Goal: Transaction & Acquisition: Purchase product/service

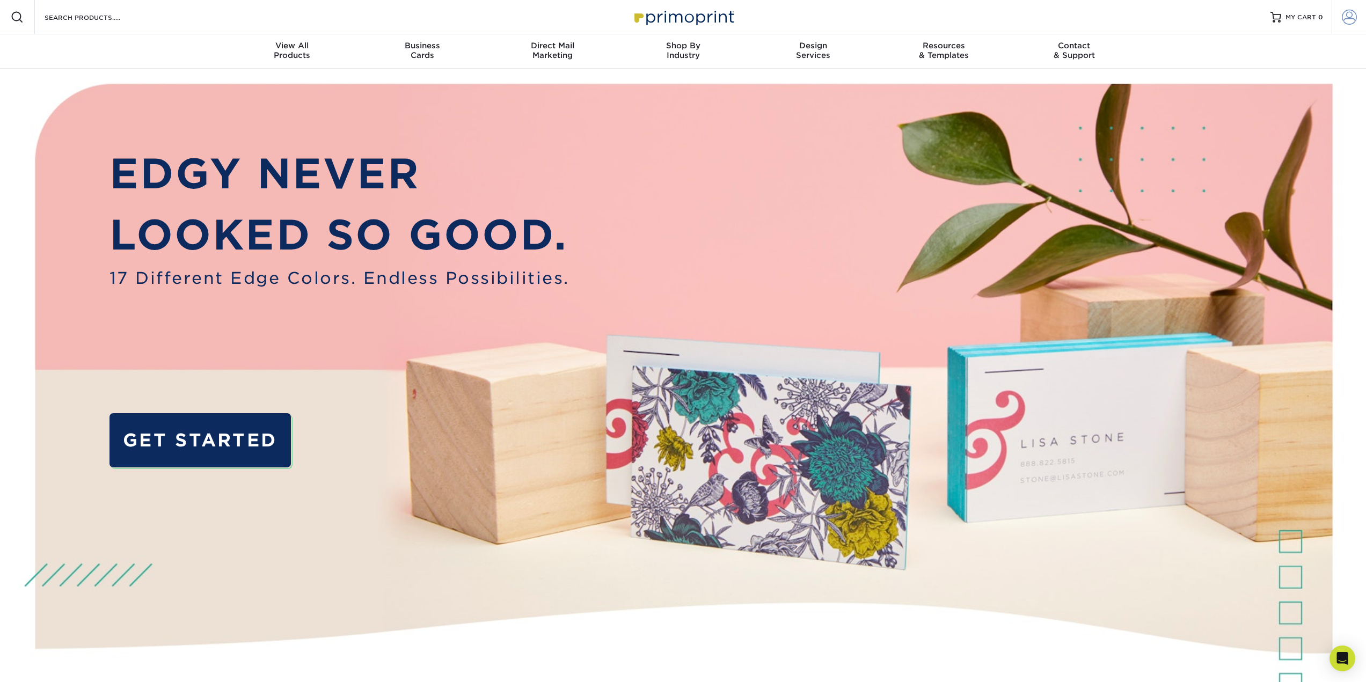
click at [1347, 18] on span at bounding box center [1348, 17] width 15 height 15
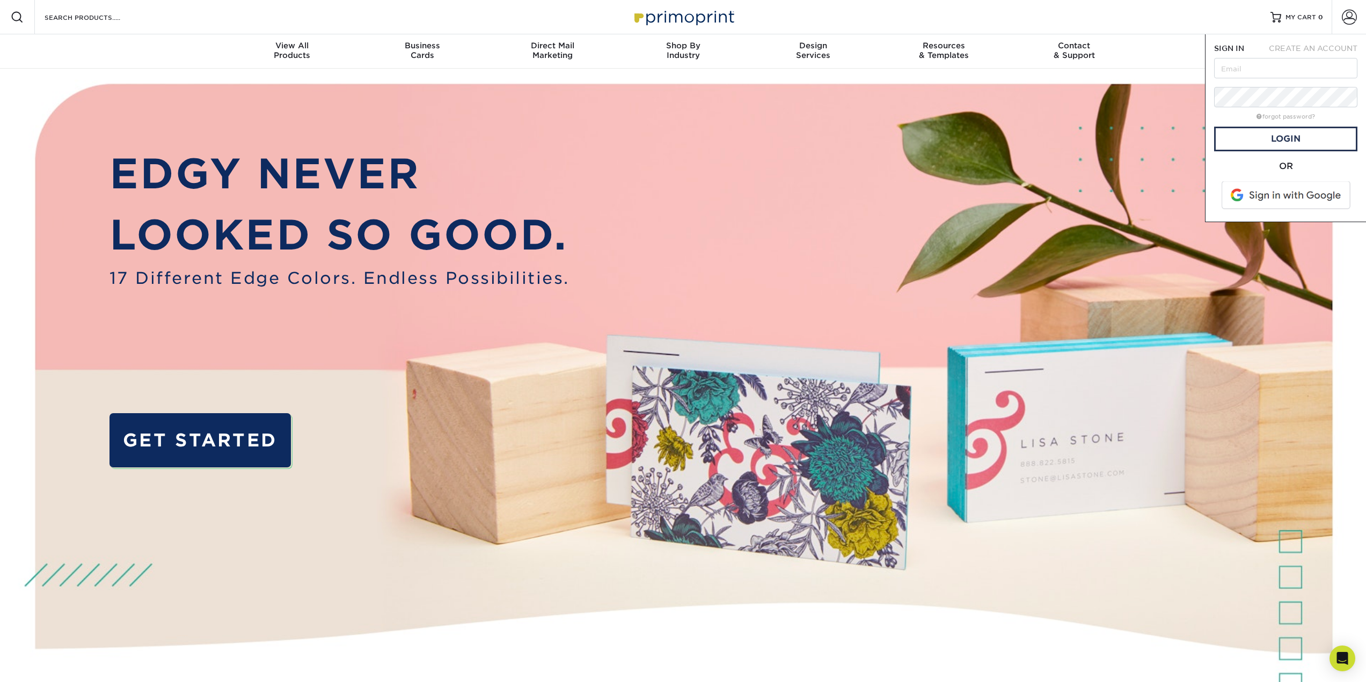
click at [1273, 194] on span at bounding box center [1286, 195] width 137 height 28
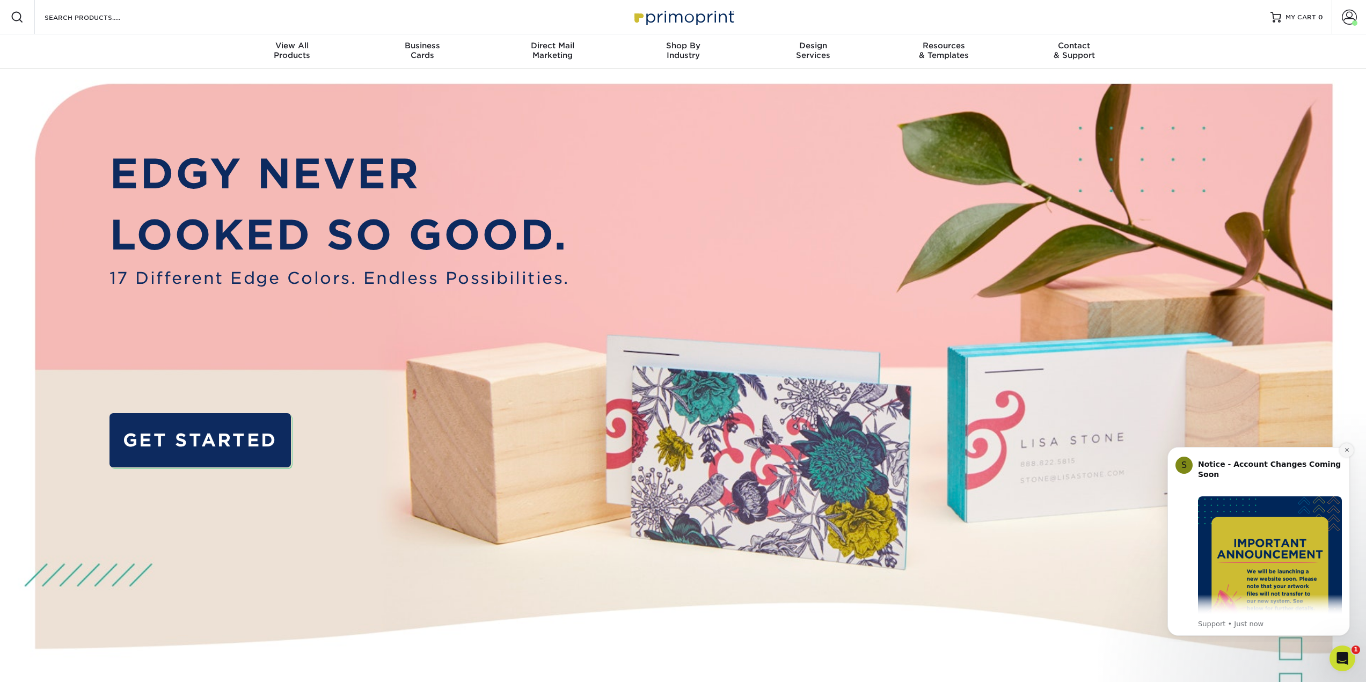
click at [1344, 452] on icon "Dismiss notification" at bounding box center [1347, 450] width 6 height 6
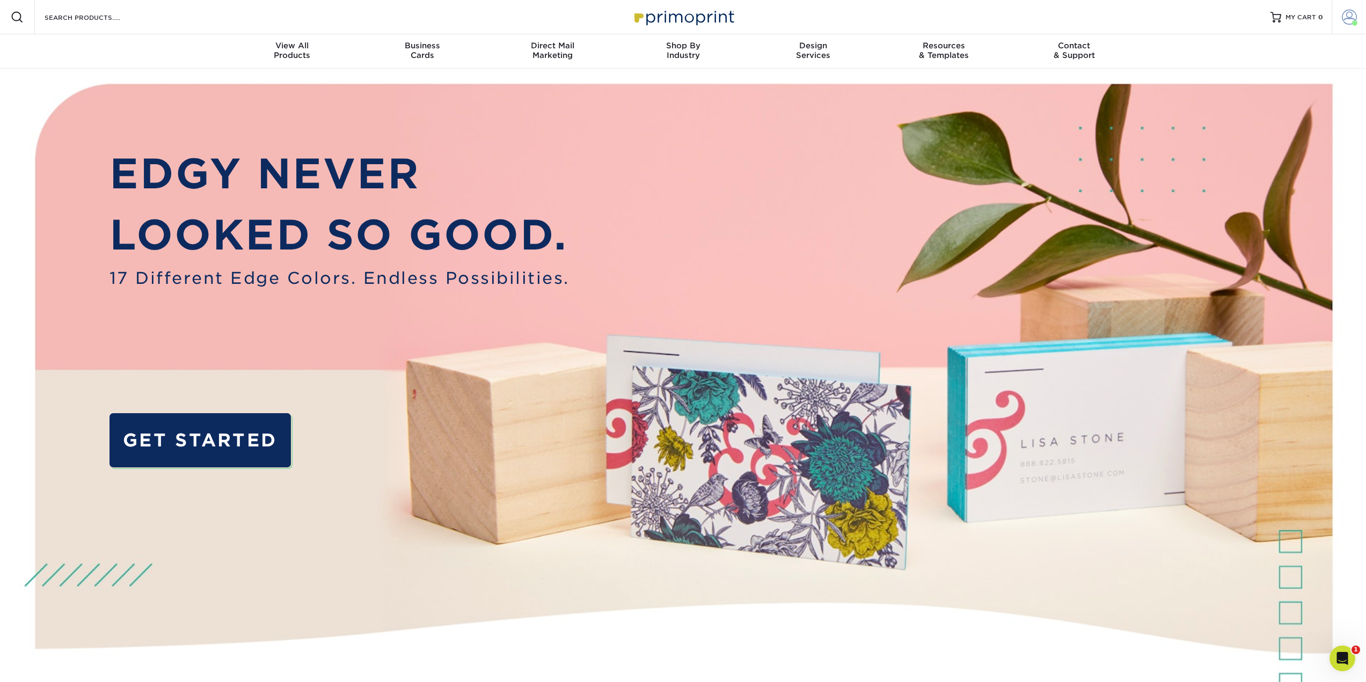
click at [1352, 16] on span at bounding box center [1348, 17] width 15 height 15
click at [1112, 164] on img at bounding box center [683, 407] width 1352 height 676
click at [291, 47] on span "View All" at bounding box center [292, 46] width 130 height 10
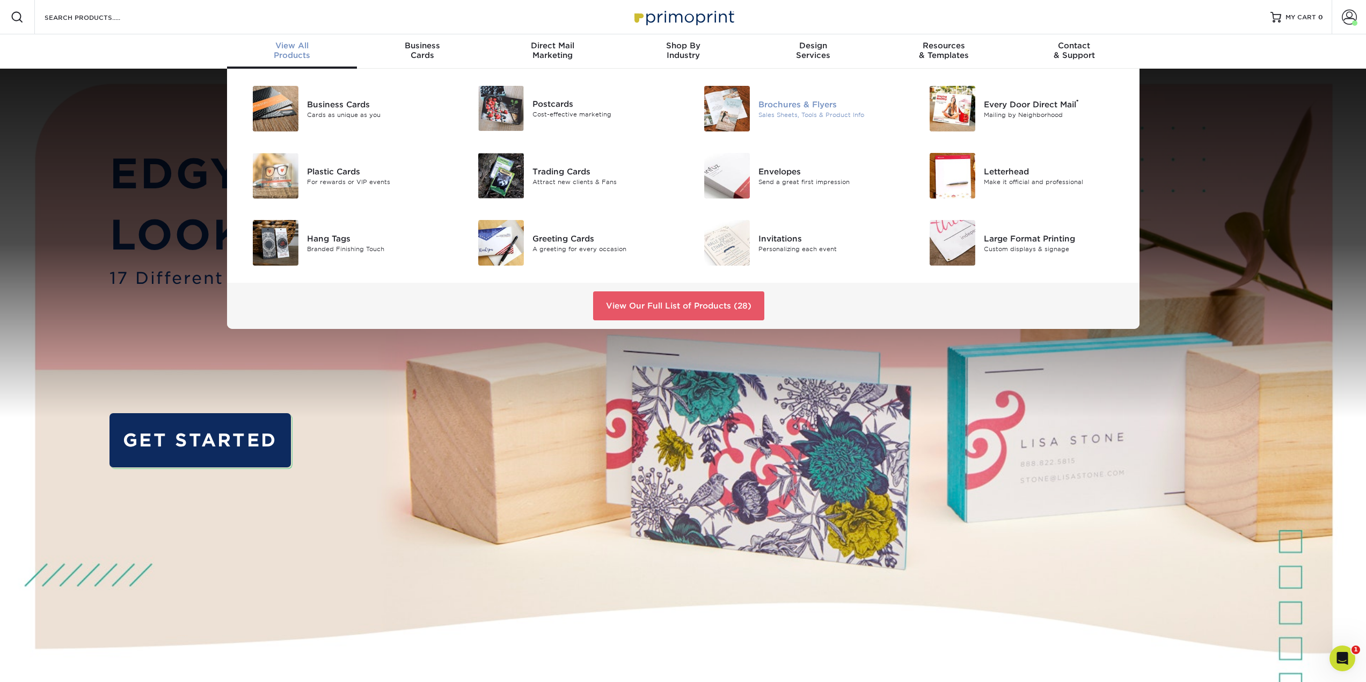
click at [768, 107] on div "Brochures & Flyers" at bounding box center [829, 104] width 142 height 12
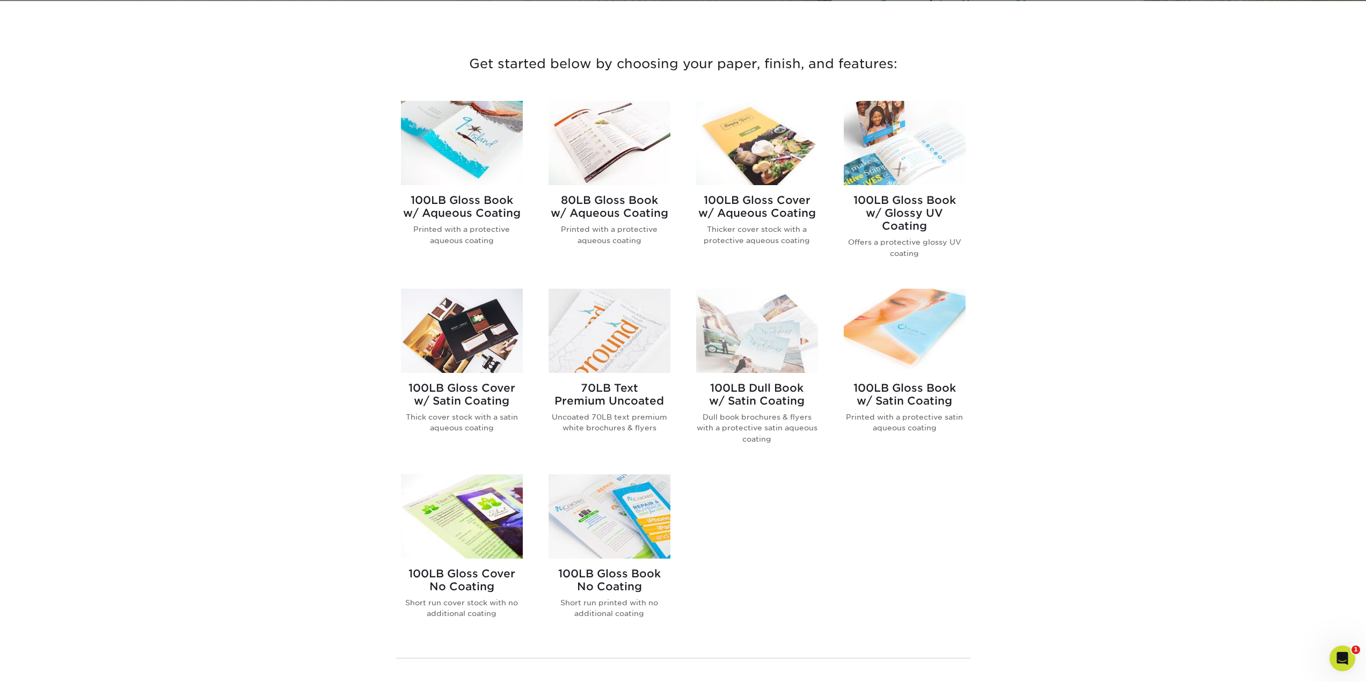
scroll to position [376, 0]
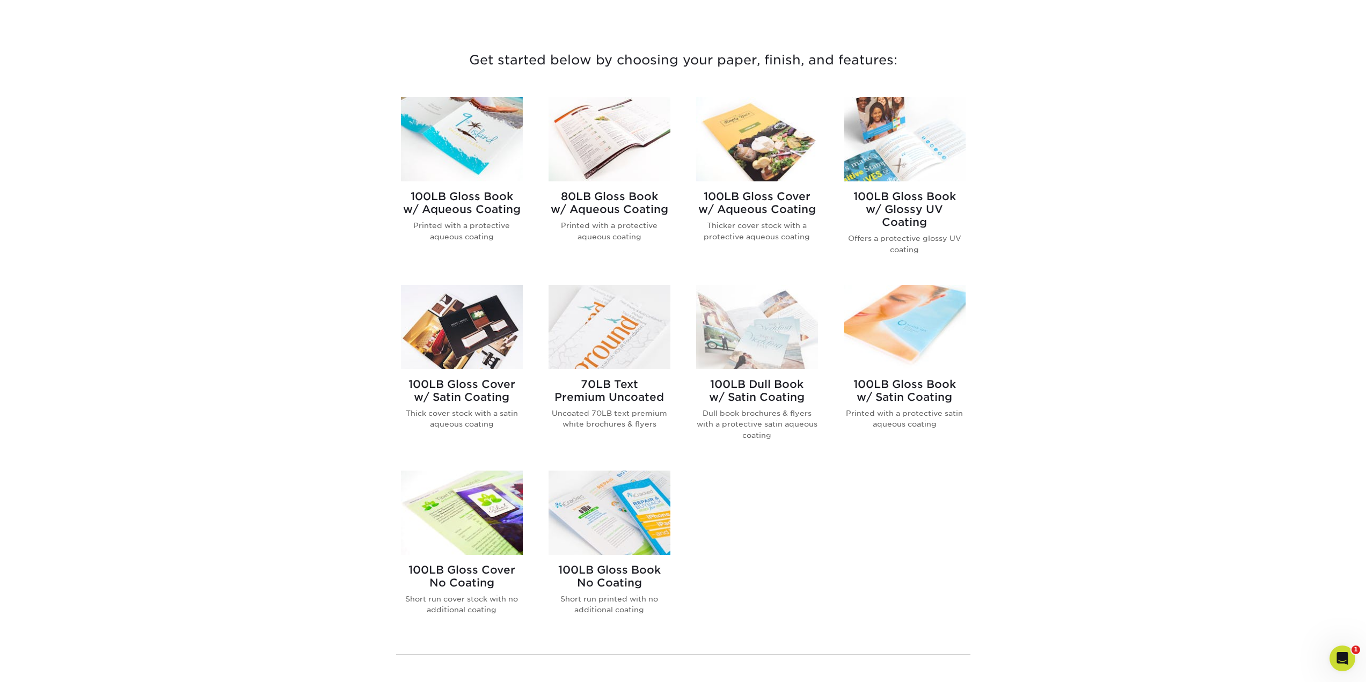
click at [465, 330] on img at bounding box center [462, 327] width 122 height 84
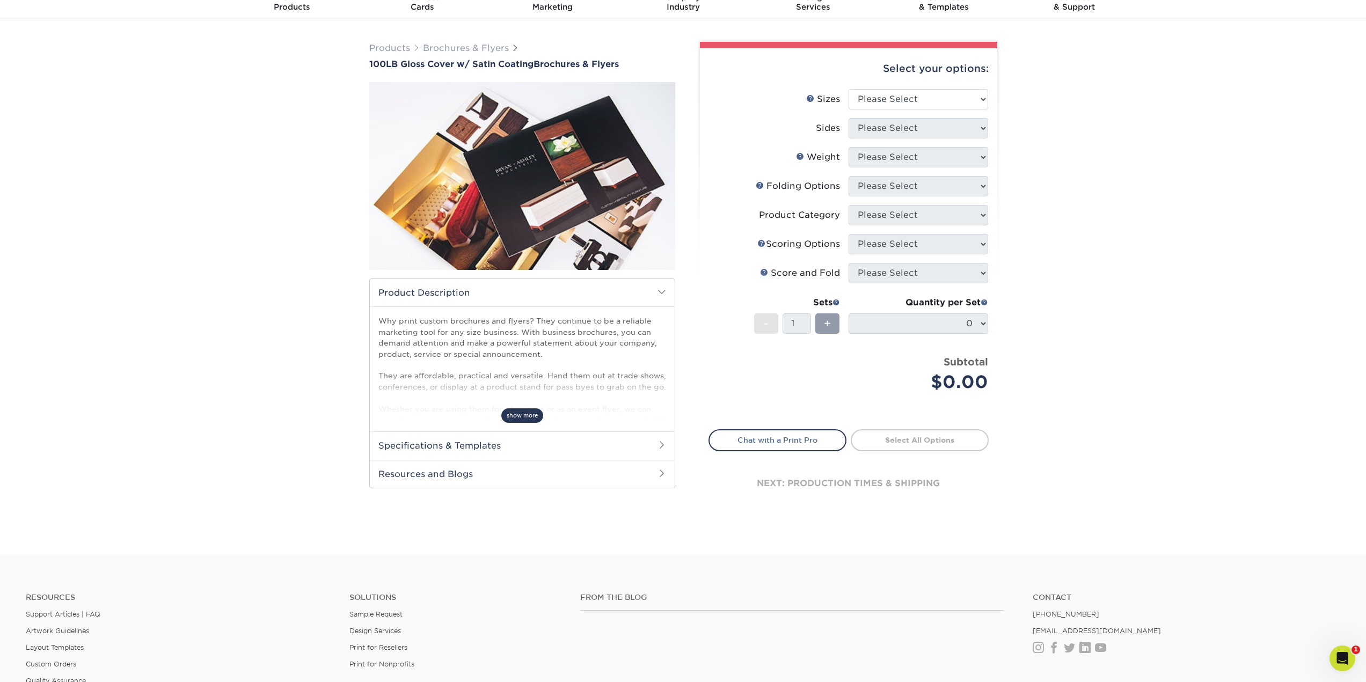
scroll to position [54, 0]
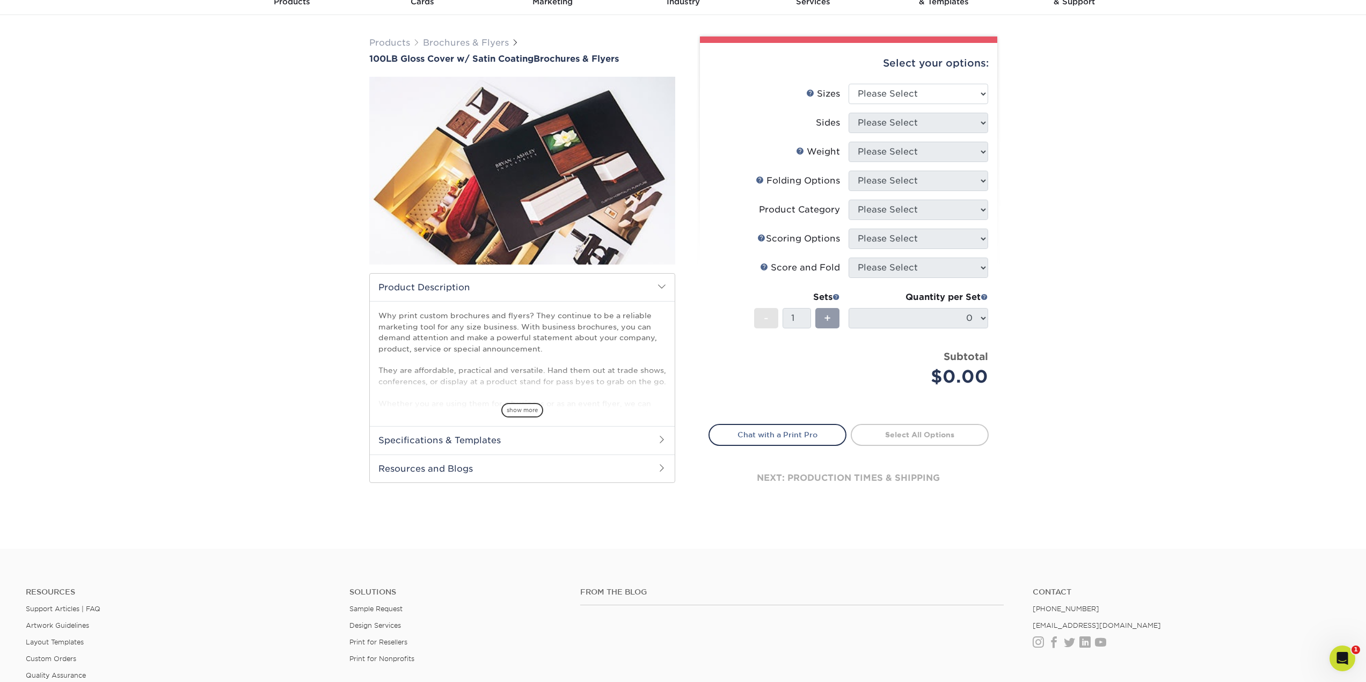
click at [508, 438] on h2 "Specifications & Templates" at bounding box center [522, 440] width 305 height 28
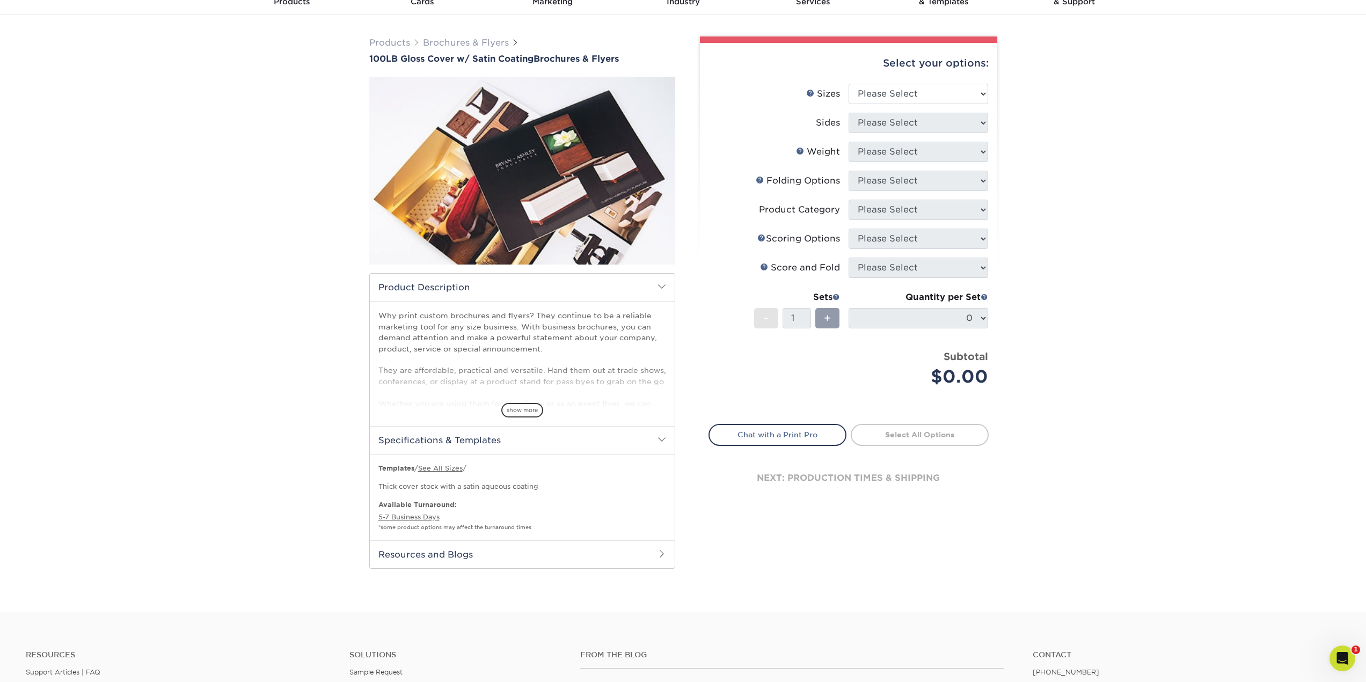
click at [517, 434] on h2 "Specifications & Templates" at bounding box center [522, 440] width 305 height 28
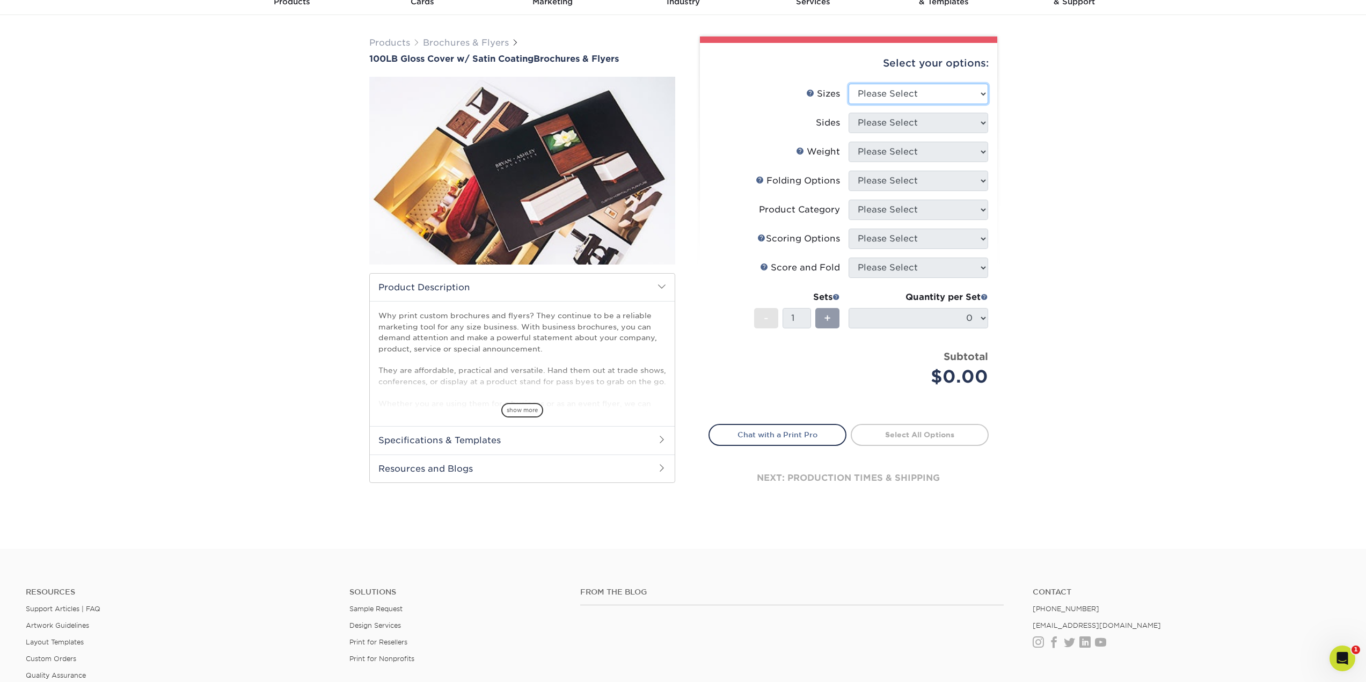
click at [953, 89] on select "Please Select 3.67" x 8.5" 4" x 8.5" 4" x 11" 4" x 12" 4.25" x 11" 5.5" x 8.5" …" at bounding box center [918, 94] width 140 height 20
click at [1091, 219] on div "Products Brochures & Flyers 100LB Gloss Cover w/ Satin Coating Brochures & Flye…" at bounding box center [683, 282] width 1366 height 534
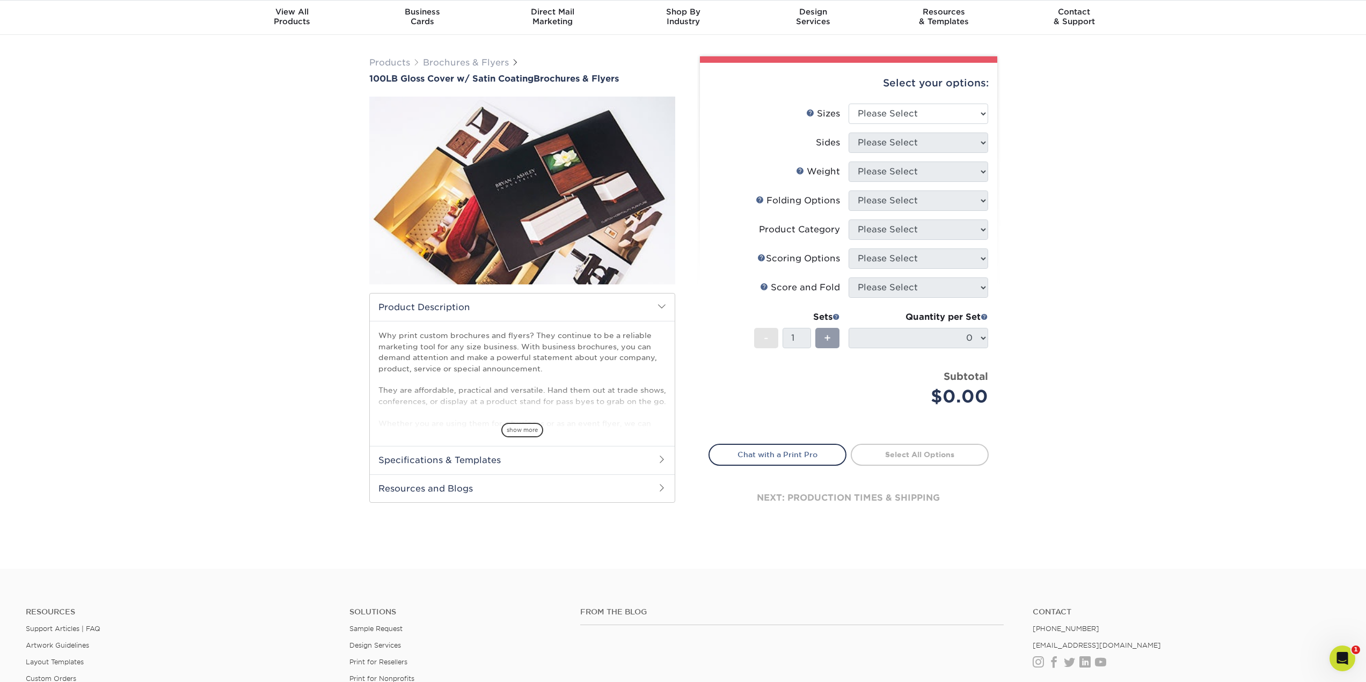
scroll to position [0, 0]
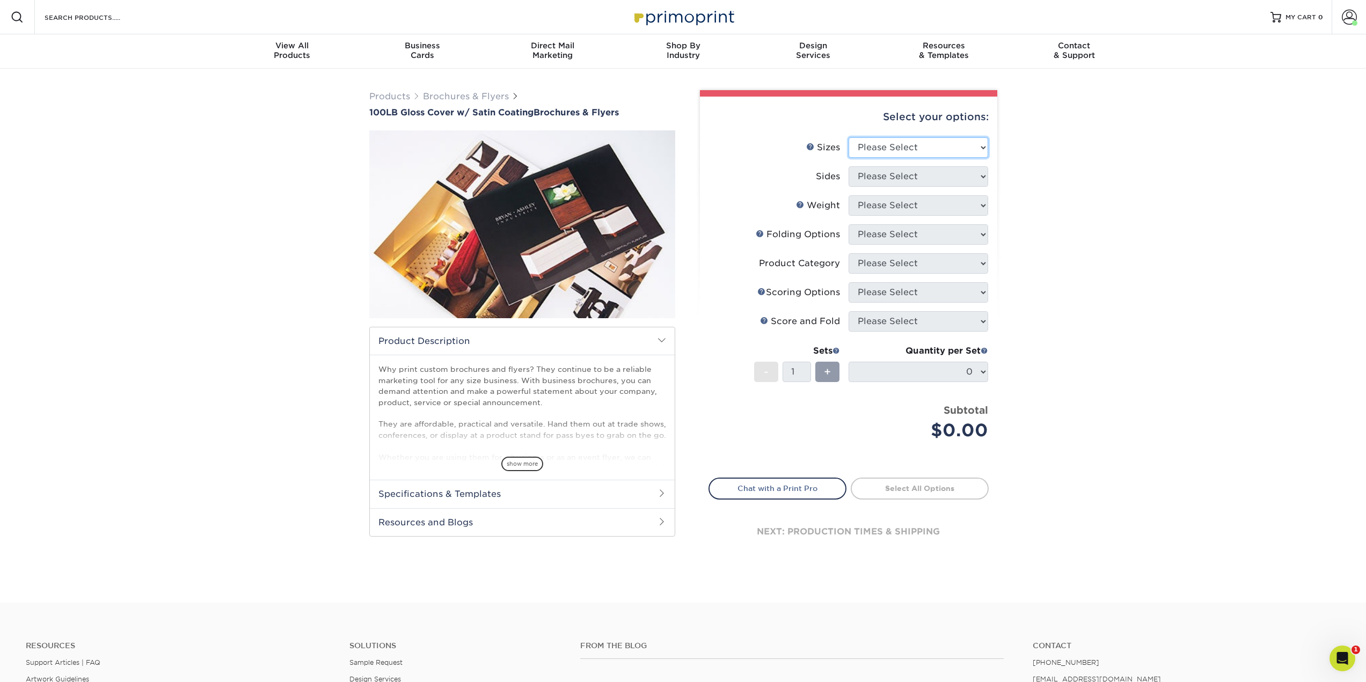
click at [978, 144] on select "Please Select 3.67" x 8.5" 4" x 8.5" 4" x 11" 4" x 12" 4.25" x 11" 5.5" x 8.5" …" at bounding box center [918, 147] width 140 height 20
click at [1026, 172] on div "Products Brochures & Flyers 100LB Gloss Cover w/ Satin Coating Brochures & Flye…" at bounding box center [683, 336] width 1366 height 534
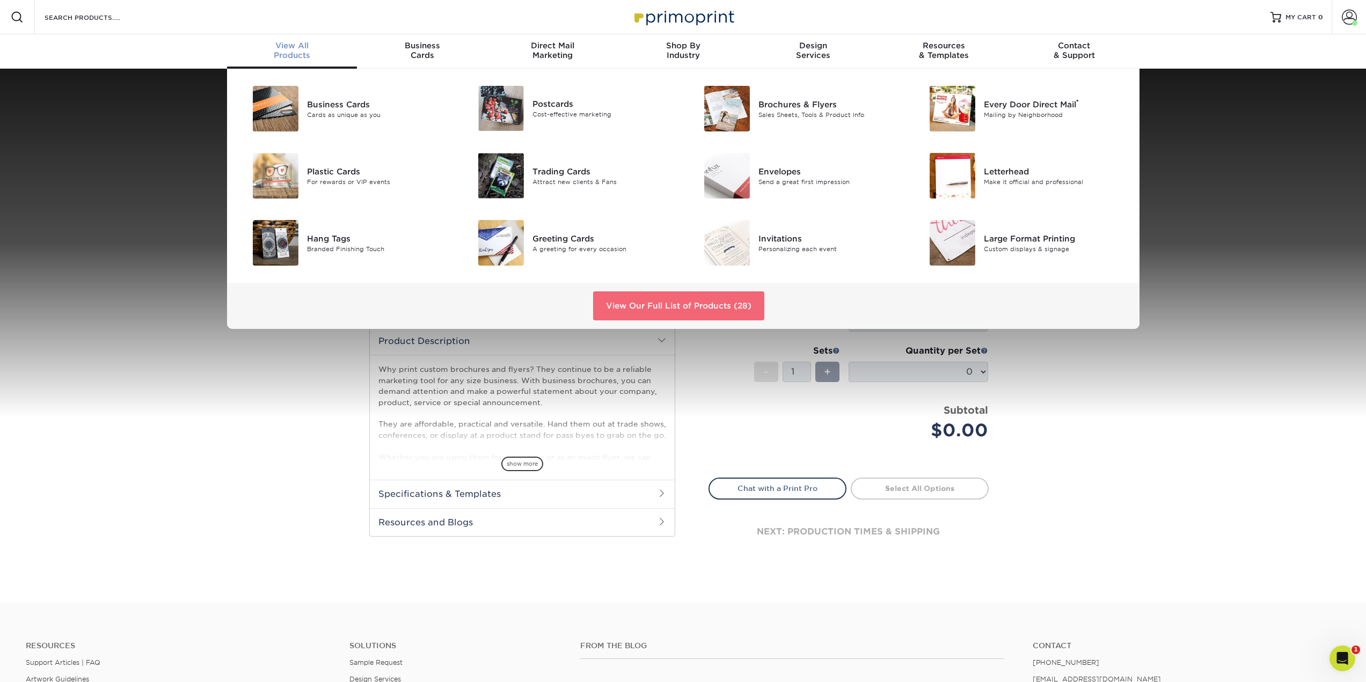
click at [682, 305] on link "View Our Full List of Products (28)" at bounding box center [678, 305] width 171 height 29
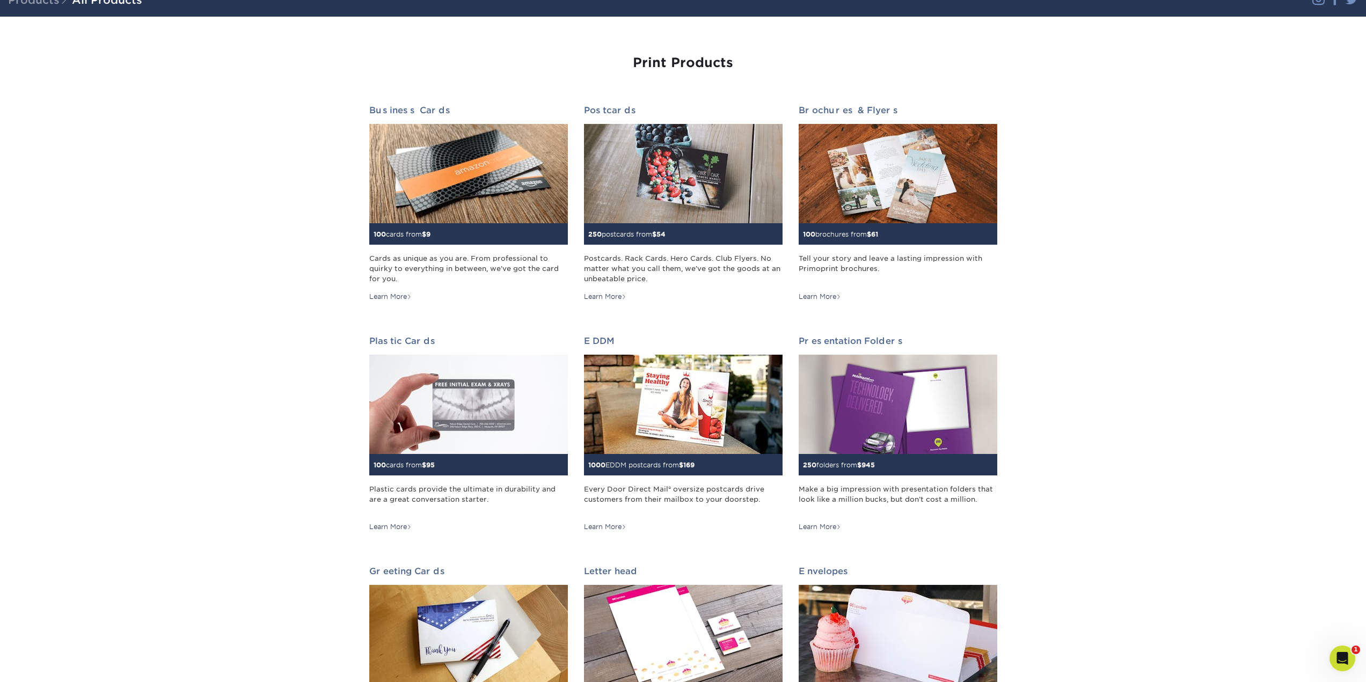
scroll to position [54, 0]
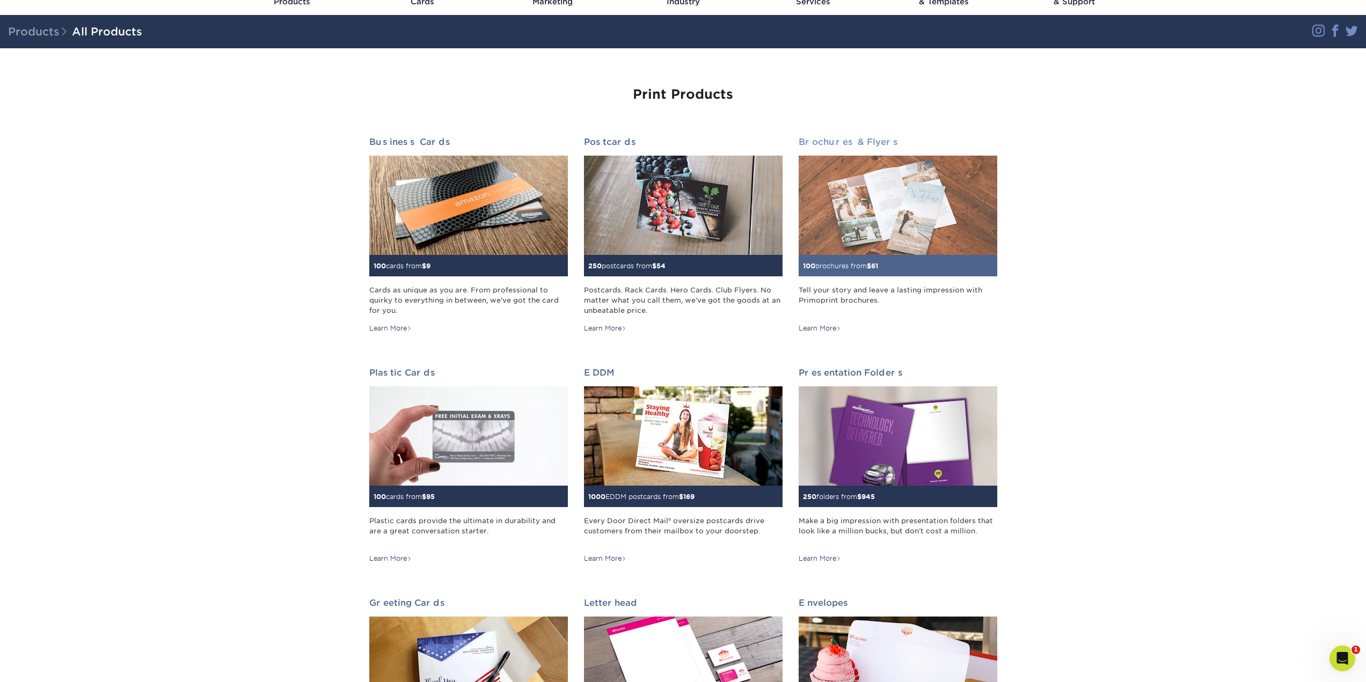
click at [848, 182] on img at bounding box center [897, 205] width 199 height 99
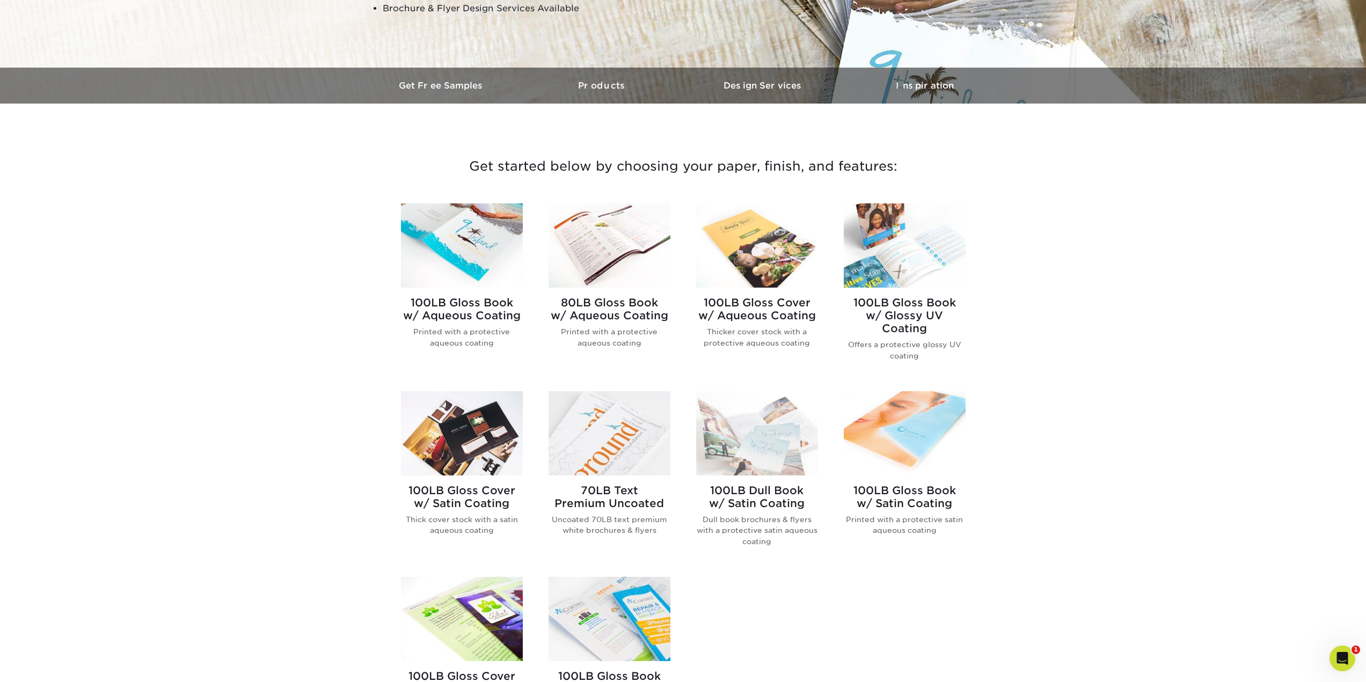
scroll to position [268, 0]
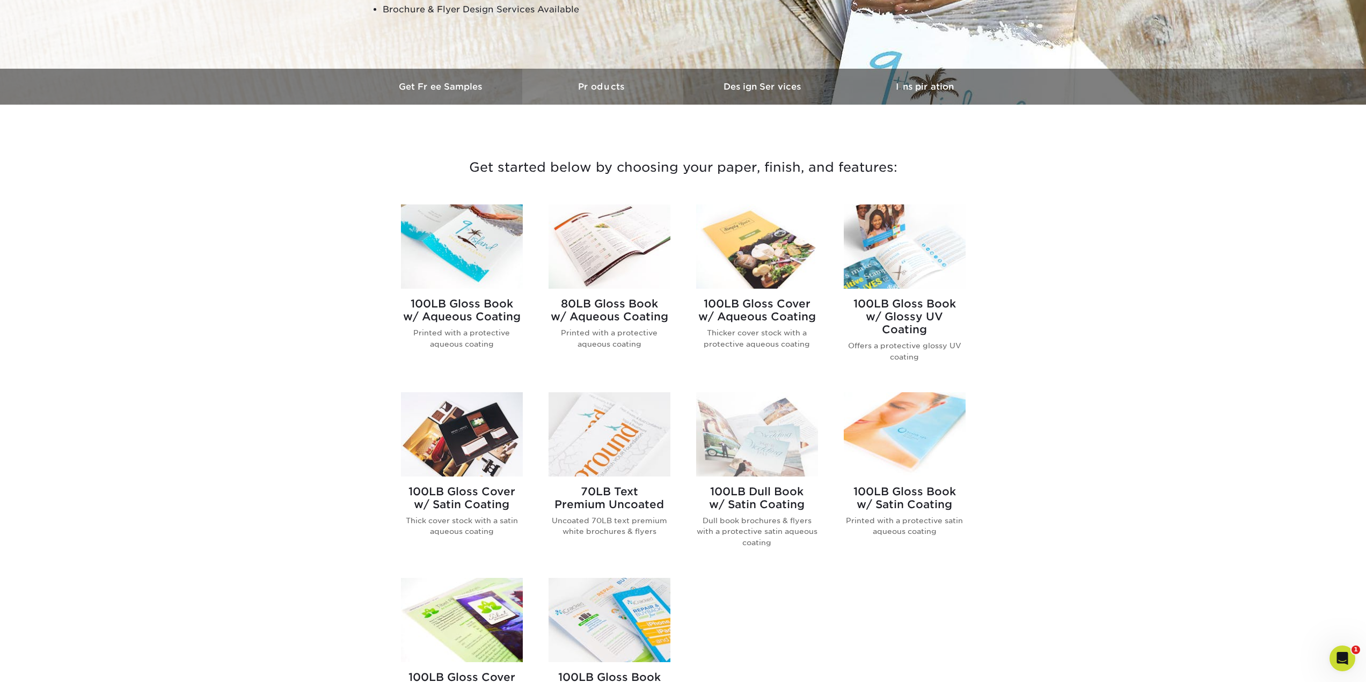
click at [569, 97] on link "Products" at bounding box center [602, 87] width 161 height 36
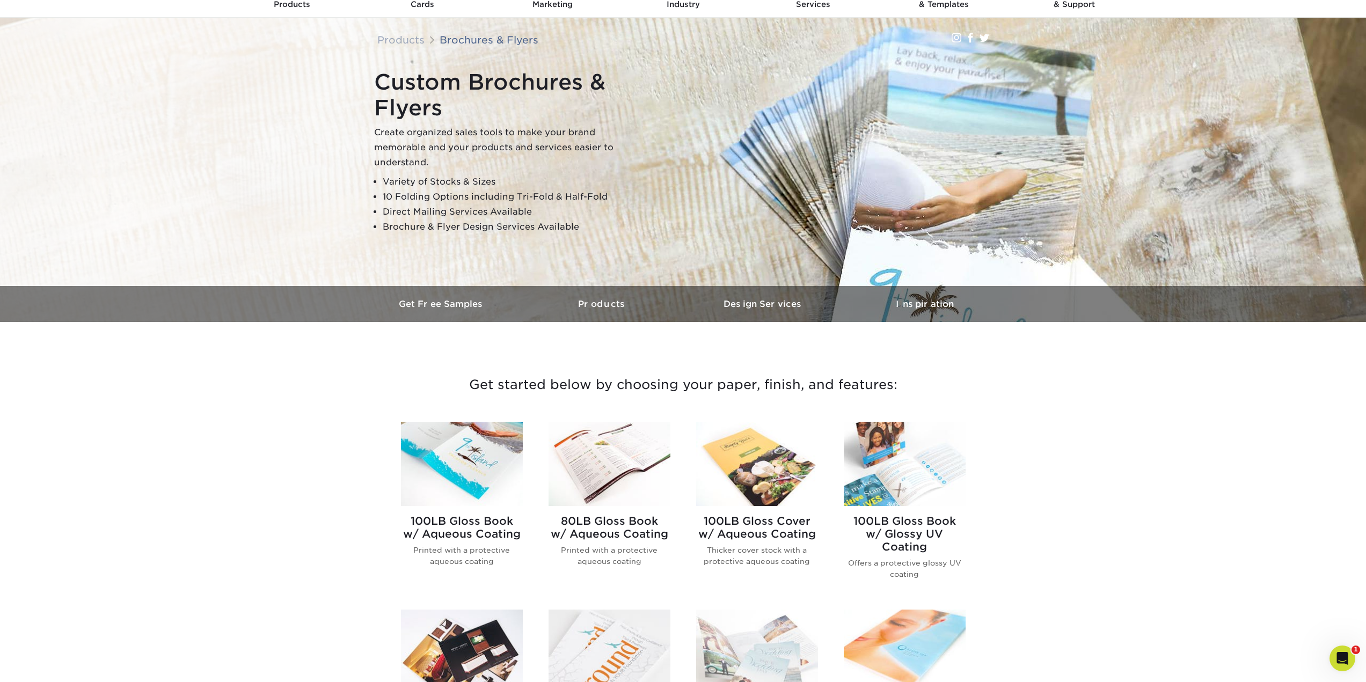
scroll to position [0, 0]
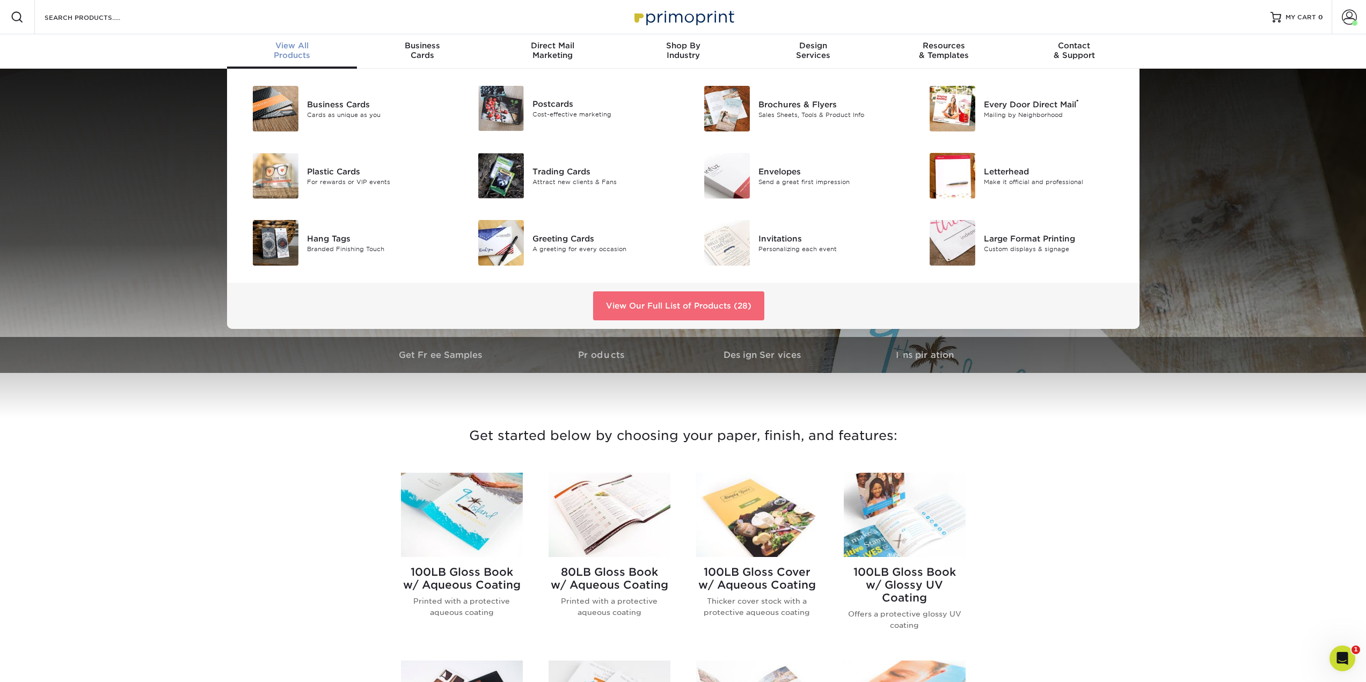
click at [743, 303] on link "View Our Full List of Products (28)" at bounding box center [678, 305] width 171 height 29
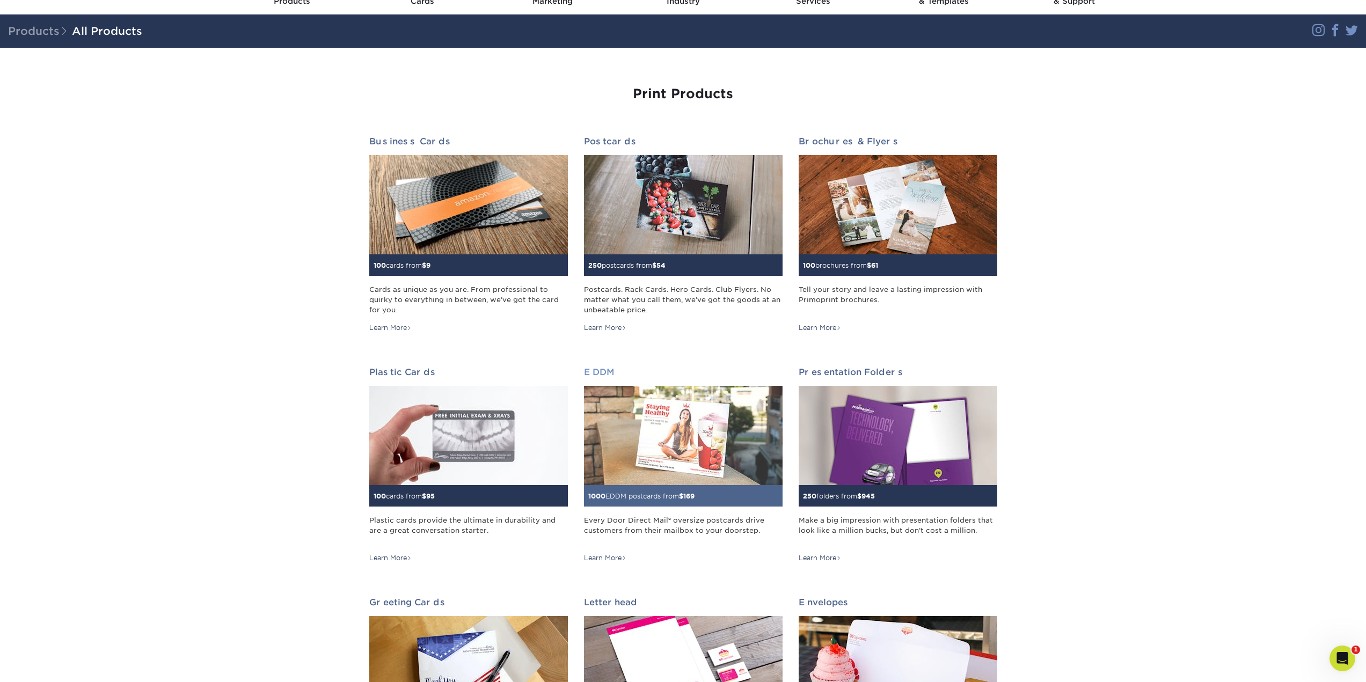
scroll to position [54, 0]
click at [688, 424] on img at bounding box center [683, 435] width 199 height 99
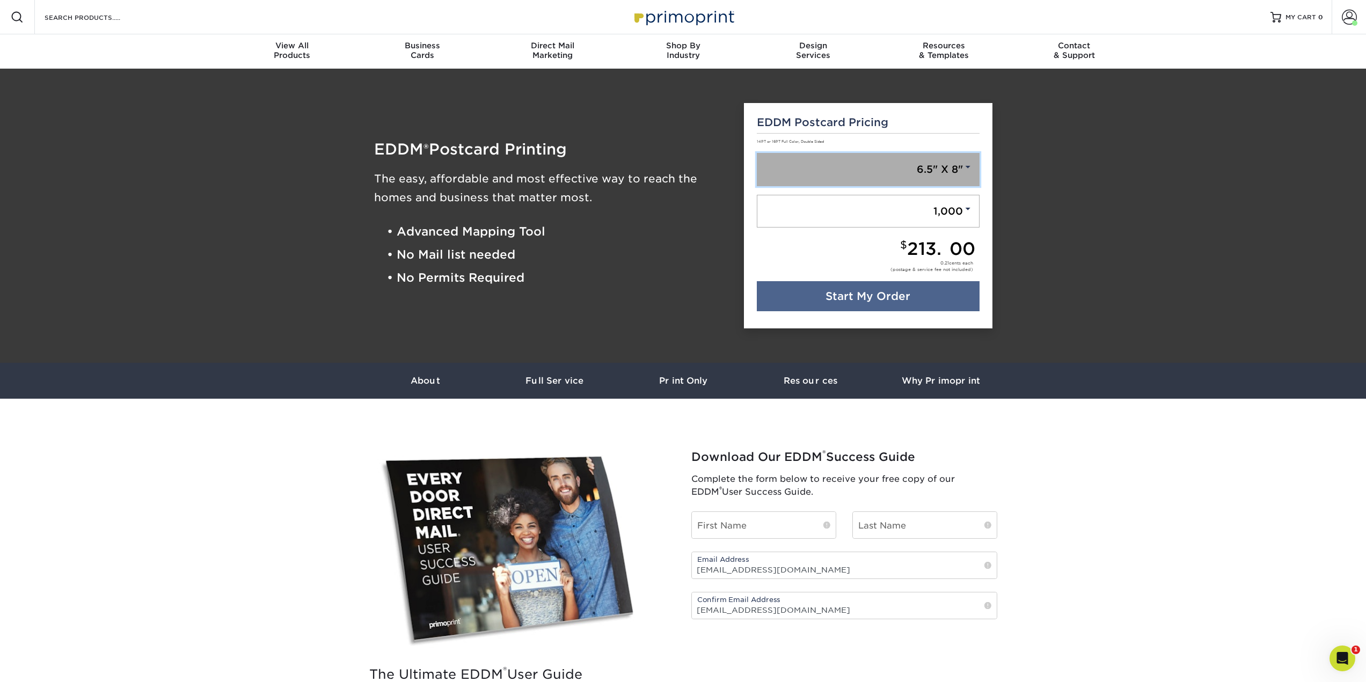
click at [966, 166] on span at bounding box center [968, 167] width 10 height 10
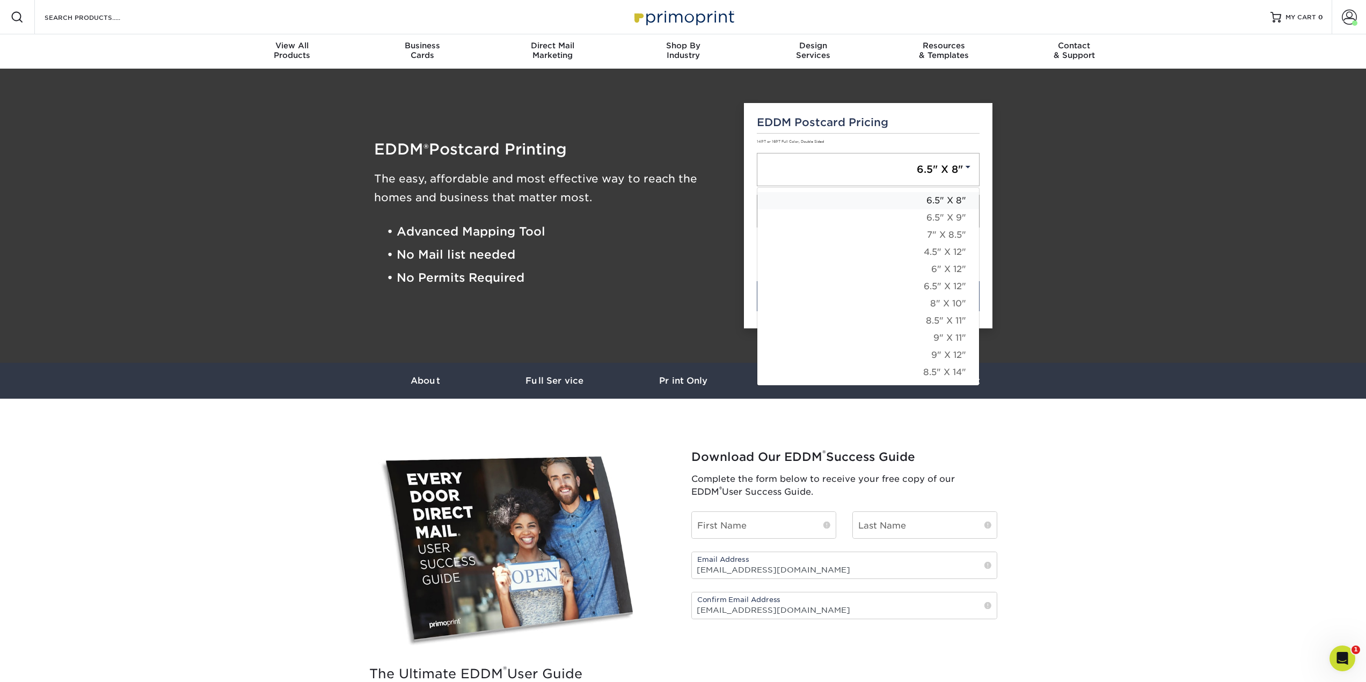
click at [948, 201] on link "6.5" X 8"" at bounding box center [868, 200] width 222 height 17
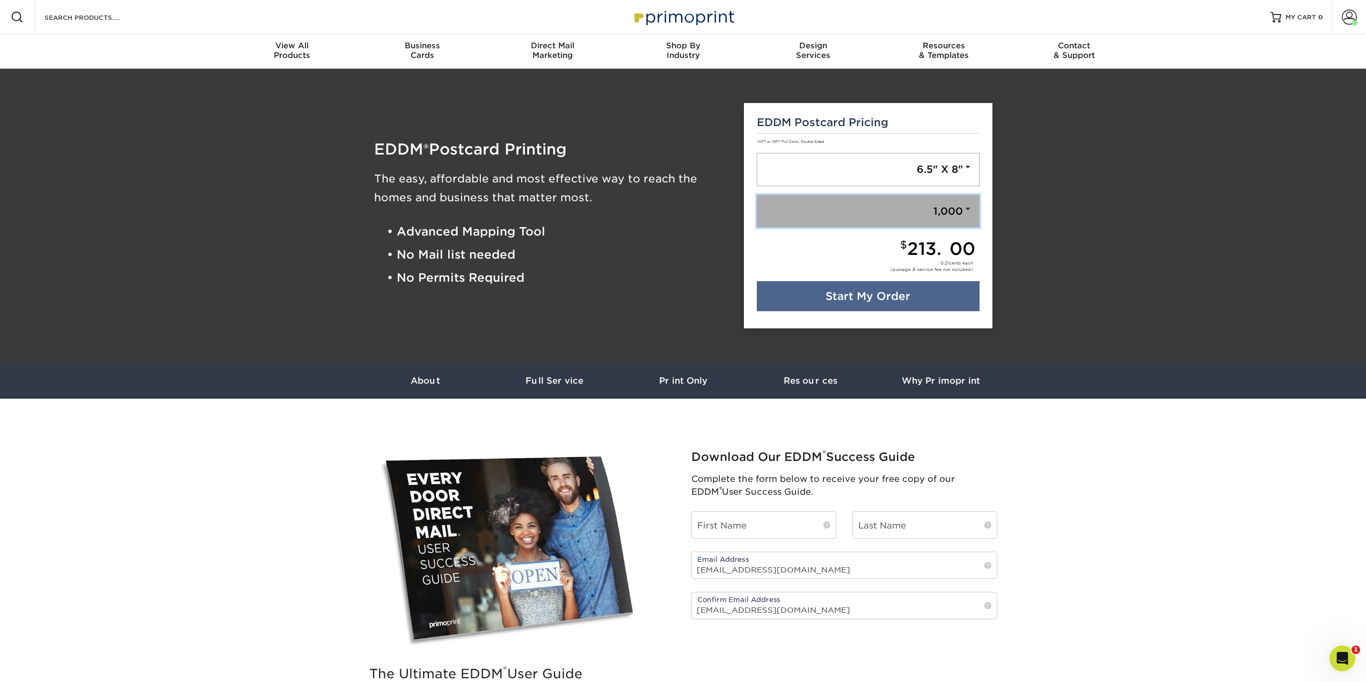
click at [963, 212] on span at bounding box center [968, 209] width 10 height 10
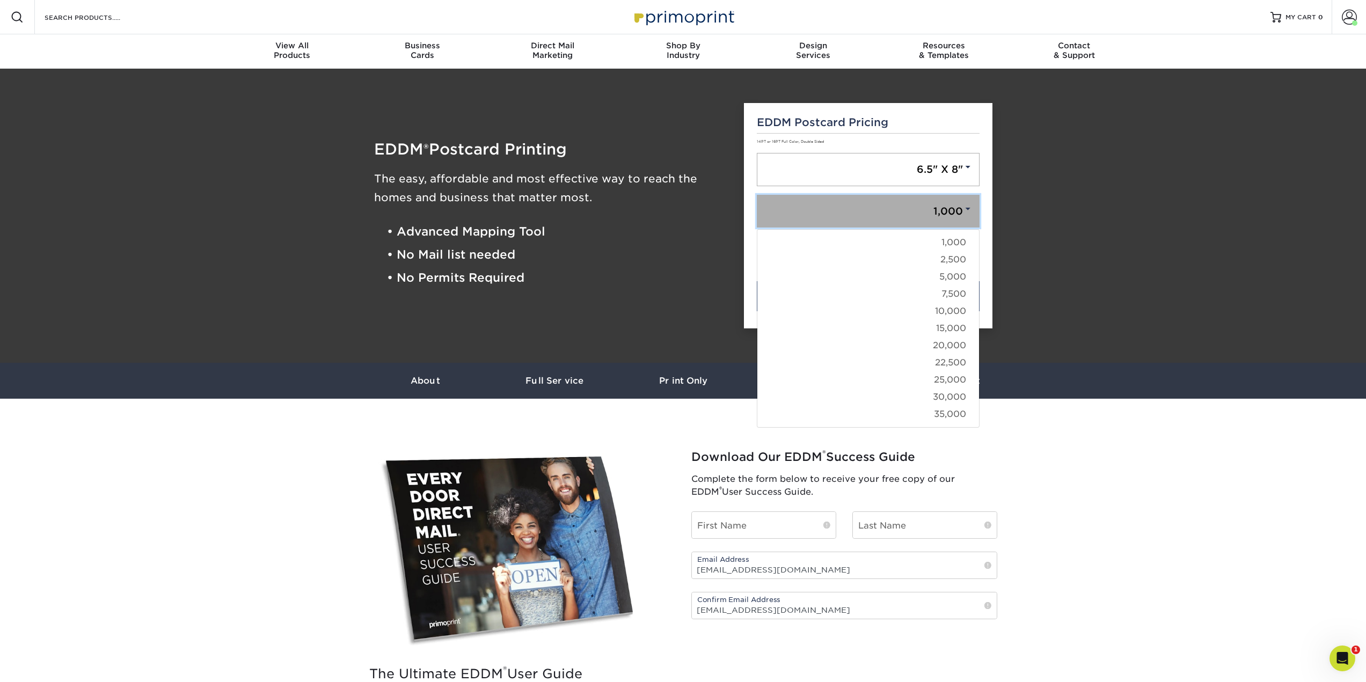
click at [963, 212] on span at bounding box center [968, 209] width 10 height 10
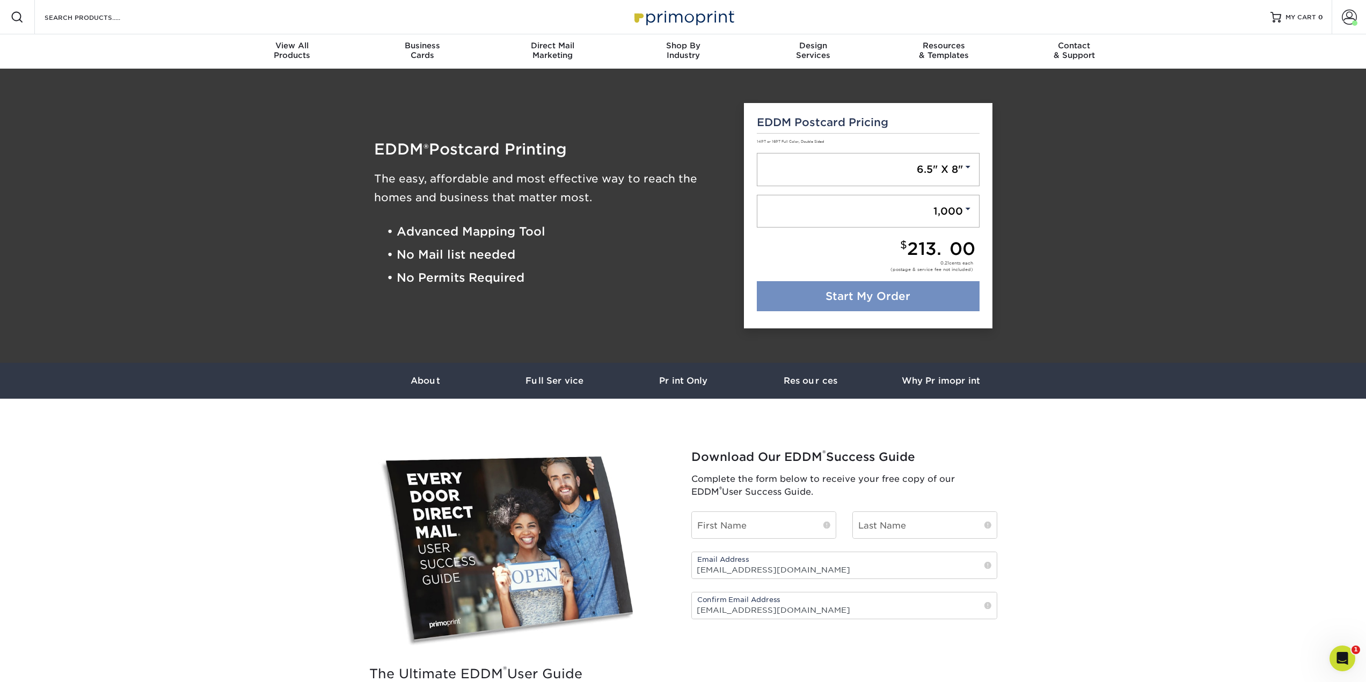
click at [942, 298] on link "Start My Order" at bounding box center [868, 296] width 223 height 30
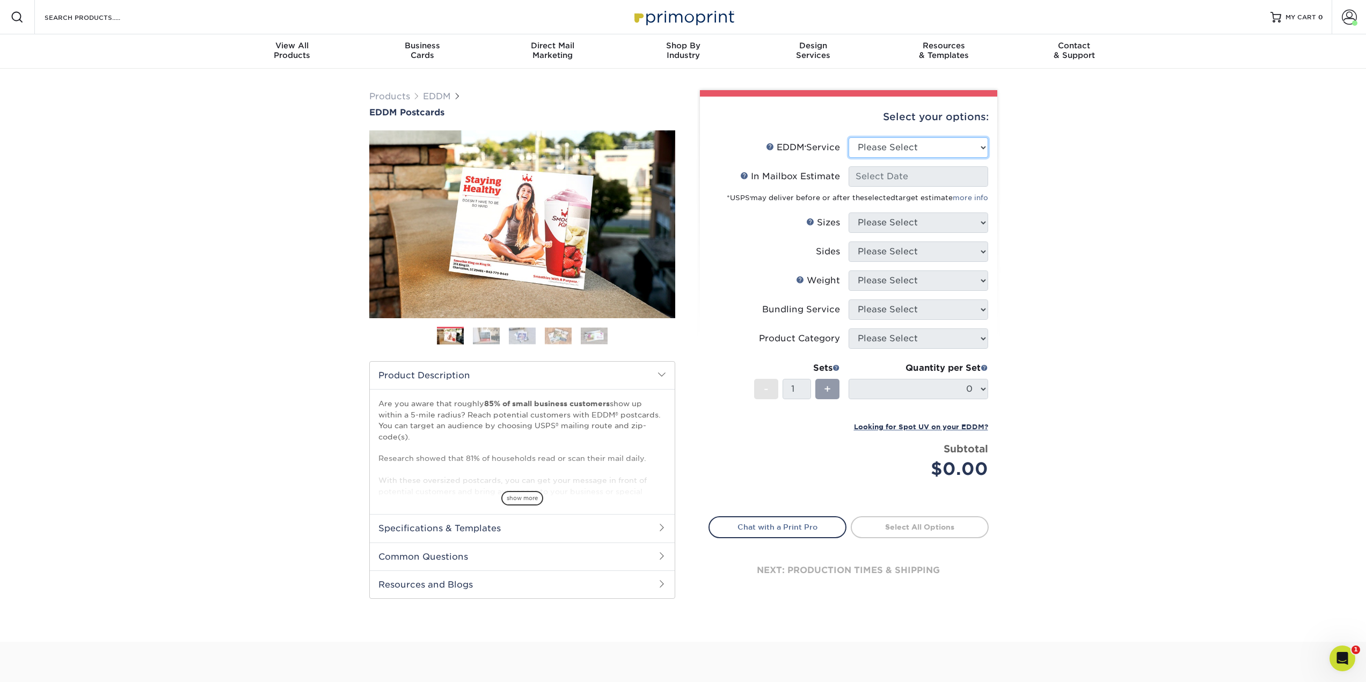
click at [967, 149] on select "Please Select Full Service Print Only" at bounding box center [918, 147] width 140 height 20
select select "full_service"
click at [848, 137] on select "Please Select Full Service Print Only" at bounding box center [918, 147] width 140 height 20
select select "-1"
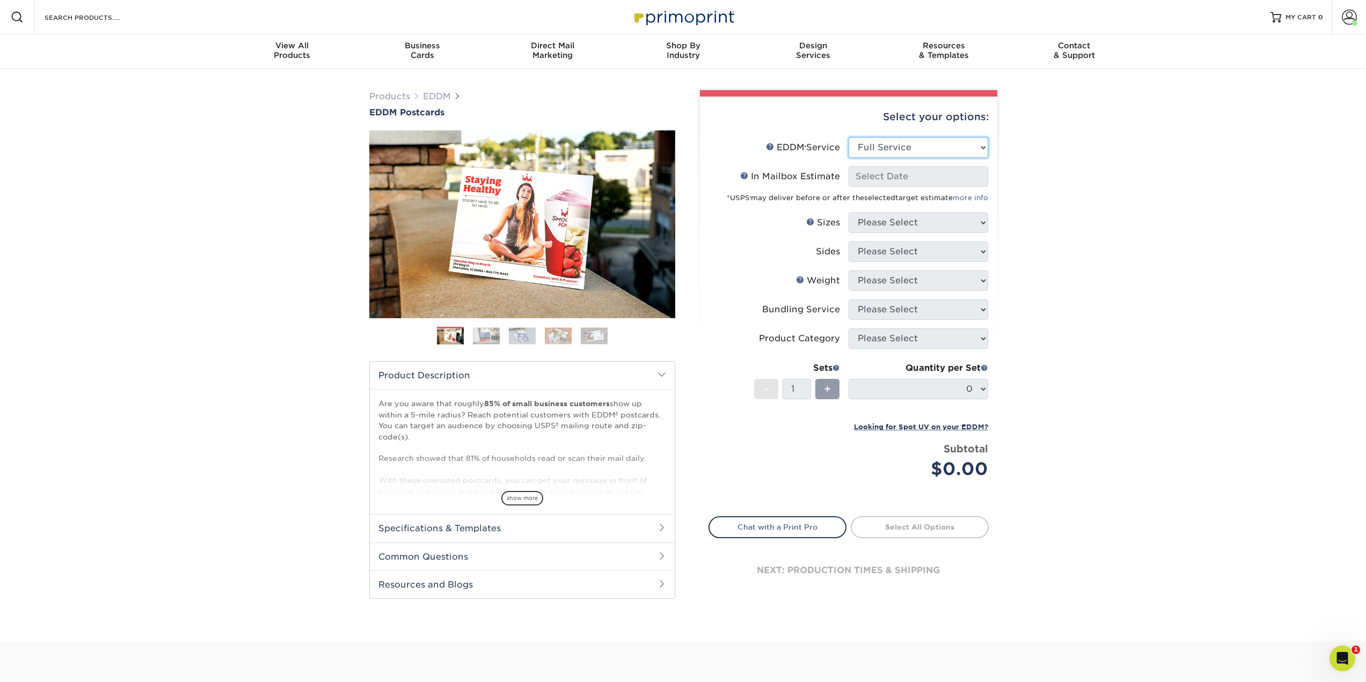
select select "-1"
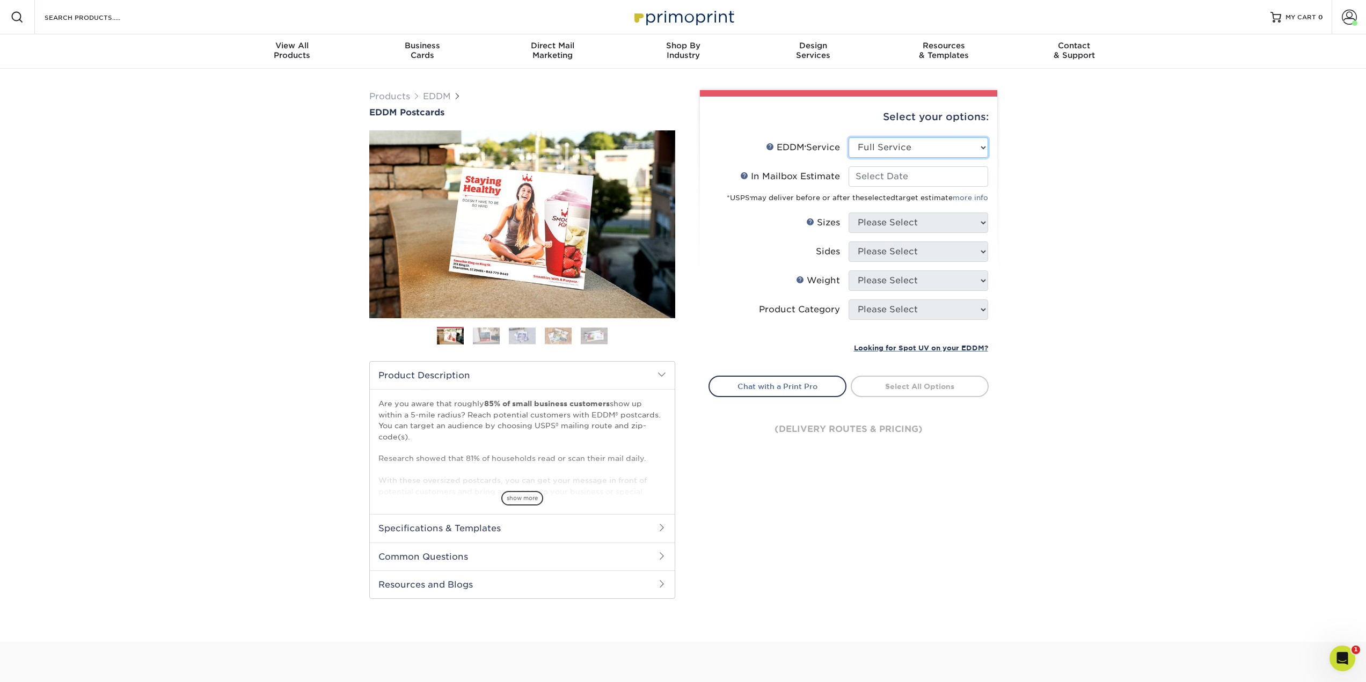
click at [954, 152] on select "Please Select Full Service Print Only" at bounding box center [918, 147] width 140 height 20
select select "print_only"
click at [848, 137] on select "Please Select Full Service Print Only" at bounding box center [918, 147] width 140 height 20
select select "-1"
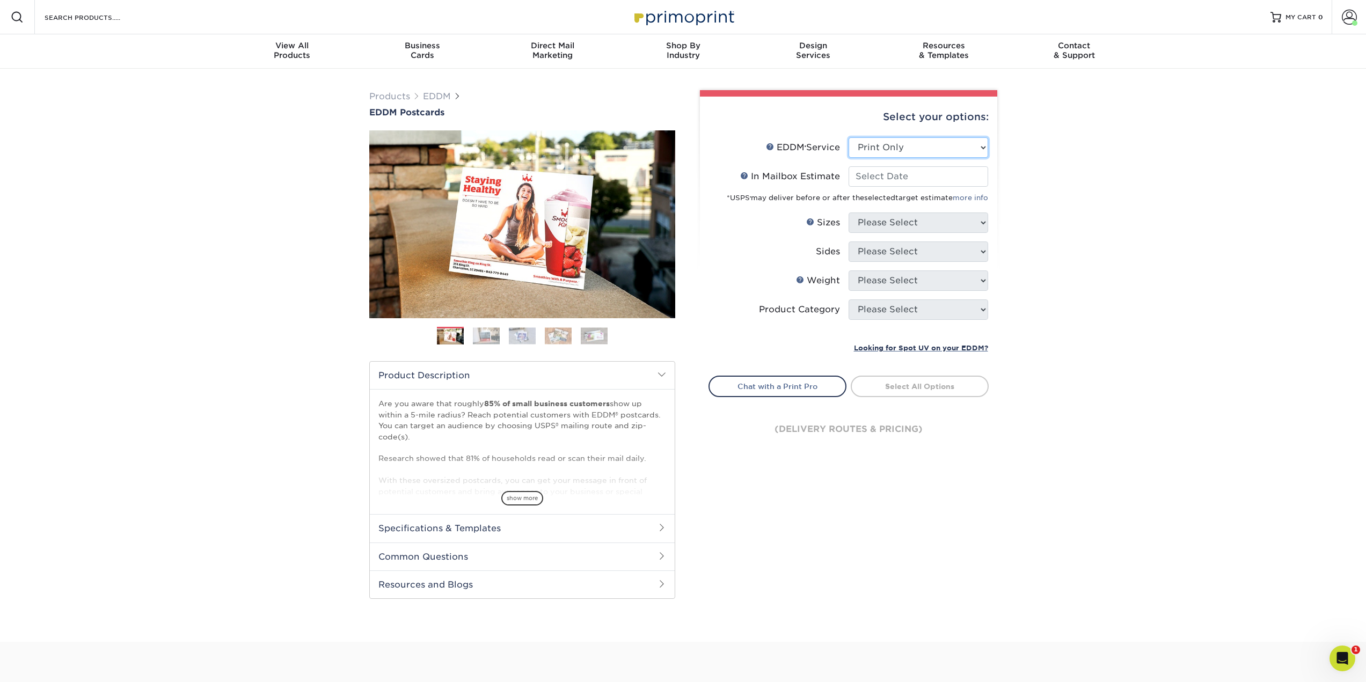
select select "-1"
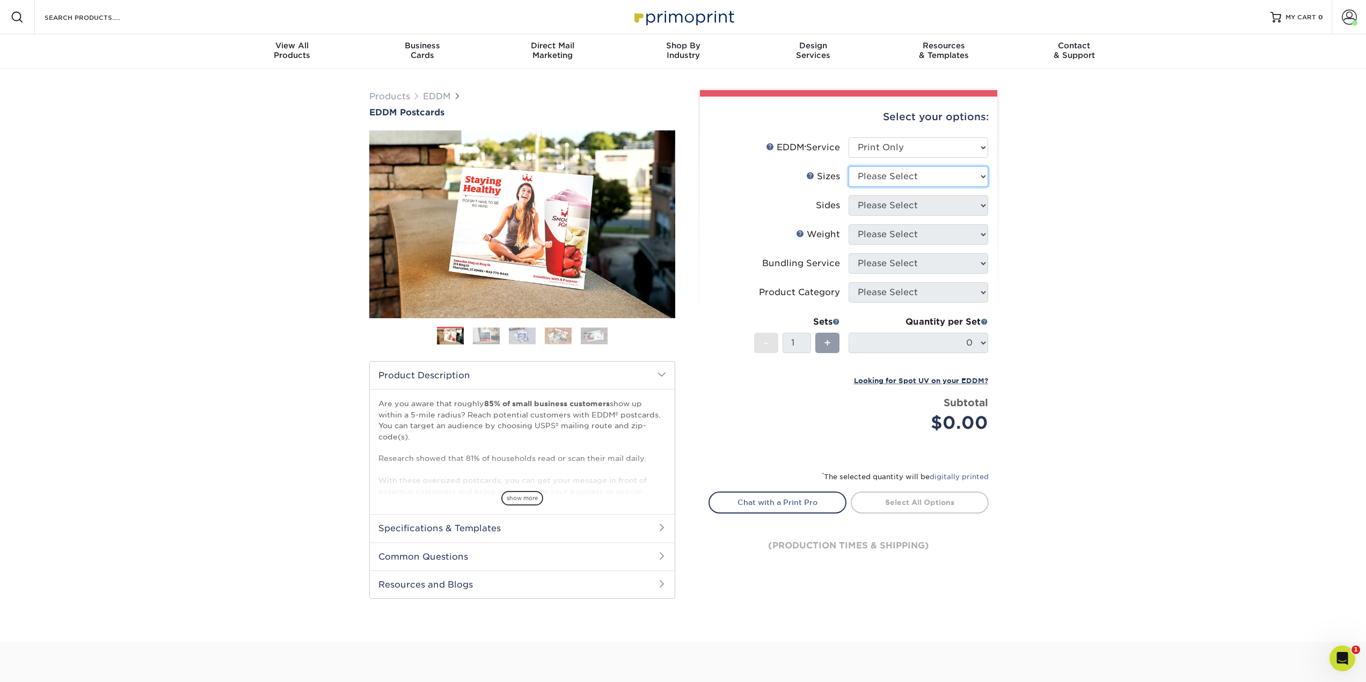
click at [949, 175] on select "Please Select 4.5" x 12" 6" x 12" 6.5" x 8" 6.5" x 9" 6.5" x 12" 7" x 8.5" 8" x…" at bounding box center [918, 176] width 140 height 20
select select "6.50x8.00"
click at [848, 166] on select "Please Select 4.5" x 12" 6" x 12" 6.5" x 8" 6.5" x 9" 6.5" x 12" 7" x 8.5" 8" x…" at bounding box center [918, 176] width 140 height 20
click at [942, 207] on select "Please Select Print Both Sides Print Front Only" at bounding box center [918, 205] width 140 height 20
select select "13abbda7-1d64-4f25-8bb2-c179b224825d"
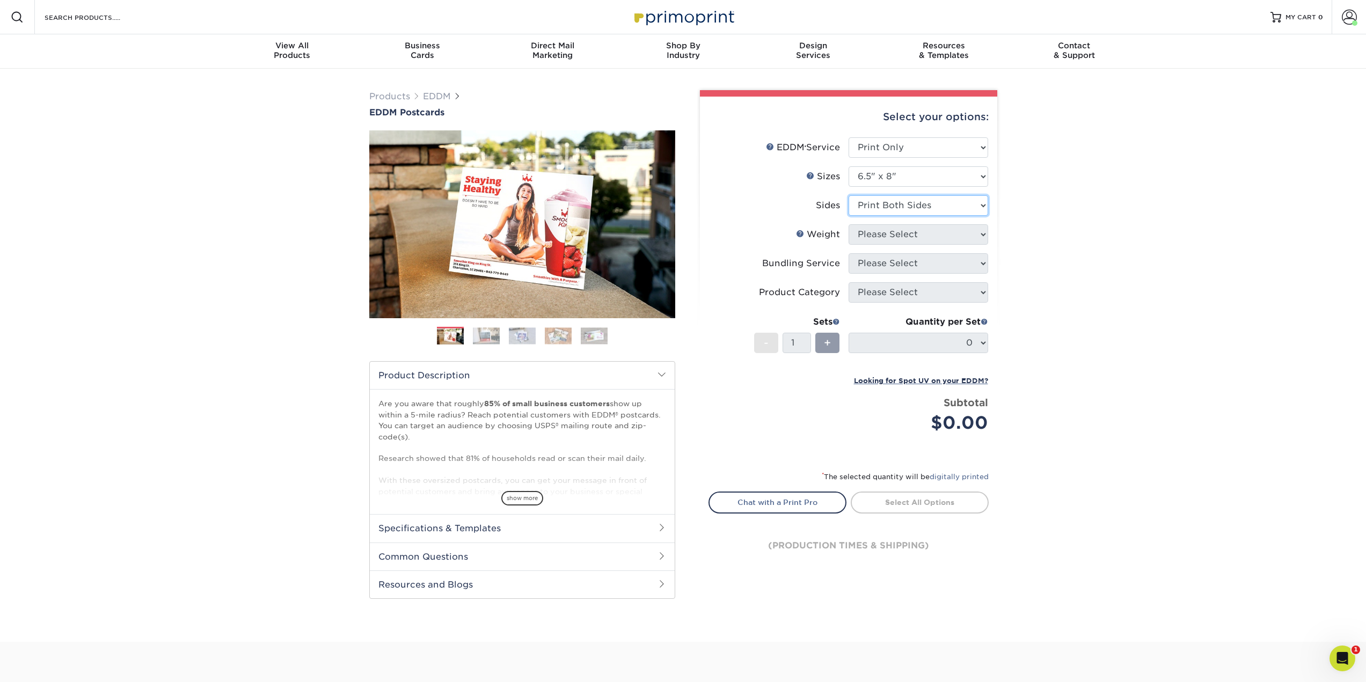
click at [848, 195] on select "Please Select Print Both Sides Print Front Only" at bounding box center [918, 205] width 140 height 20
click at [945, 235] on select "Please Select 16PT 14PT" at bounding box center [918, 234] width 140 height 20
select select "16PT"
click at [848, 224] on select "Please Select 16PT 14PT" at bounding box center [918, 234] width 140 height 20
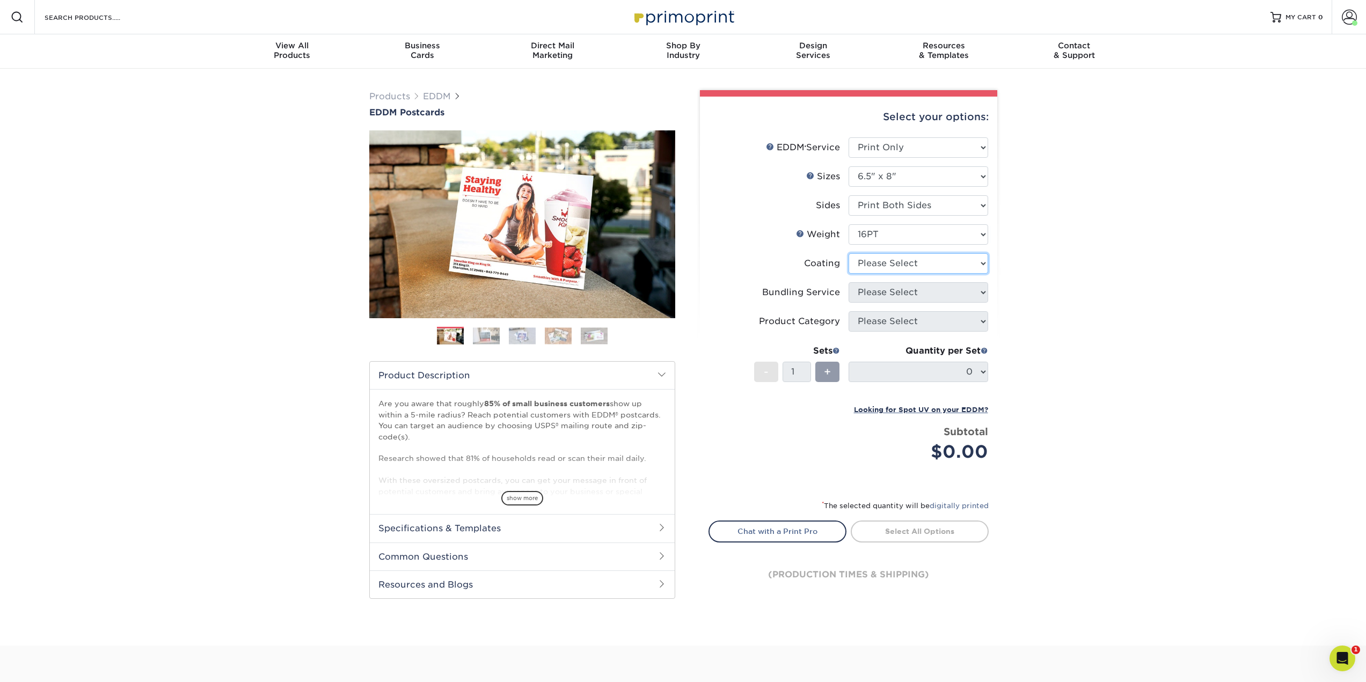
click at [937, 259] on select at bounding box center [918, 263] width 140 height 20
select select "ae367451-b2b8-45df-a344-0f05b6a12993"
click at [848, 253] on select at bounding box center [918, 263] width 140 height 20
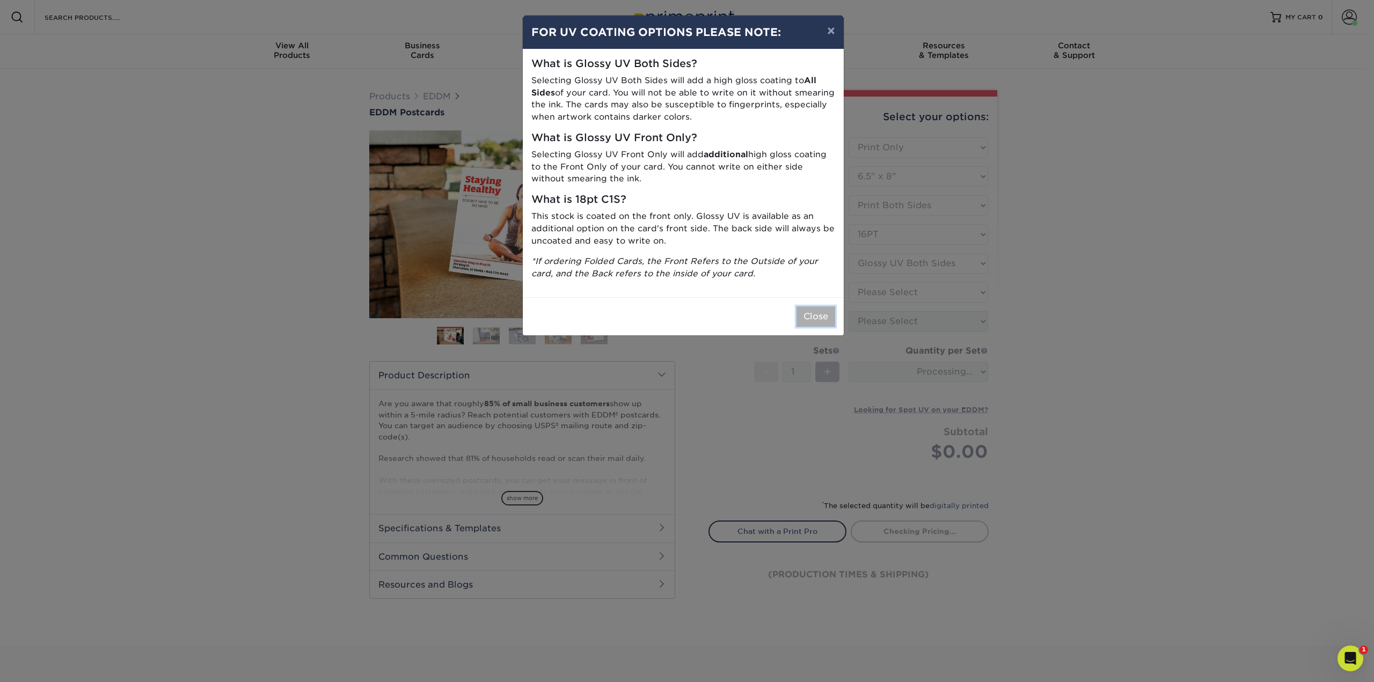
click at [824, 307] on button "Close" at bounding box center [815, 316] width 39 height 20
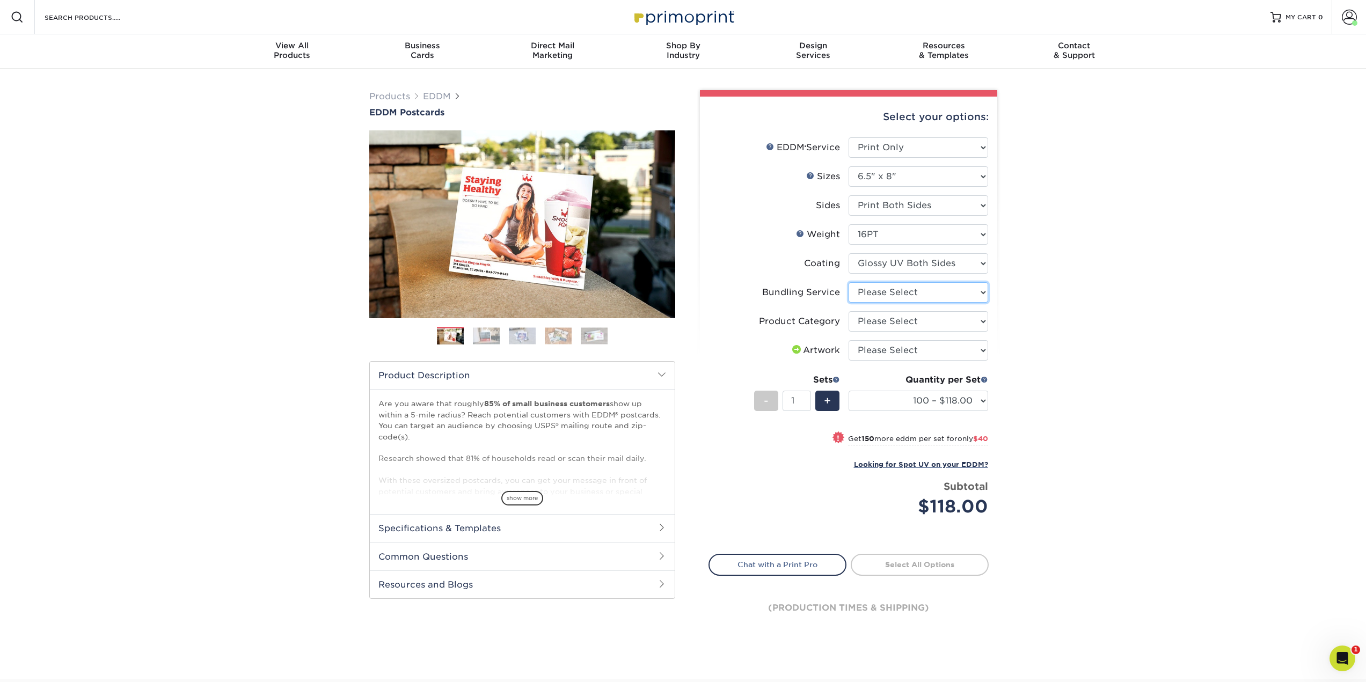
click at [937, 286] on select "Please Select No Bundling Services Yes, Bundles of 50 (+2 Days) Yes, Bundles of…" at bounding box center [918, 292] width 140 height 20
click at [1062, 280] on div "Products EDDM EDDM Postcards Previous Next" at bounding box center [683, 374] width 1366 height 610
drag, startPoint x: 839, startPoint y: 295, endPoint x: 767, endPoint y: 290, distance: 72.0
click at [767, 290] on div "Bundling Service" at bounding box center [801, 292] width 78 height 13
click at [764, 290] on div "Bundling Service" at bounding box center [801, 292] width 78 height 13
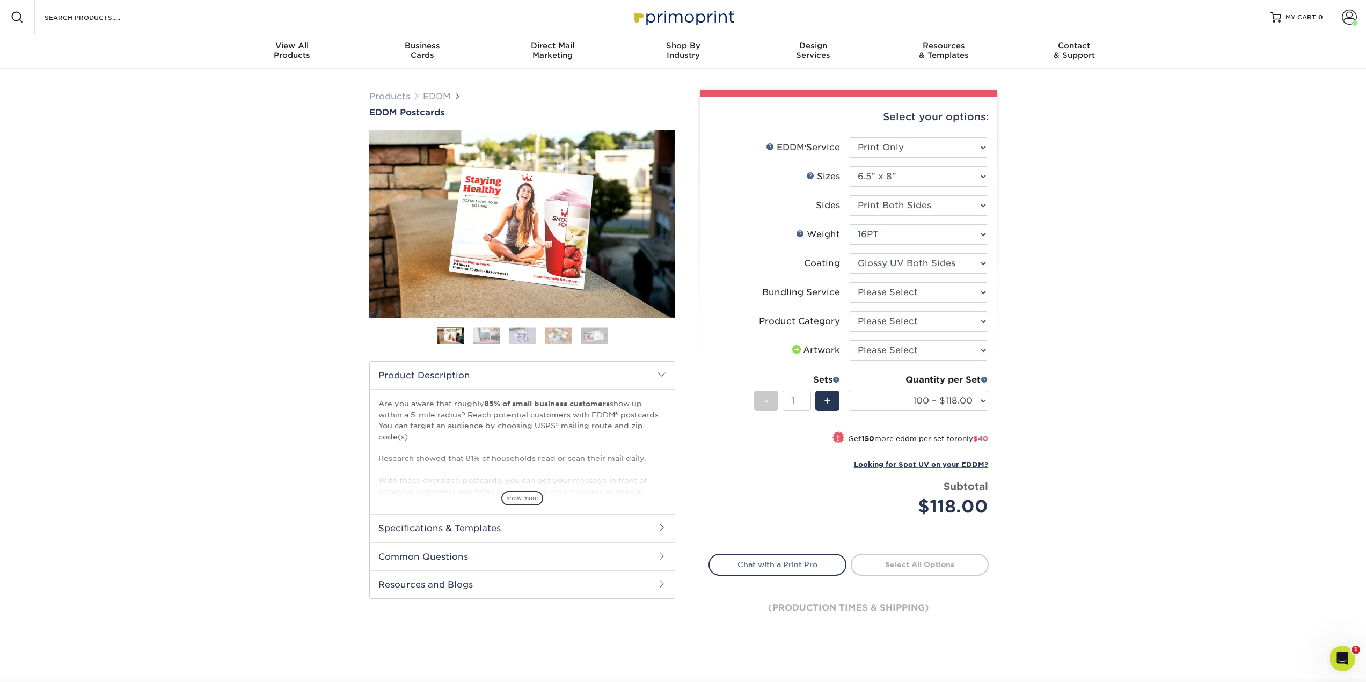
drag, startPoint x: 762, startPoint y: 290, endPoint x: 838, endPoint y: 294, distance: 75.2
click at [838, 294] on label "Bundling Service" at bounding box center [779, 292] width 140 height 20
click at [968, 291] on select "Please Select No Bundling Services Yes, Bundles of 50 (+2 Days) Yes, Bundles of…" at bounding box center [918, 292] width 140 height 20
select select "58689abb-25c0-461c-a4c3-a80b627d6649"
click at [848, 282] on select "Please Select No Bundling Services Yes, Bundles of 50 (+2 Days) Yes, Bundles of…" at bounding box center [918, 292] width 140 height 20
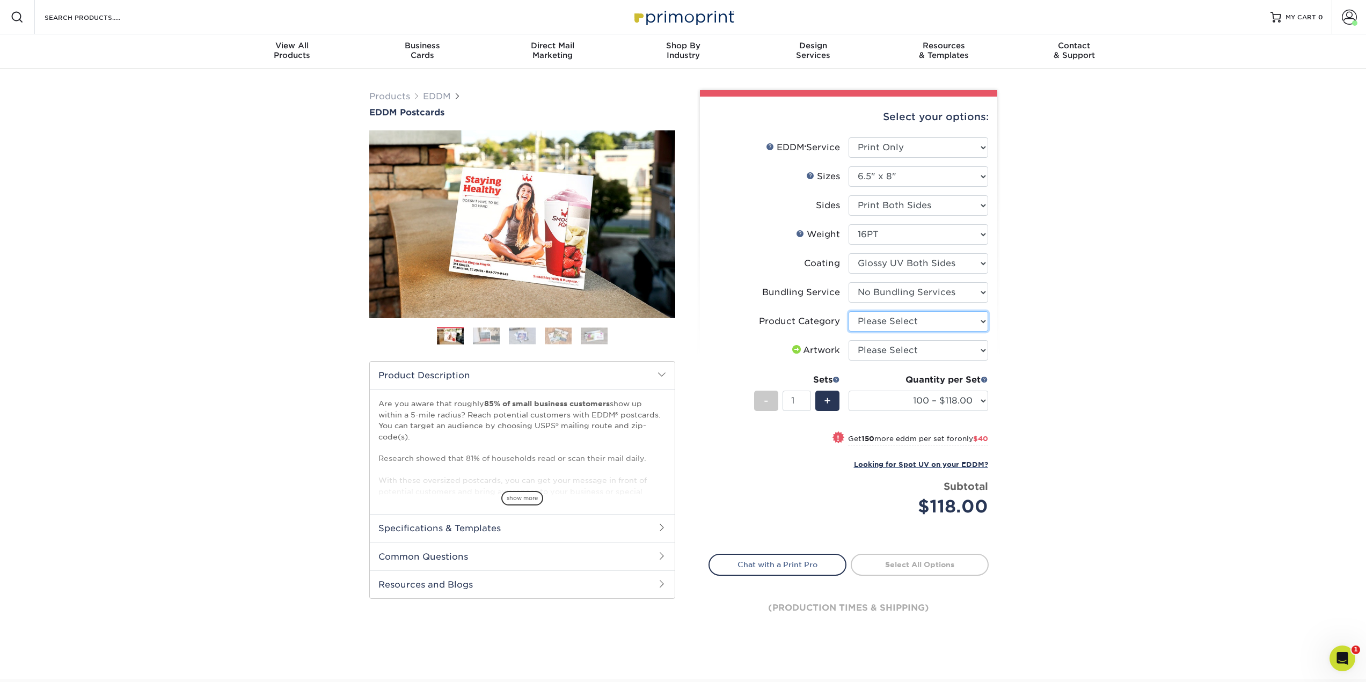
click at [961, 323] on select "Please Select Postcards" at bounding box center [918, 321] width 140 height 20
select select "9b7272e0-d6c8-4c3c-8e97-d3a1bcdab858"
click at [848, 311] on select "Please Select Postcards" at bounding box center [918, 321] width 140 height 20
click at [976, 343] on select "Please Select I will upload files I need a design - $150" at bounding box center [918, 350] width 140 height 20
select select "upload"
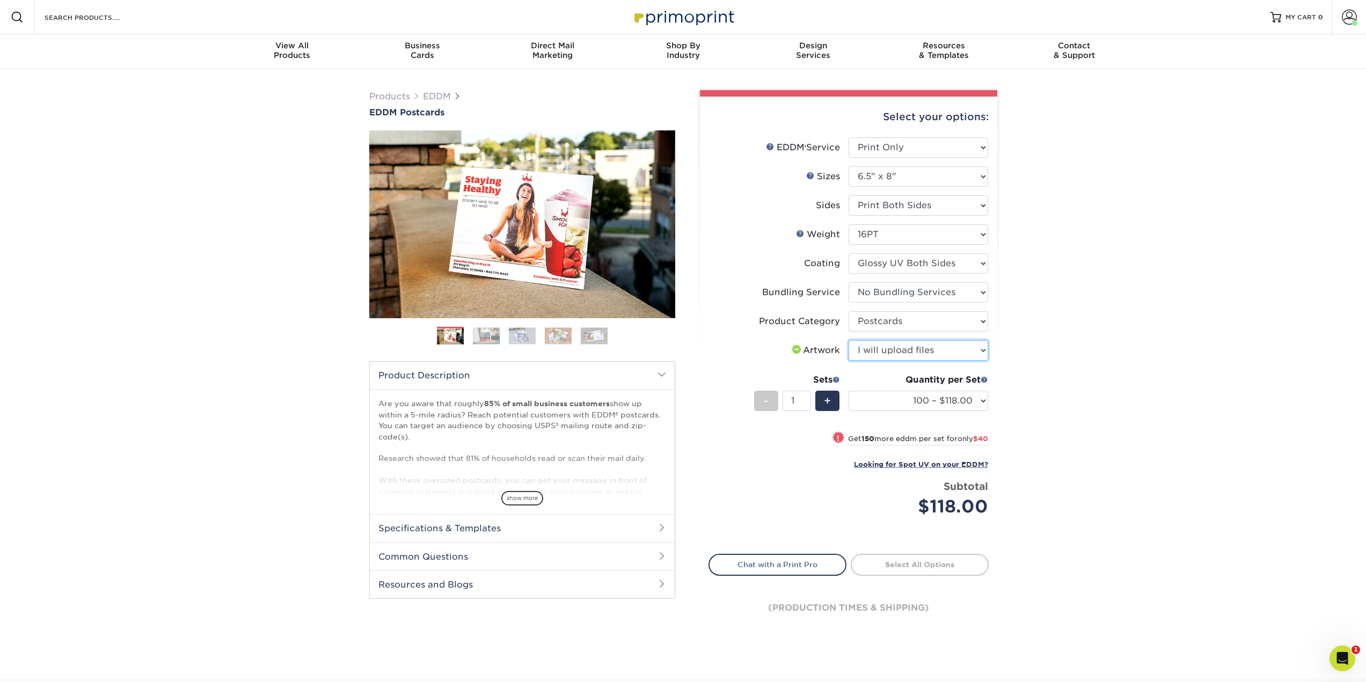
click at [848, 340] on select "Please Select I will upload files I need a design - $150" at bounding box center [918, 350] width 140 height 20
click at [984, 379] on span at bounding box center [984, 380] width 8 height 8
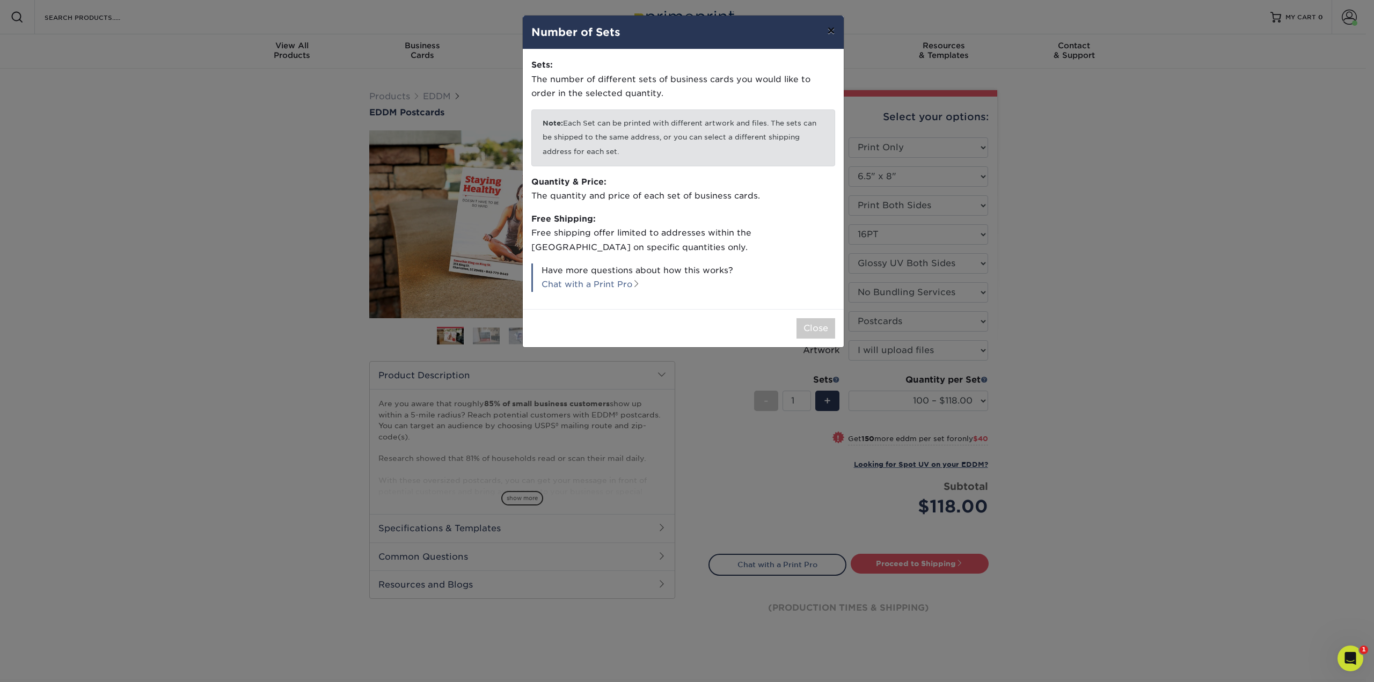
click at [831, 29] on button "×" at bounding box center [830, 31] width 25 height 30
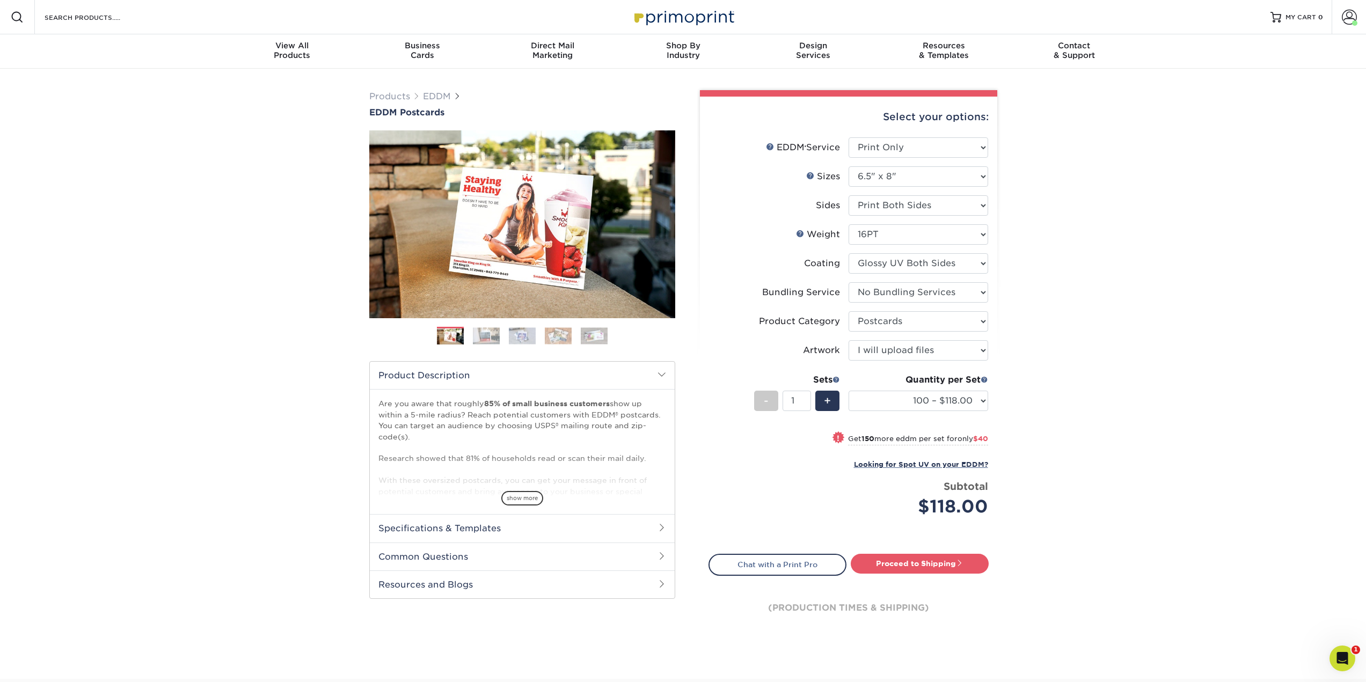
click at [835, 380] on span at bounding box center [836, 380] width 8 height 8
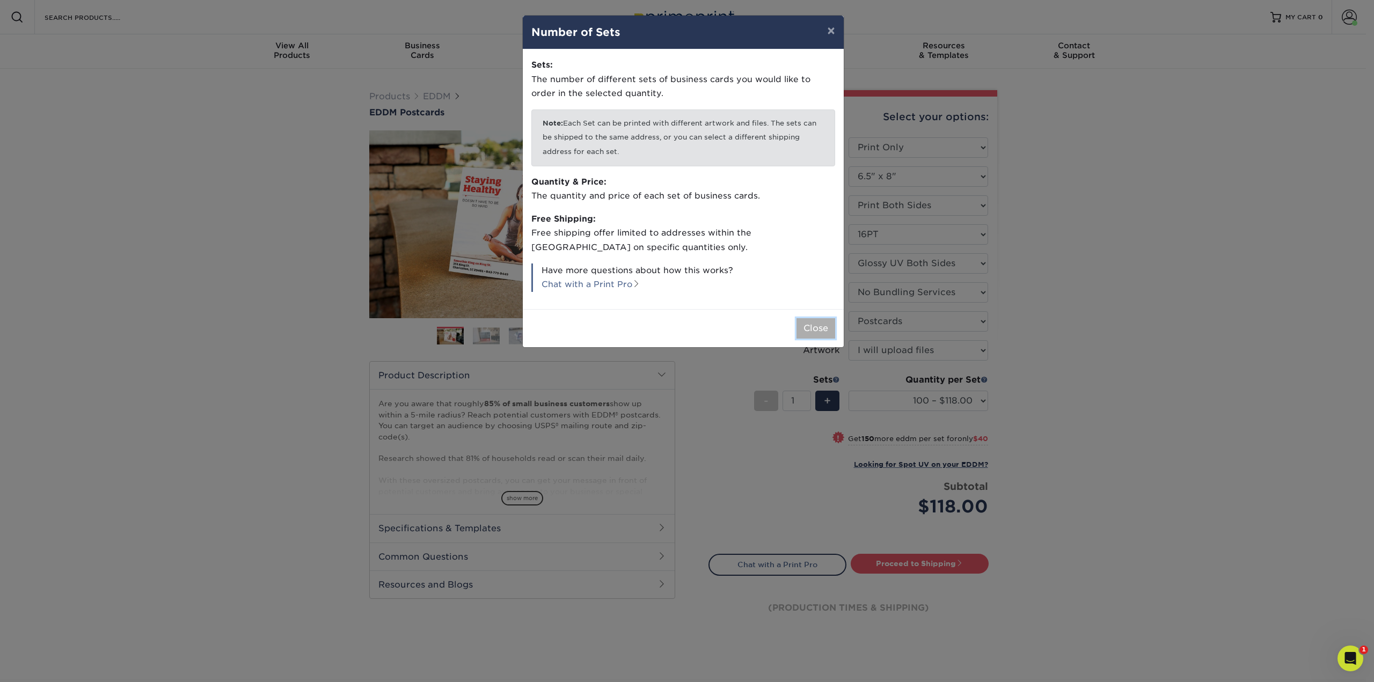
click at [817, 325] on button "Close" at bounding box center [815, 328] width 39 height 20
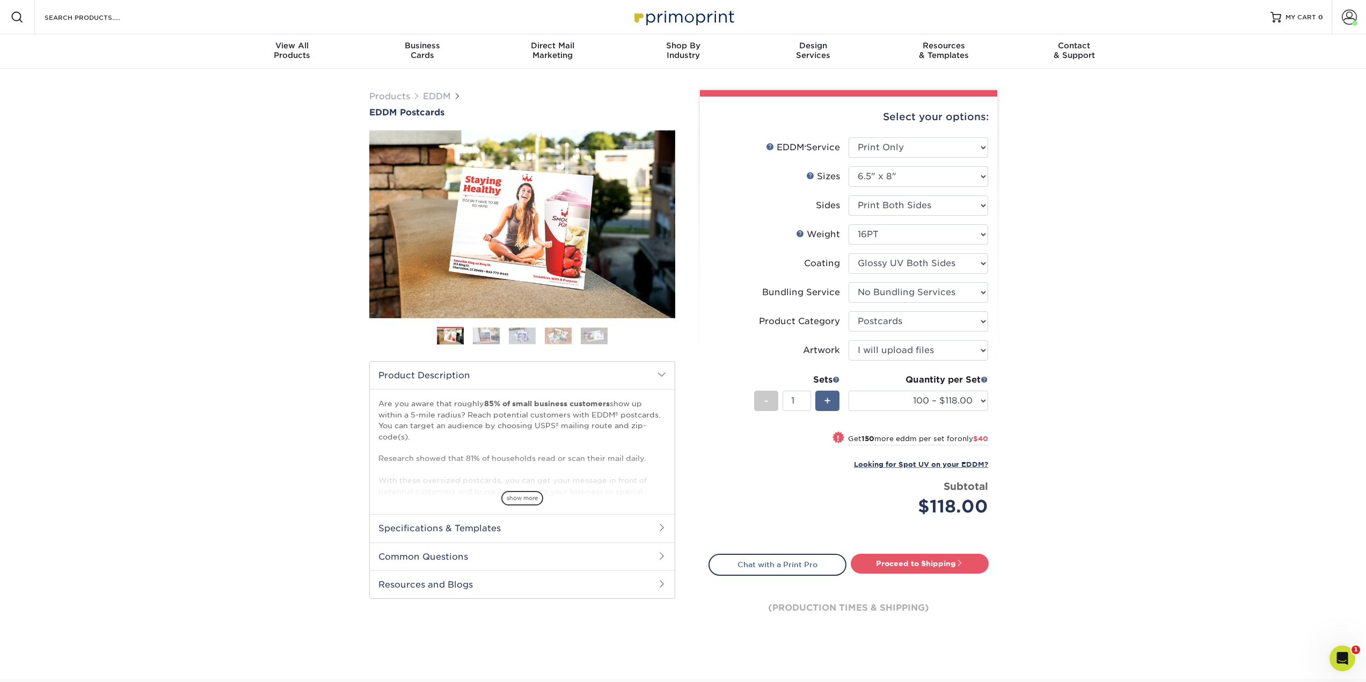
click at [835, 399] on div "+" at bounding box center [827, 401] width 24 height 20
click at [830, 394] on span "+" at bounding box center [827, 401] width 7 height 16
click at [823, 399] on div "+" at bounding box center [827, 401] width 24 height 20
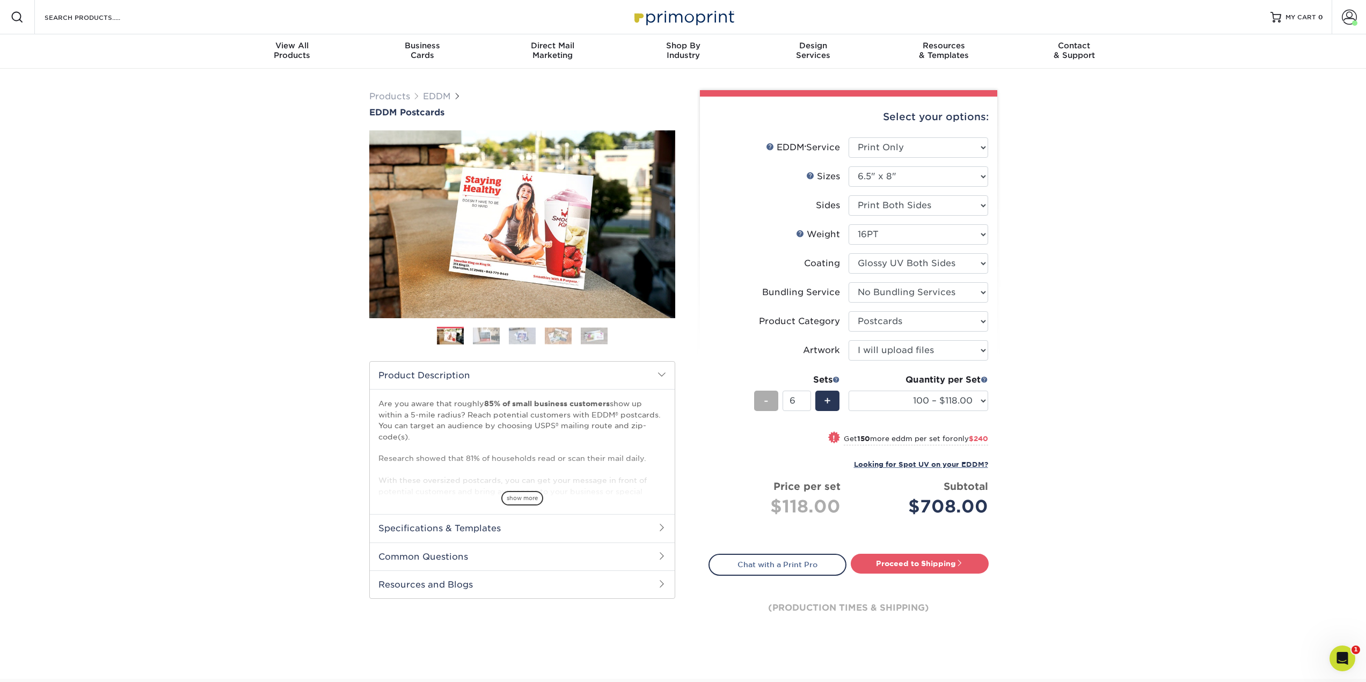
click at [761, 402] on div "-" at bounding box center [766, 401] width 24 height 20
click at [827, 400] on span "+" at bounding box center [827, 401] width 7 height 16
click at [768, 400] on span "-" at bounding box center [766, 401] width 5 height 16
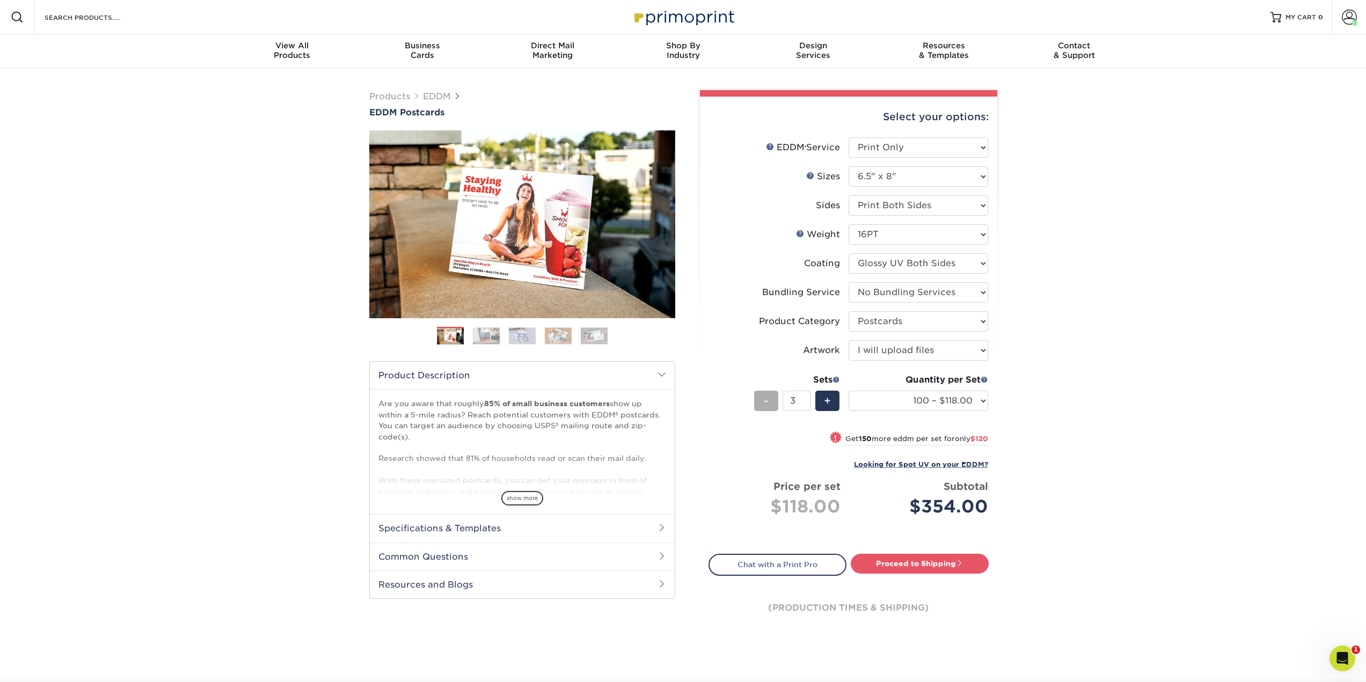
click at [768, 400] on span "-" at bounding box center [766, 401] width 5 height 16
click at [832, 403] on div "+" at bounding box center [827, 401] width 24 height 20
type input "3"
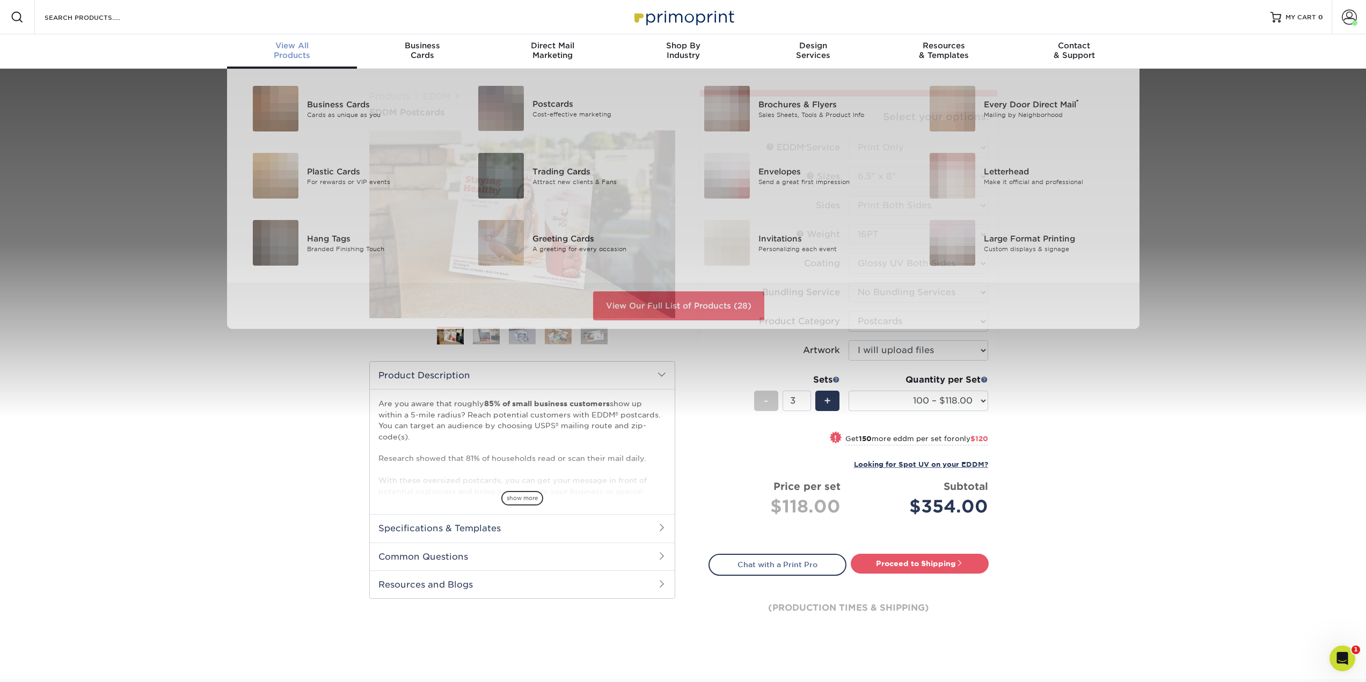
click at [299, 57] on div "View All Products" at bounding box center [292, 50] width 130 height 19
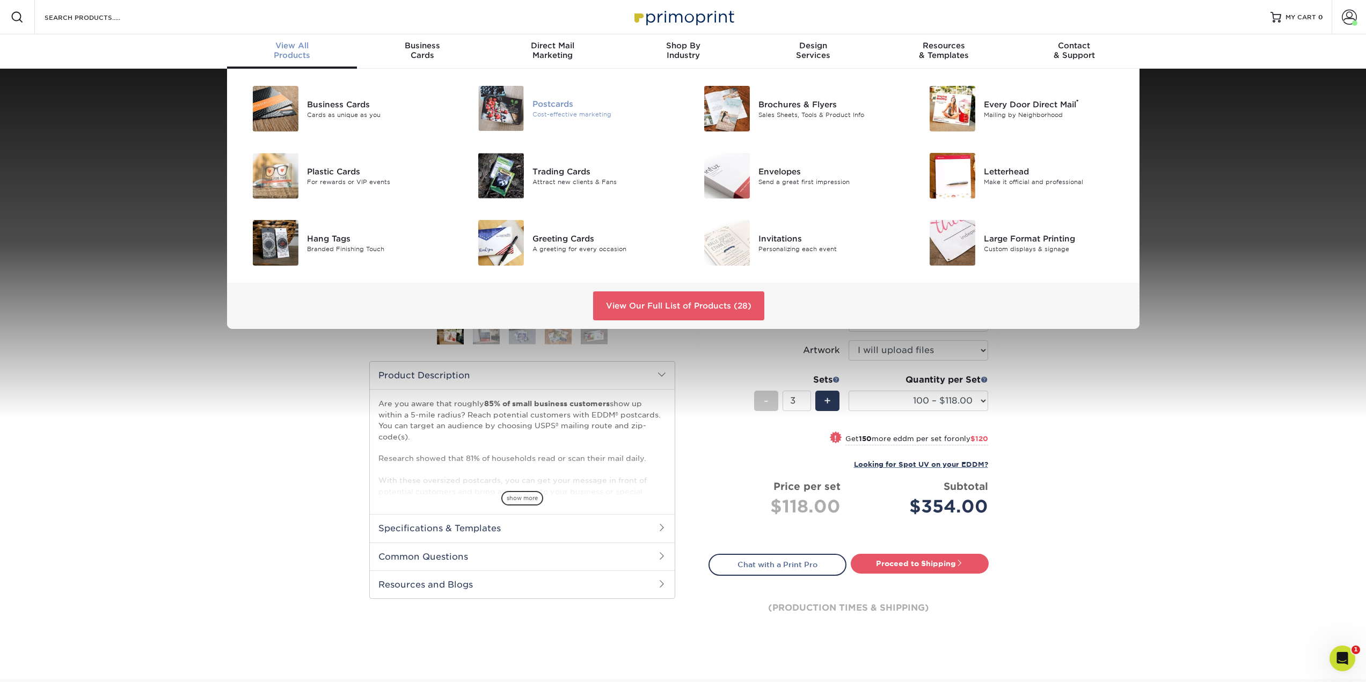
click at [541, 100] on div "Postcards" at bounding box center [603, 104] width 142 height 12
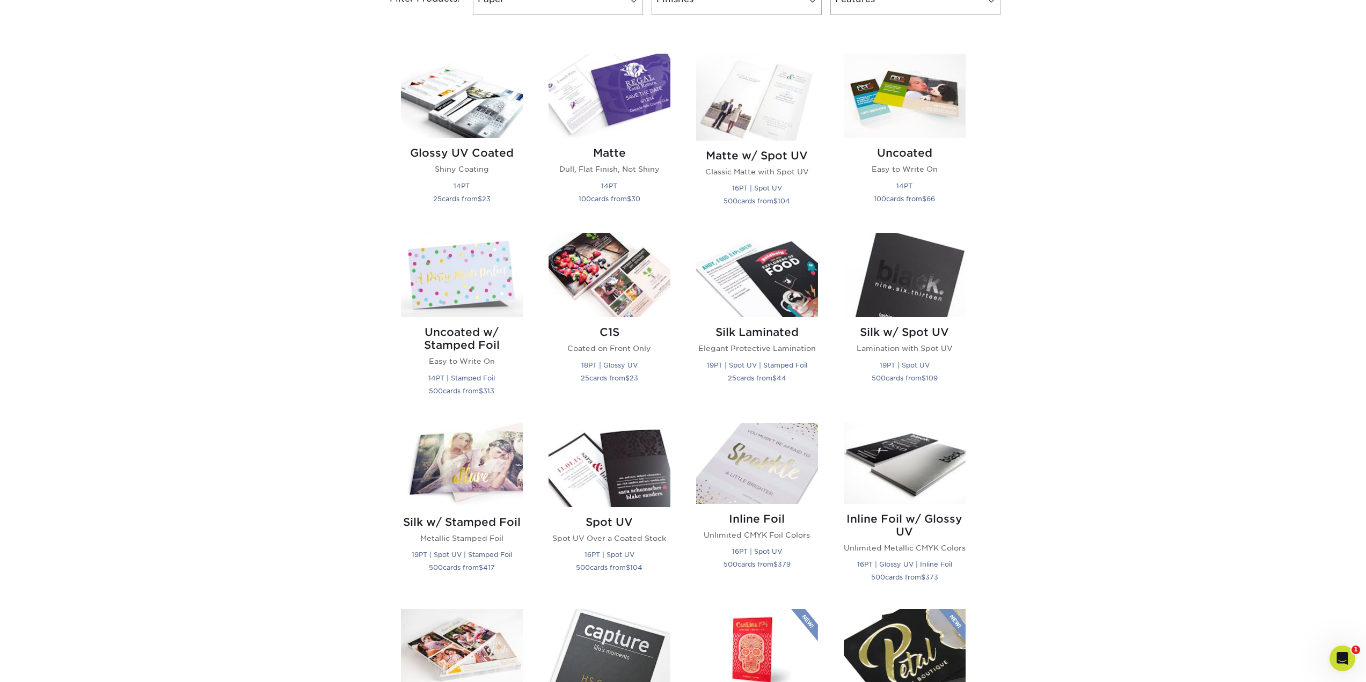
scroll to position [483, 0]
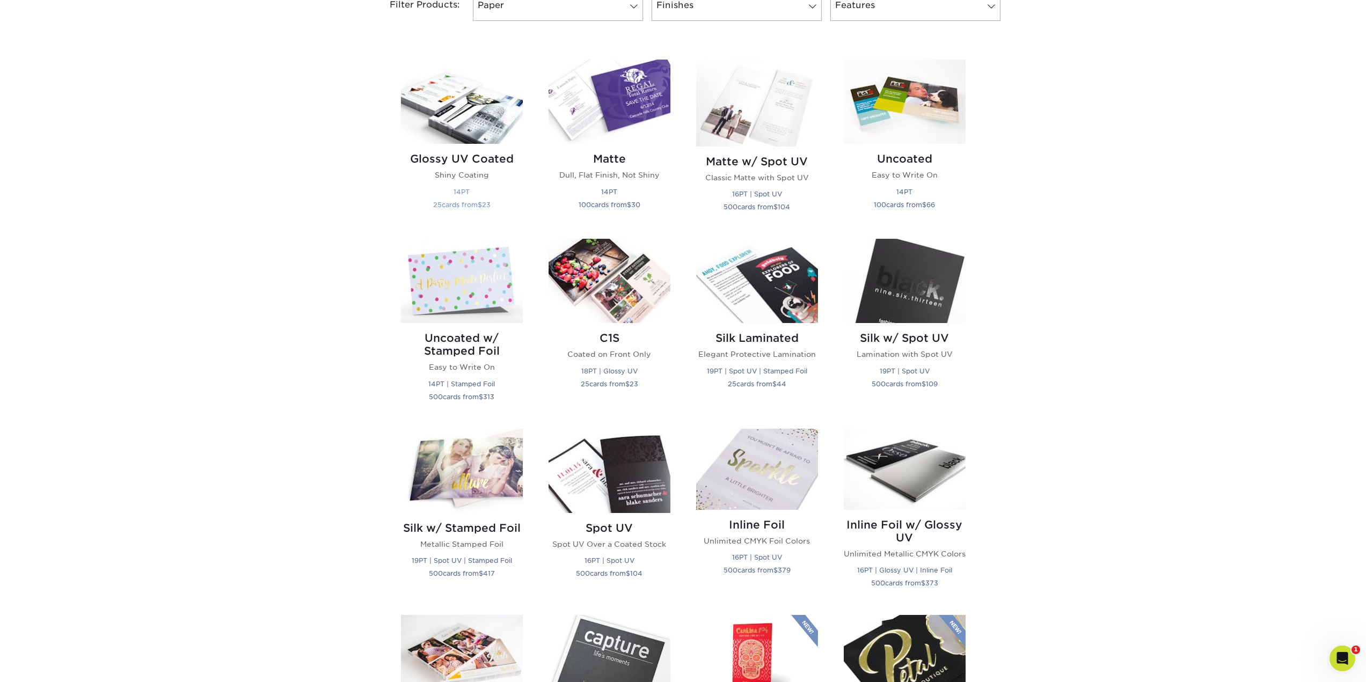
click at [431, 105] on img at bounding box center [462, 102] width 122 height 84
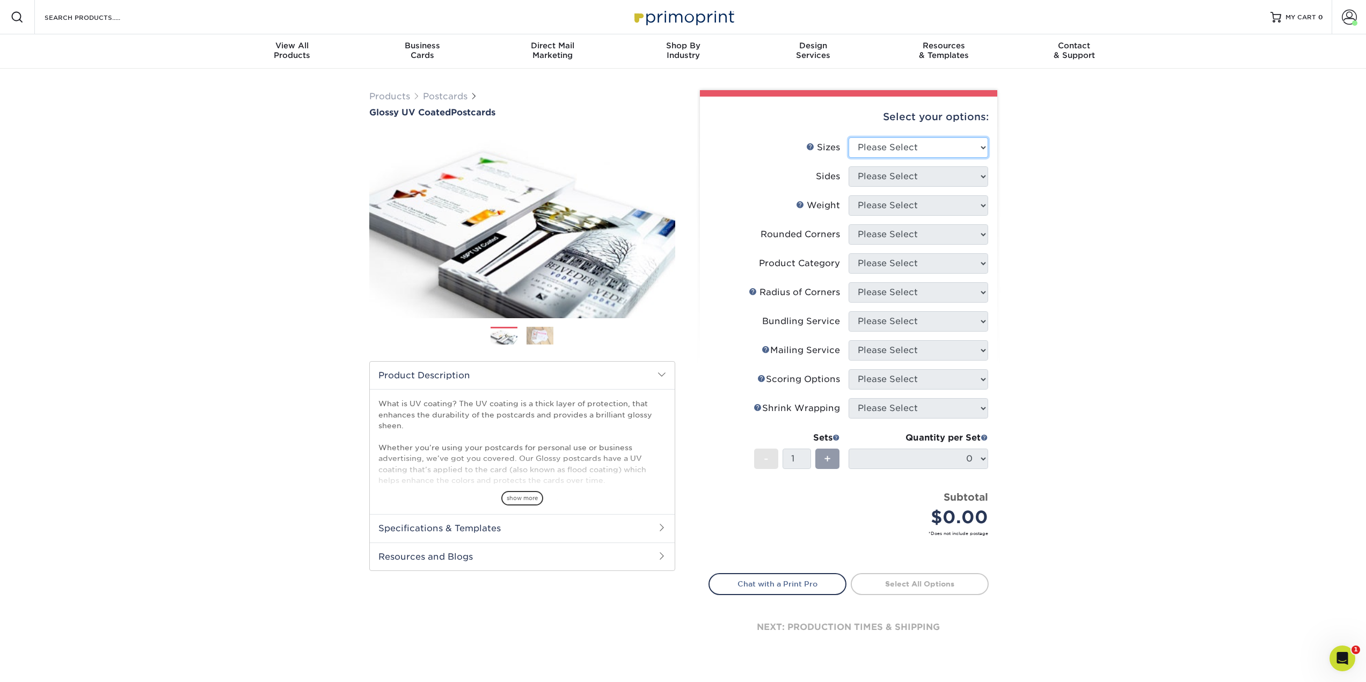
click at [874, 149] on select "Please Select 1.5" x 7" 2" x 4" 2" x 6" 2" x 7" 2" x 8" 2.12" x 5.5" 2.12" x 5.…" at bounding box center [918, 147] width 140 height 20
select select "4.25x6.00"
click at [848, 137] on select "Please Select 1.5" x 7" 2" x 4" 2" x 6" 2" x 7" 2" x 8" 2.12" x 5.5" 2.12" x 5.…" at bounding box center [918, 147] width 140 height 20
click at [921, 177] on select "Please Select Print Both Sides Print Front Only" at bounding box center [918, 176] width 140 height 20
select select "13abbda7-1d64-4f25-8bb2-c179b224825d"
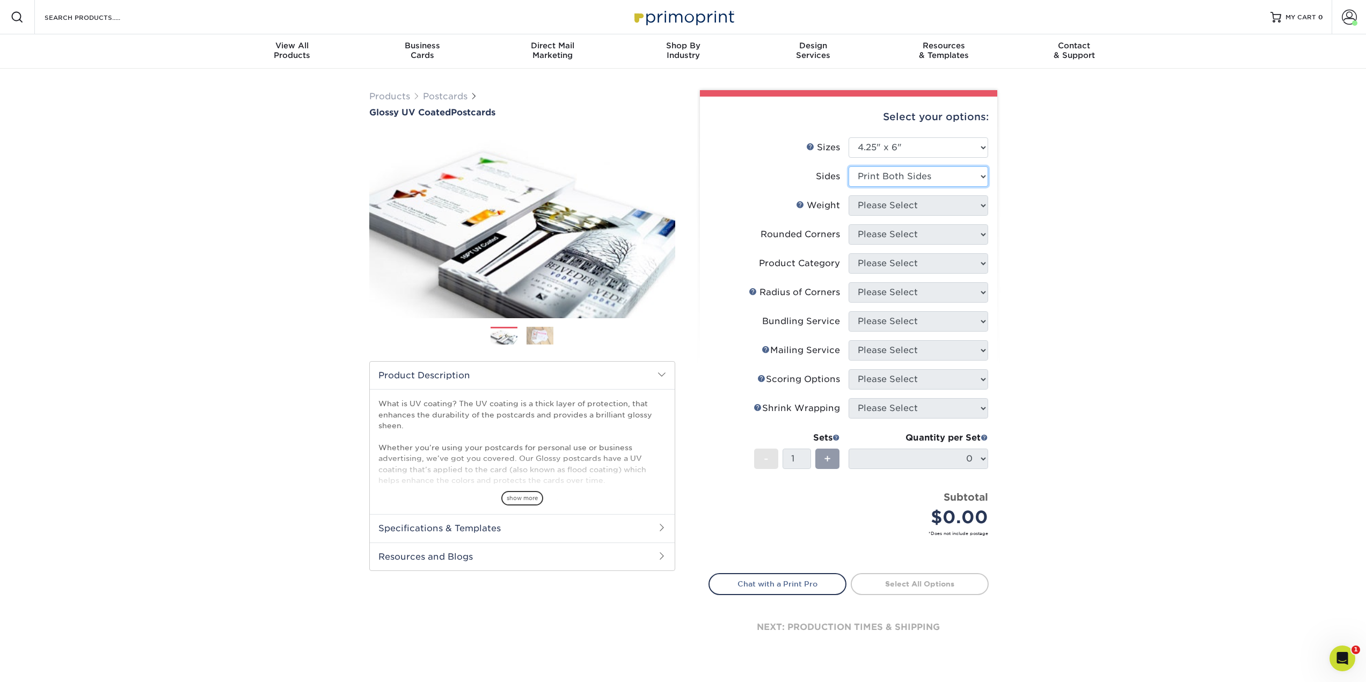
click at [848, 166] on select "Please Select Print Both Sides Print Front Only" at bounding box center [918, 176] width 140 height 20
click at [941, 203] on select "Please Select 14PT 16PT 18PT C1S" at bounding box center [918, 205] width 140 height 20
select select "18PTC1S"
click at [848, 195] on select "Please Select 14PT 16PT 18PT C1S" at bounding box center [918, 205] width 140 height 20
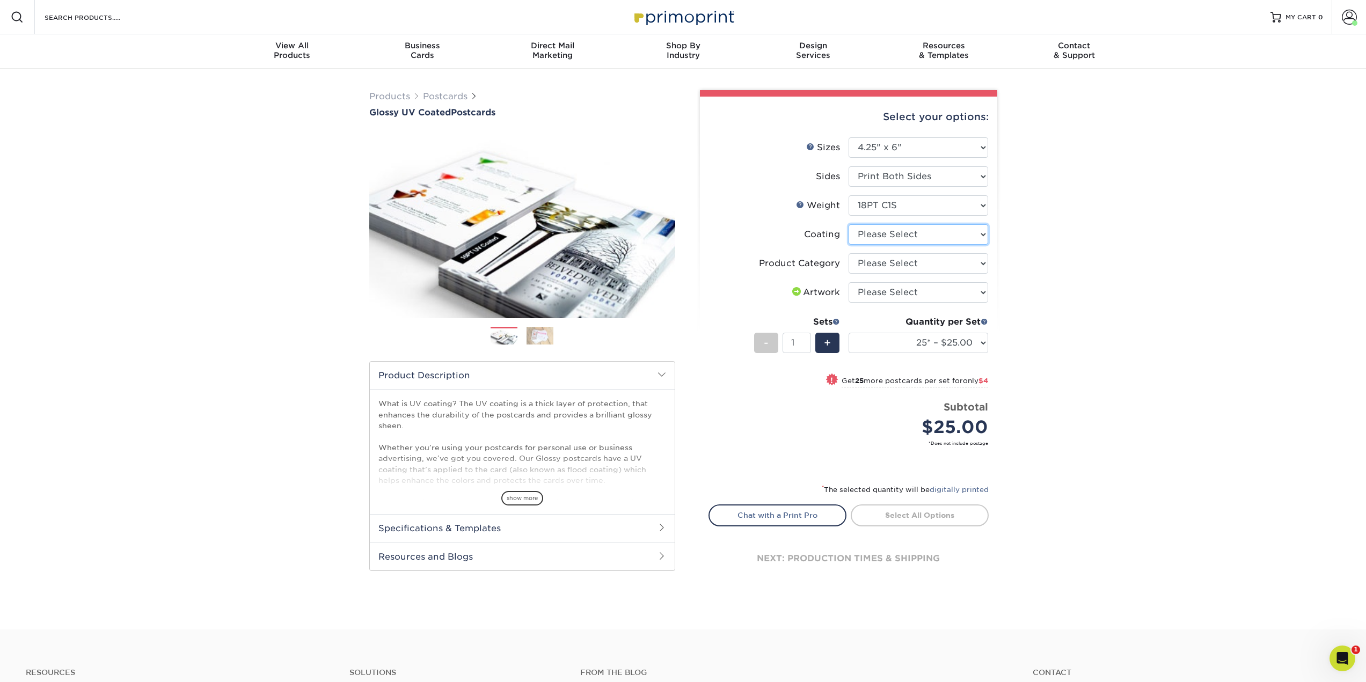
click at [928, 236] on select at bounding box center [918, 234] width 140 height 20
select select "1e8116af-acfc-44b1-83dc-8181aa338834"
click at [848, 224] on select at bounding box center [918, 234] width 140 height 20
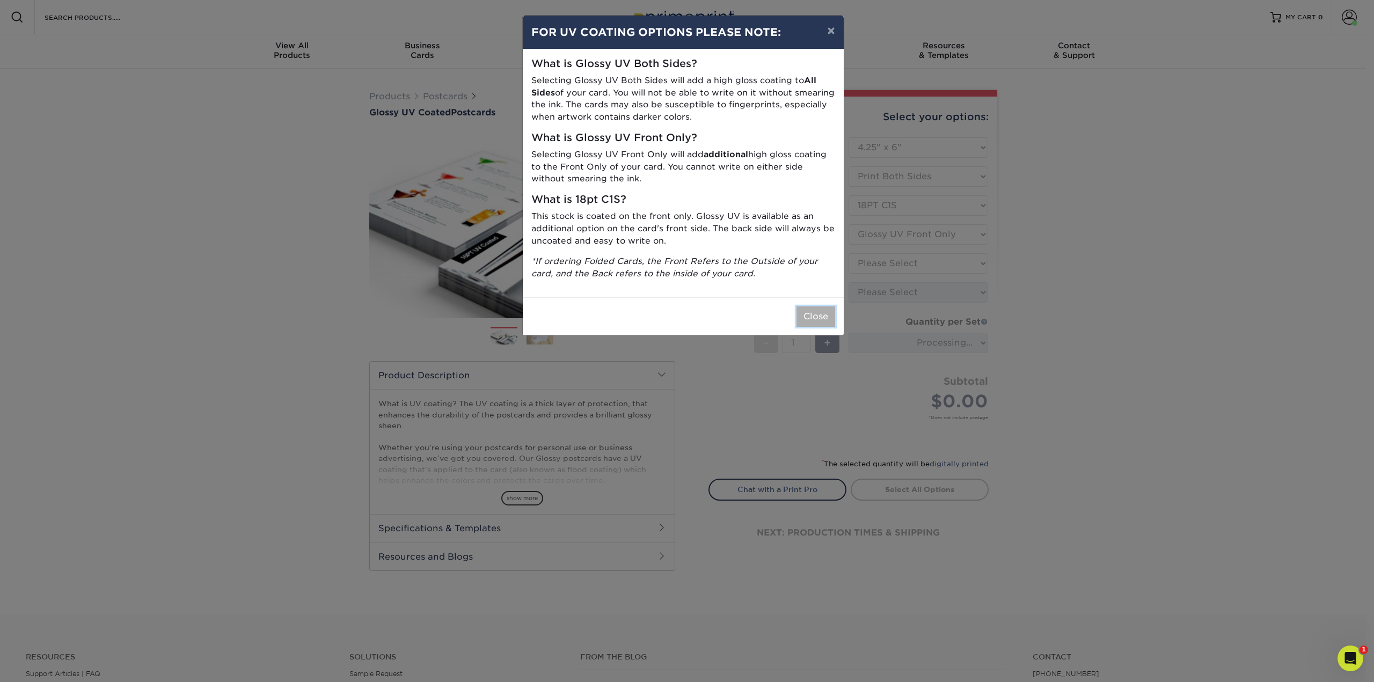
click at [827, 321] on button "Close" at bounding box center [815, 316] width 39 height 20
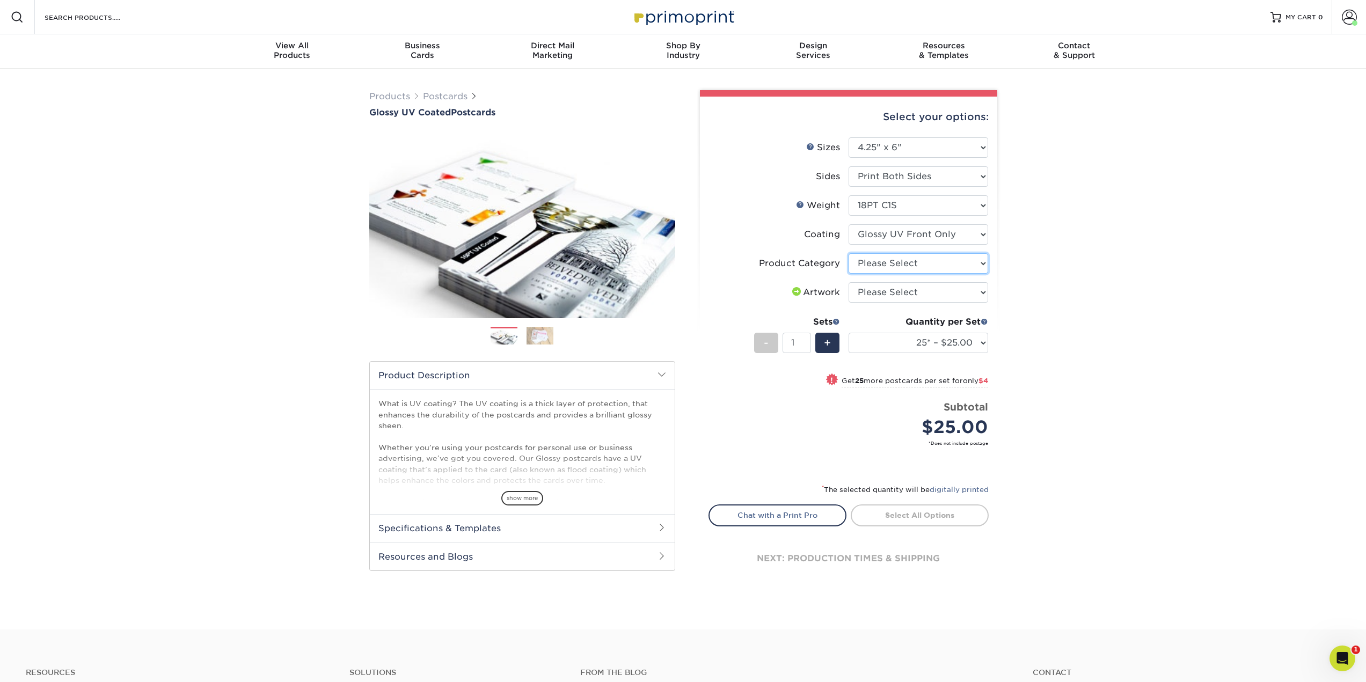
click at [908, 265] on select "Please Select Postcards" at bounding box center [918, 263] width 140 height 20
select select "9b7272e0-d6c8-4c3c-8e97-d3a1bcdab858"
click at [848, 253] on select "Please Select Postcards" at bounding box center [918, 263] width 140 height 20
click at [910, 292] on select "Please Select I will upload files I need a design - $150" at bounding box center [918, 292] width 140 height 20
select select "upload"
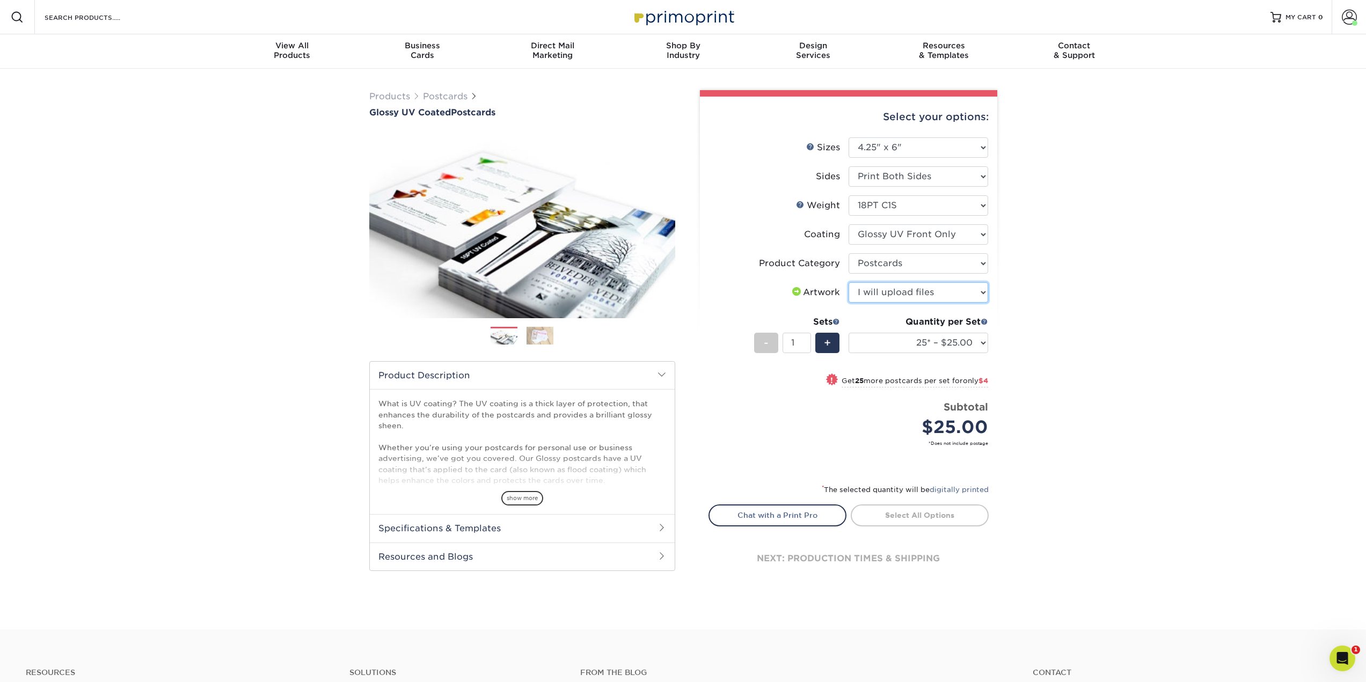
click at [848, 282] on select "Please Select I will upload files I need a design - $150" at bounding box center [918, 292] width 140 height 20
click at [859, 423] on div "$25.00" at bounding box center [921, 427] width 131 height 26
click at [827, 347] on span "+" at bounding box center [827, 343] width 7 height 16
click at [826, 347] on span "+" at bounding box center [827, 343] width 7 height 16
click at [827, 344] on span "+" at bounding box center [827, 343] width 7 height 16
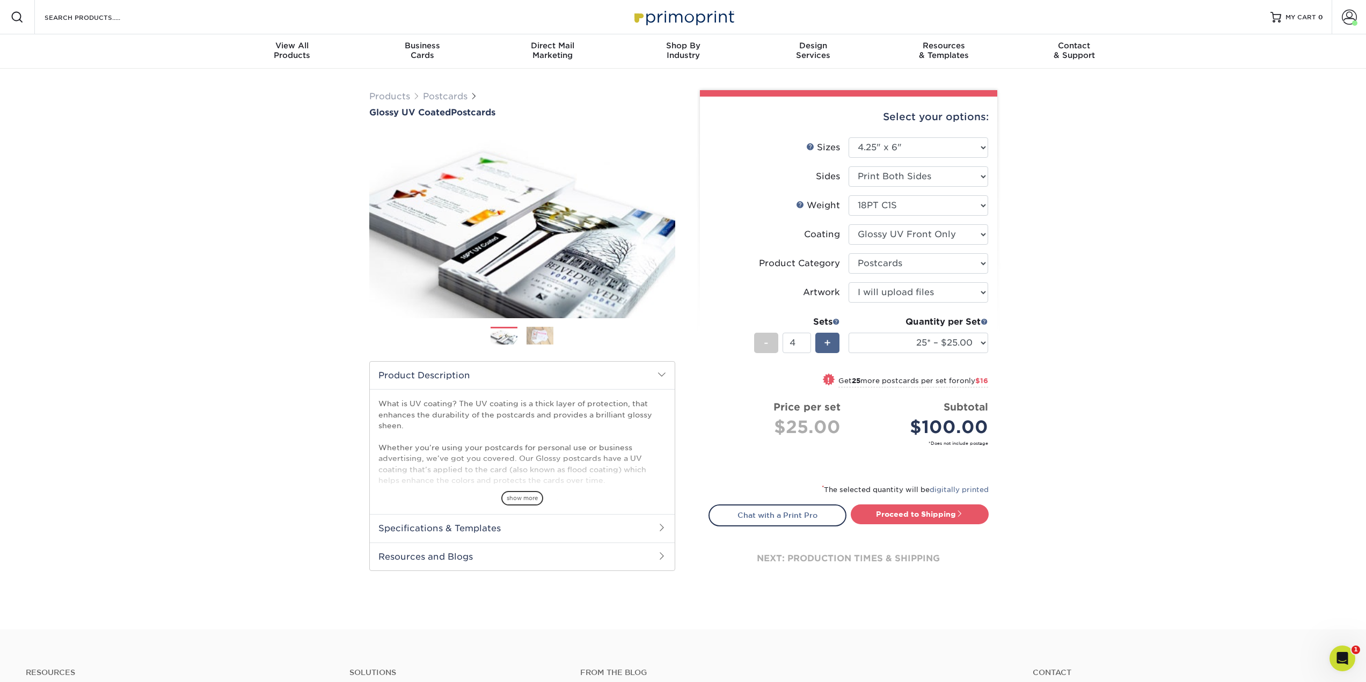
click at [827, 344] on span "+" at bounding box center [827, 343] width 7 height 16
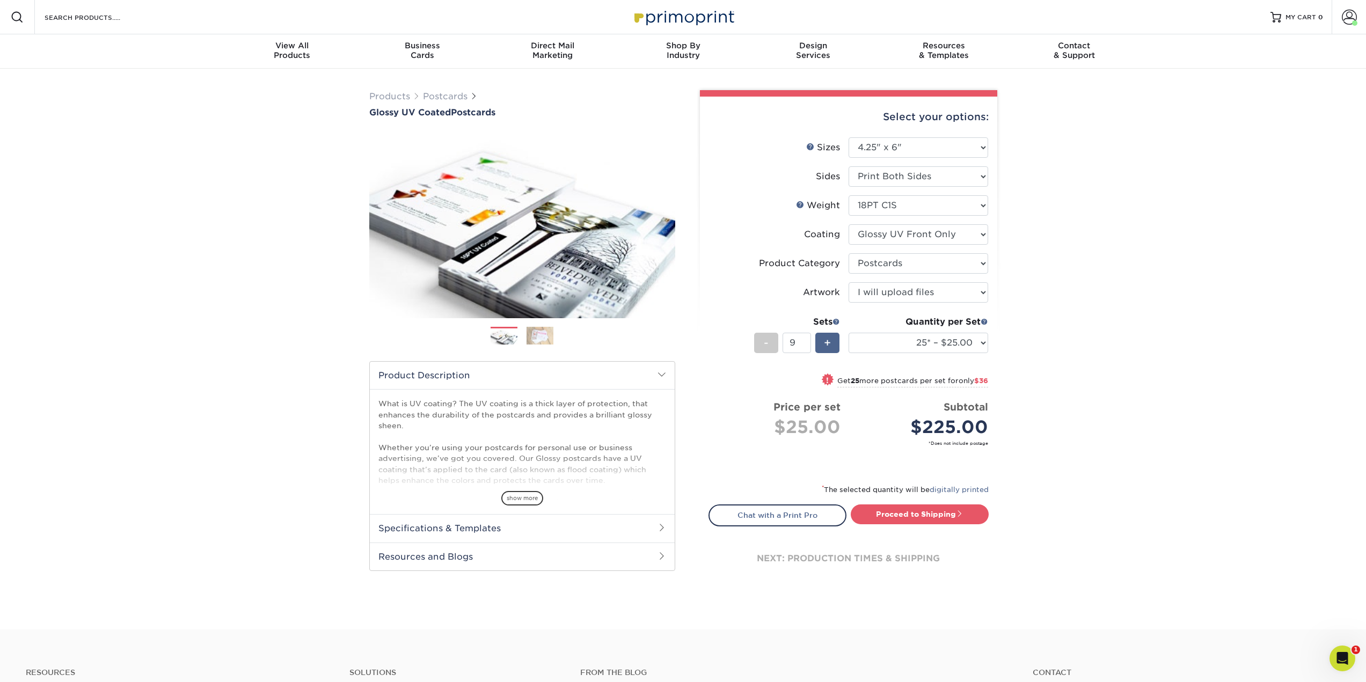
click at [827, 344] on span "+" at bounding box center [827, 343] width 7 height 16
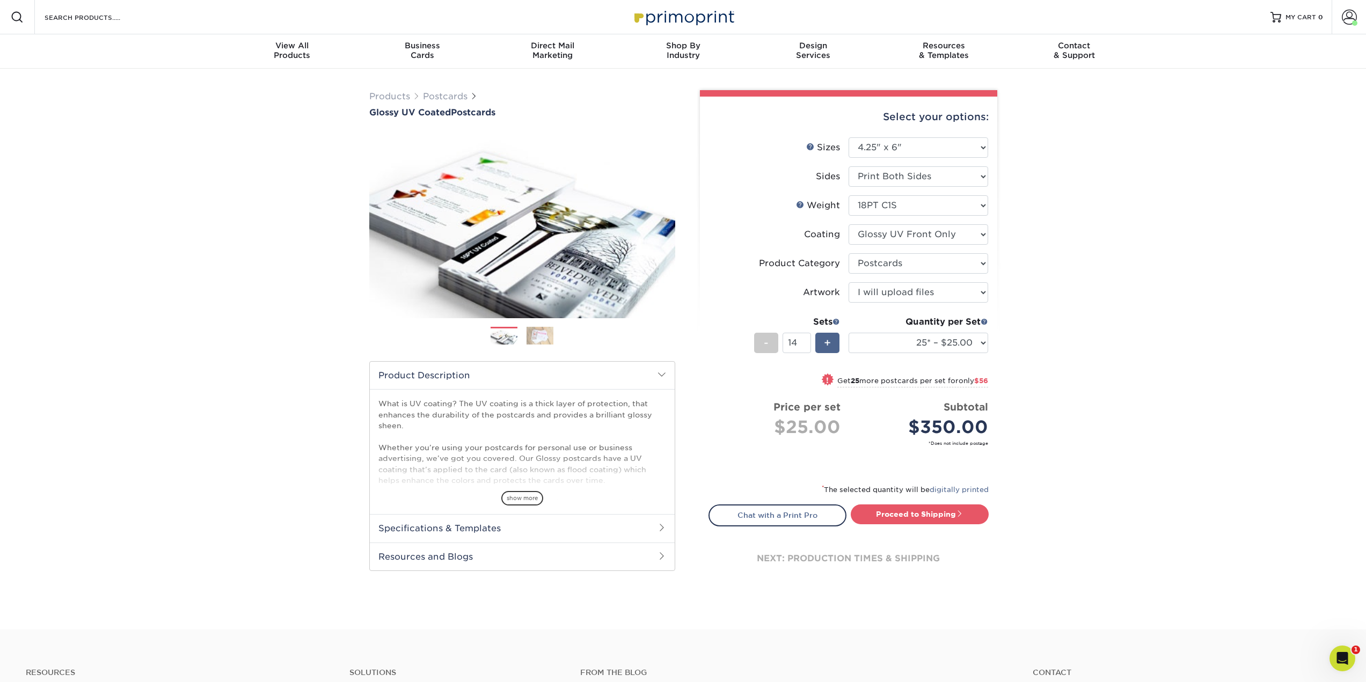
click at [827, 344] on span "+" at bounding box center [827, 343] width 7 height 16
click at [818, 342] on div "+" at bounding box center [827, 343] width 24 height 20
click at [767, 343] on span "-" at bounding box center [766, 343] width 5 height 16
type input "15"
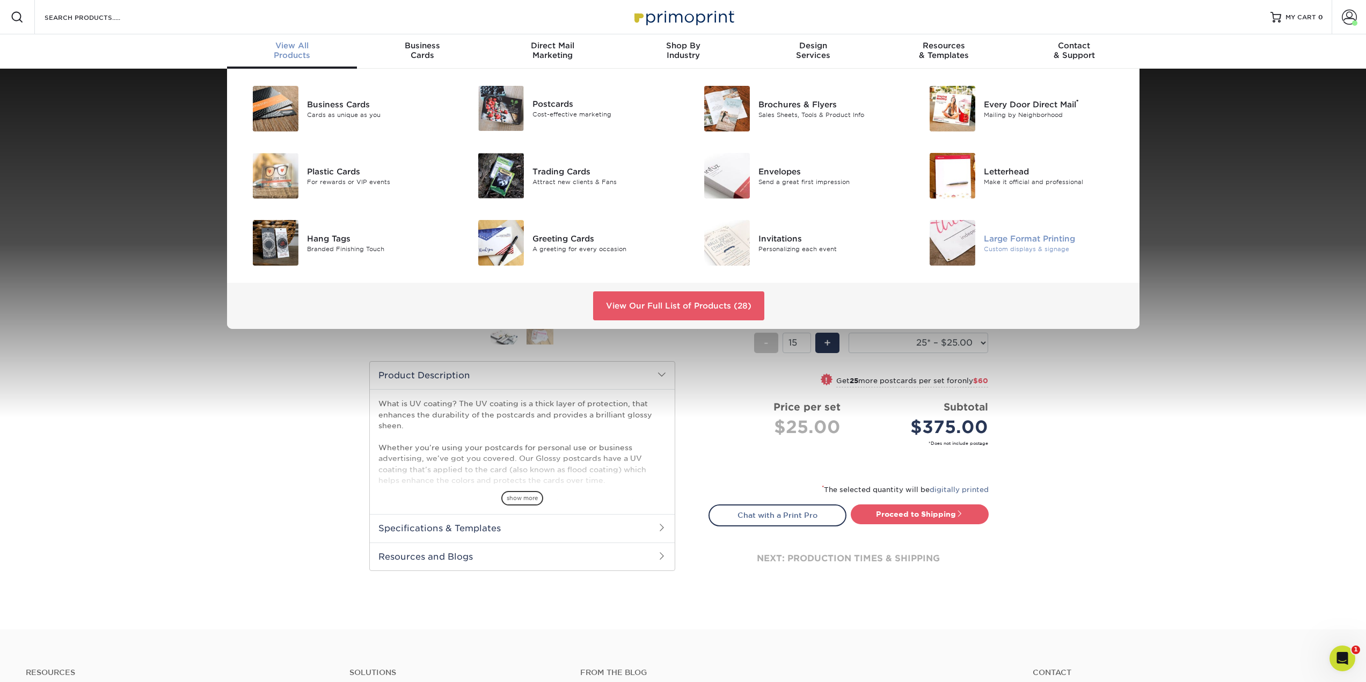
click at [993, 236] on div "Large Format Printing" at bounding box center [1055, 238] width 142 height 12
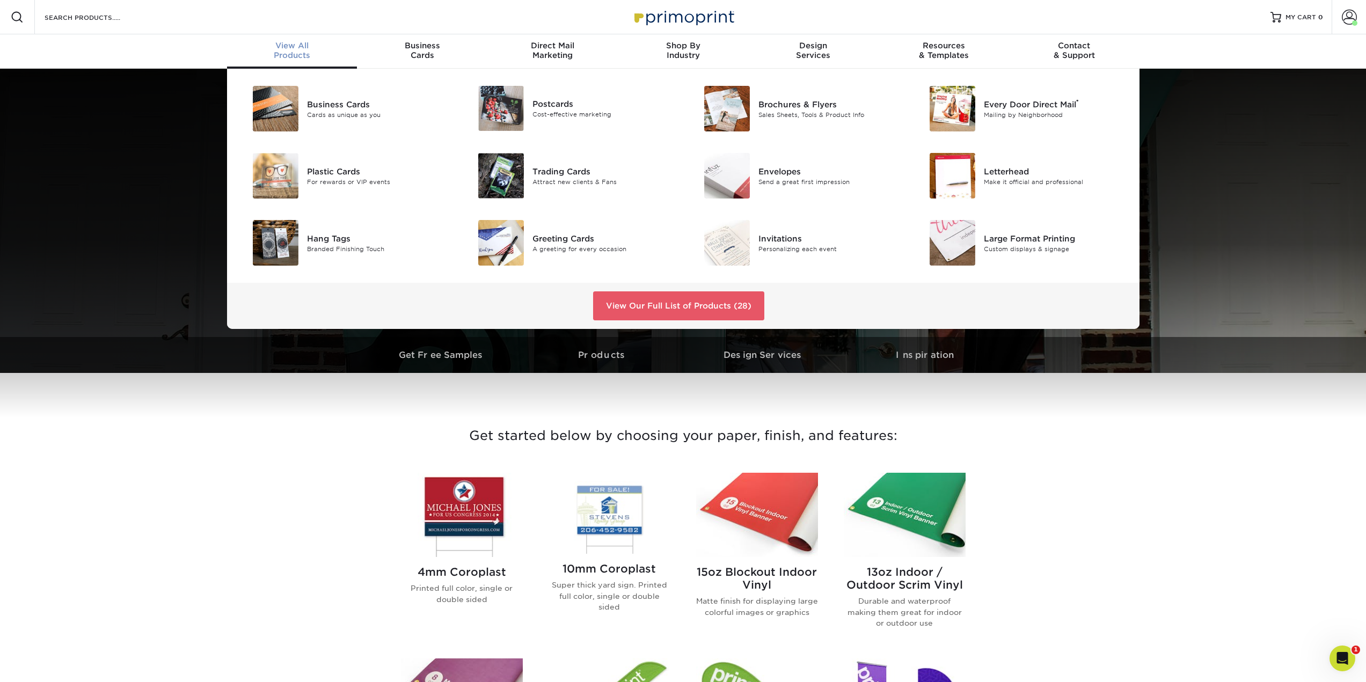
click at [296, 48] on span "View All" at bounding box center [292, 46] width 130 height 10
click at [647, 305] on link "View Our Full List of Products (28)" at bounding box center [678, 305] width 171 height 29
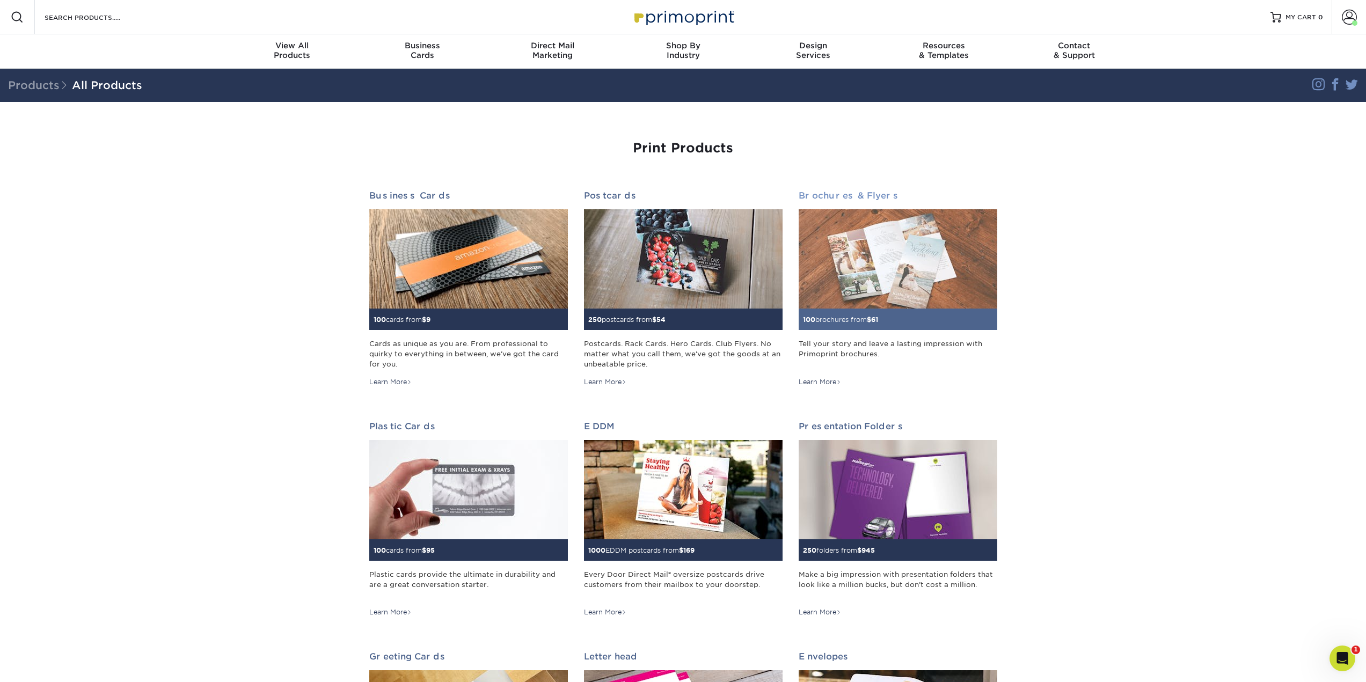
click at [949, 248] on img at bounding box center [897, 258] width 199 height 99
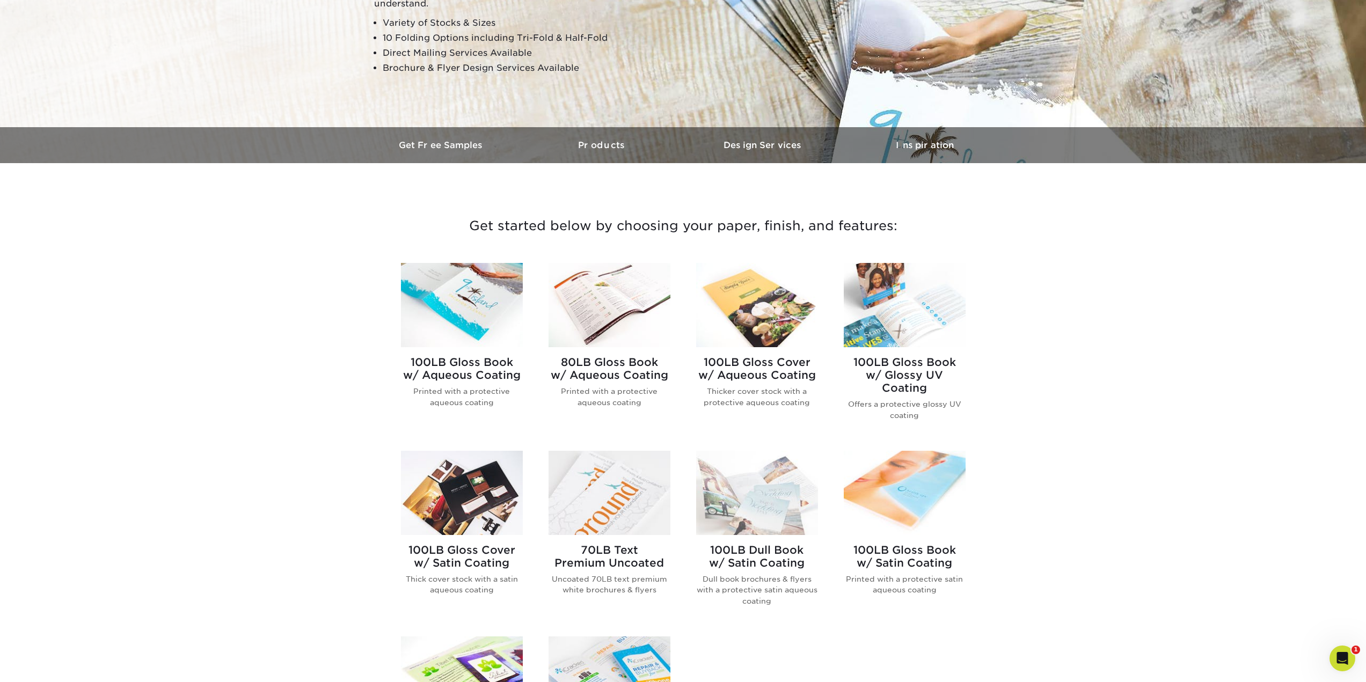
scroll to position [215, 0]
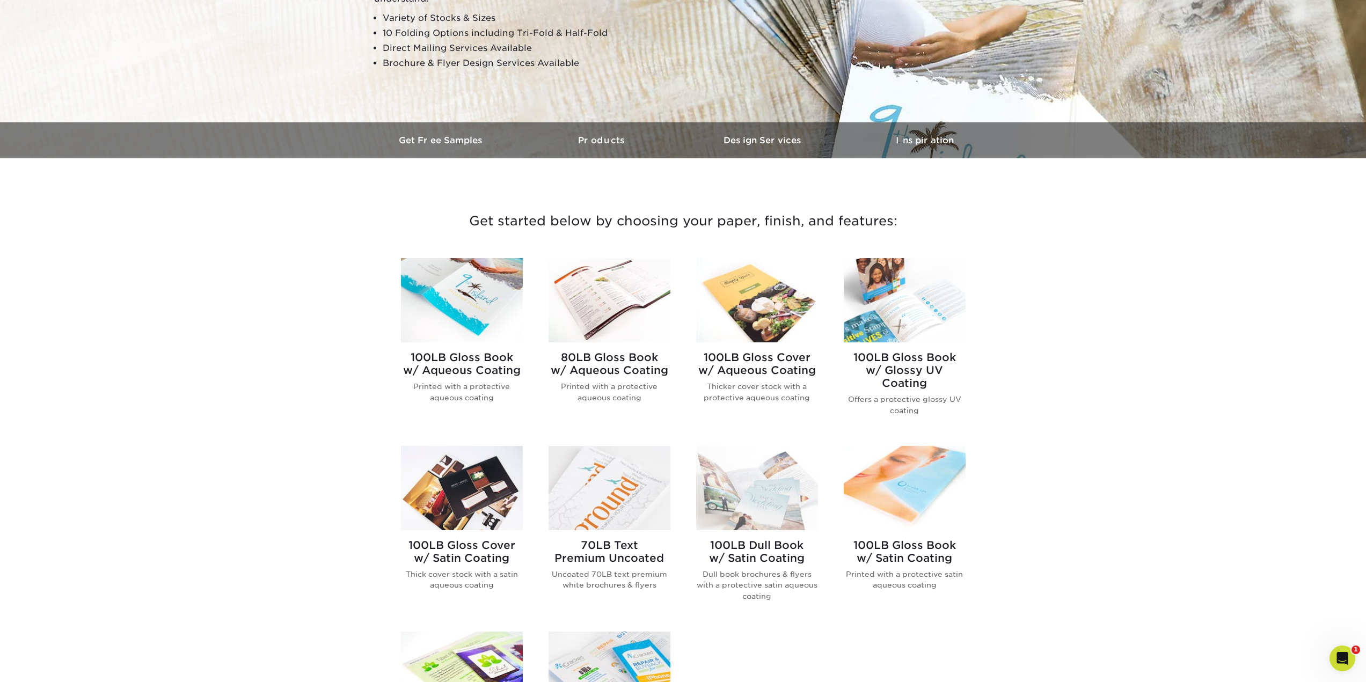
click at [772, 310] on img at bounding box center [757, 300] width 122 height 84
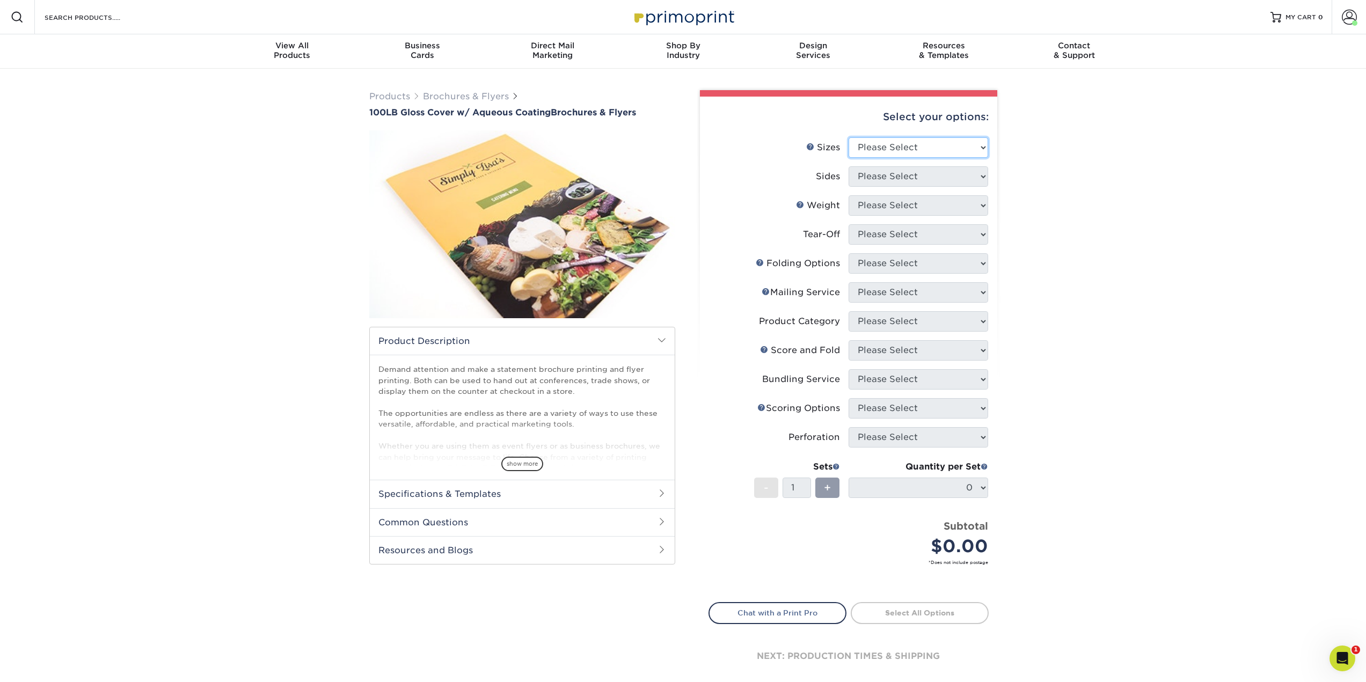
click at [911, 153] on select "Please Select 3.5" x 8.5" 3.5" x 11" 3.67" x 8.5" 4" x 8.5" 4" x 11" 4" x 12" 4…" at bounding box center [918, 147] width 140 height 20
select select "5.50x8.50"
click at [848, 137] on select "Please Select 3.5" x 8.5" 3.5" x 11" 3.67" x 8.5" 4" x 8.5" 4" x 11" 4" x 12" 4…" at bounding box center [918, 147] width 140 height 20
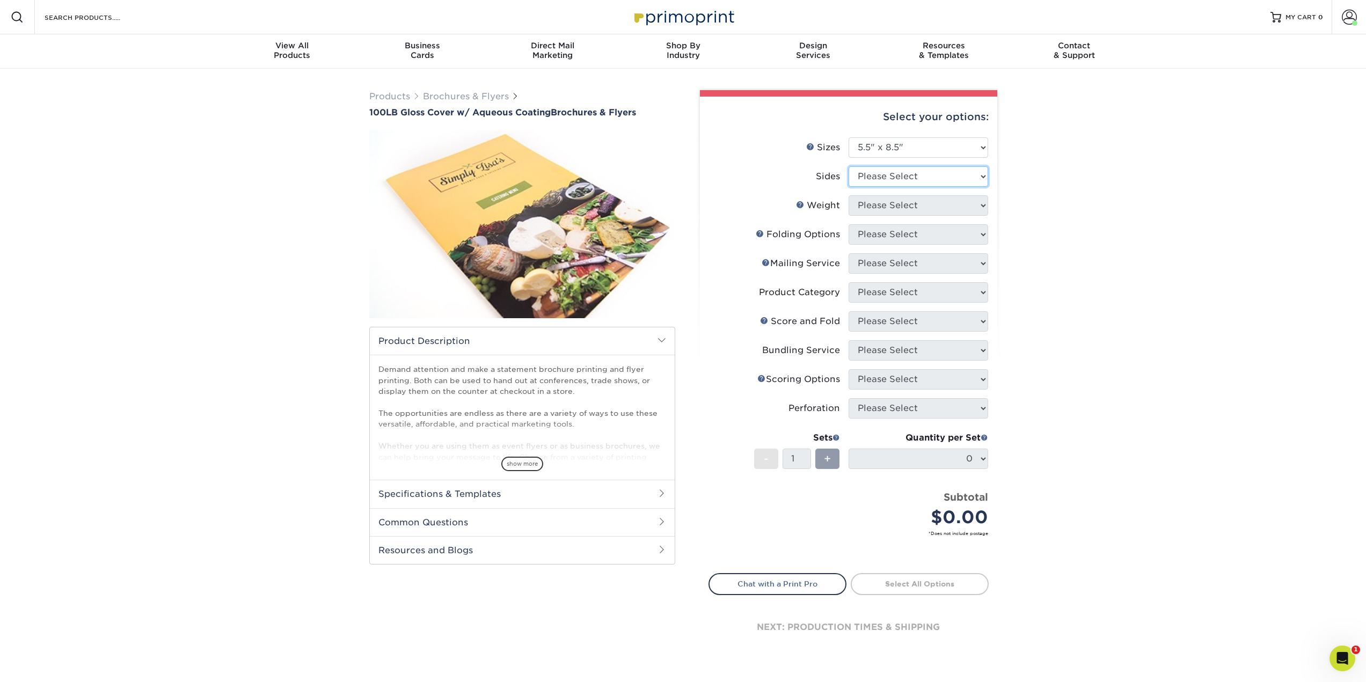
click at [940, 177] on select "Please Select Print Both Sides Print Front Only" at bounding box center [918, 176] width 140 height 20
select select "13abbda7-1d64-4f25-8bb2-c179b224825d"
click at [848, 166] on select "Please Select Print Both Sides Print Front Only" at bounding box center [918, 176] width 140 height 20
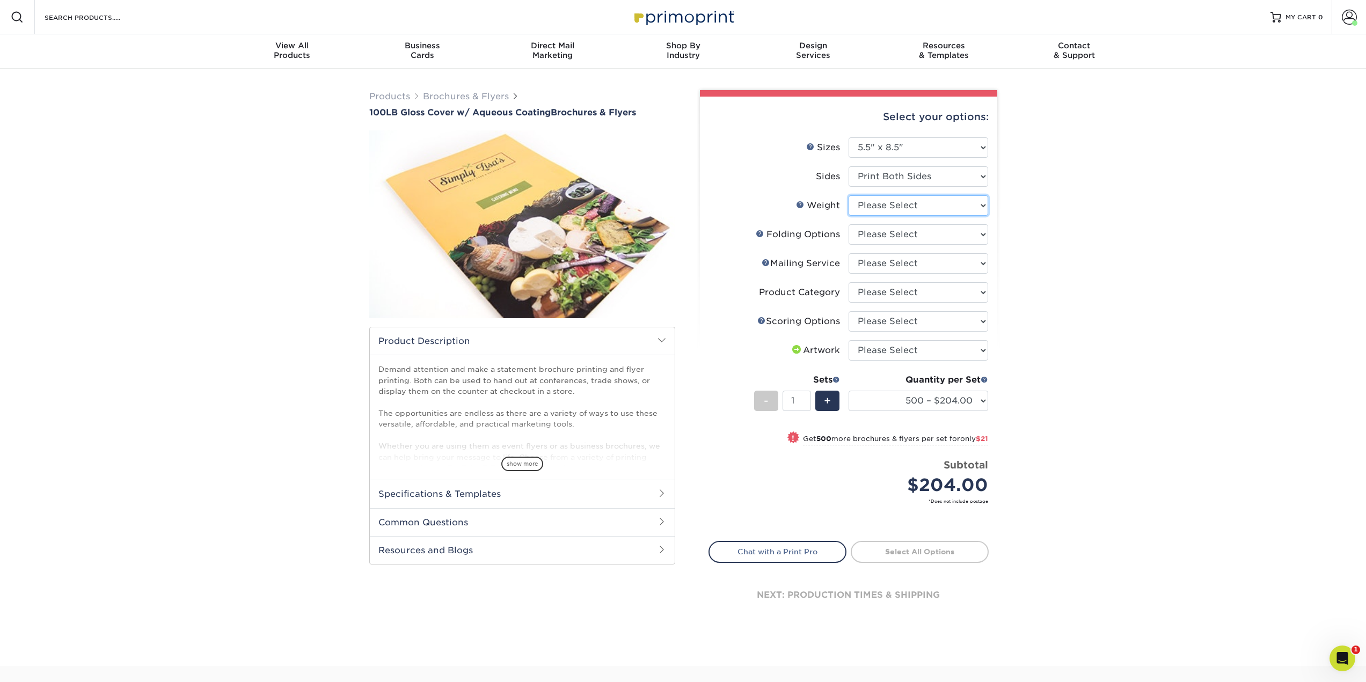
click at [947, 204] on select "Please Select 100LB" at bounding box center [918, 205] width 140 height 20
select select "100LB"
click at [848, 195] on select "Please Select 100LB" at bounding box center [918, 205] width 140 height 20
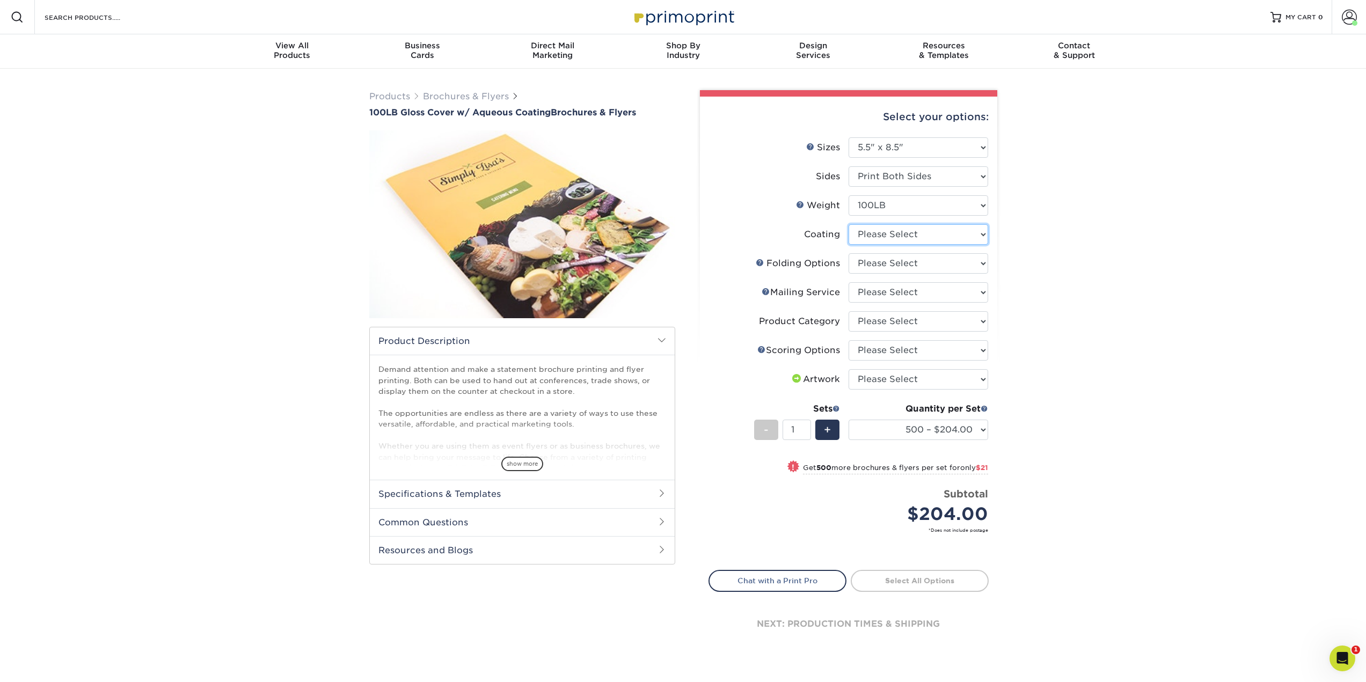
click at [943, 234] on select at bounding box center [918, 234] width 140 height 20
select select "d41dab50-ff65-4f4f-bb17-2afe4d36ae33"
click at [848, 224] on select at bounding box center [918, 234] width 140 height 20
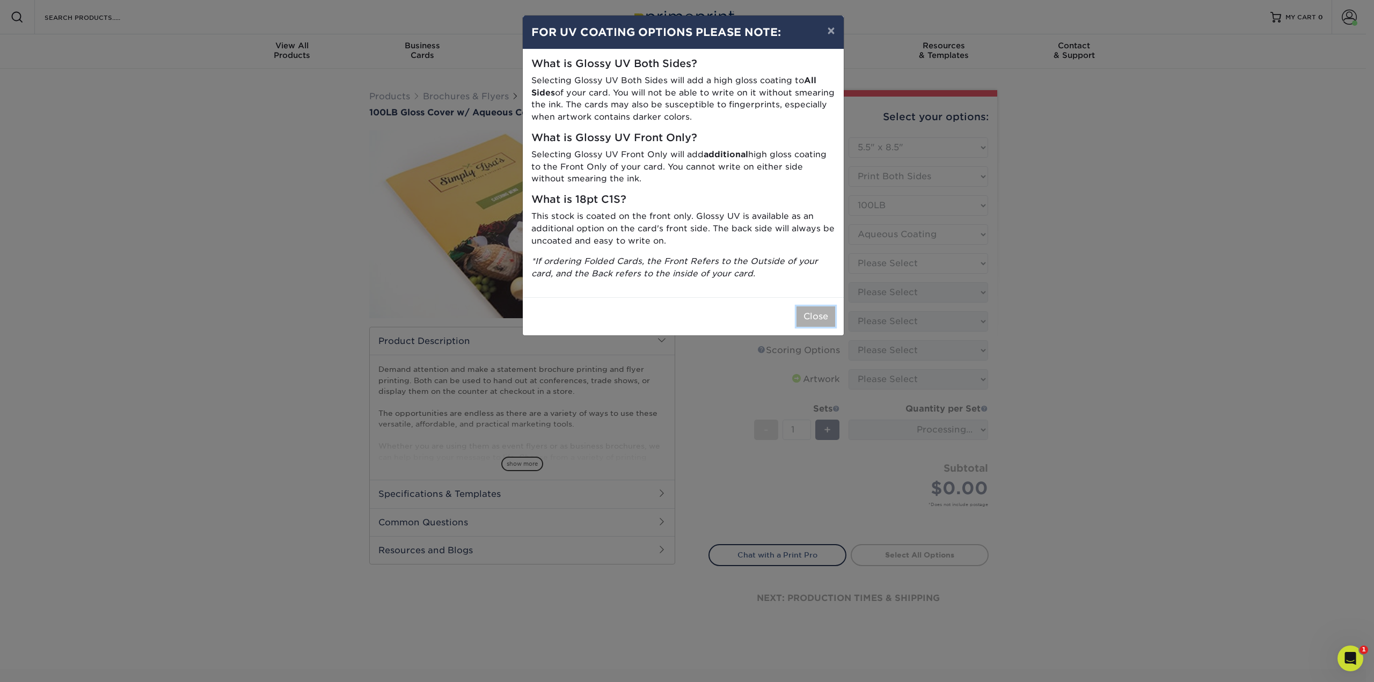
click at [819, 311] on button "Close" at bounding box center [815, 316] width 39 height 20
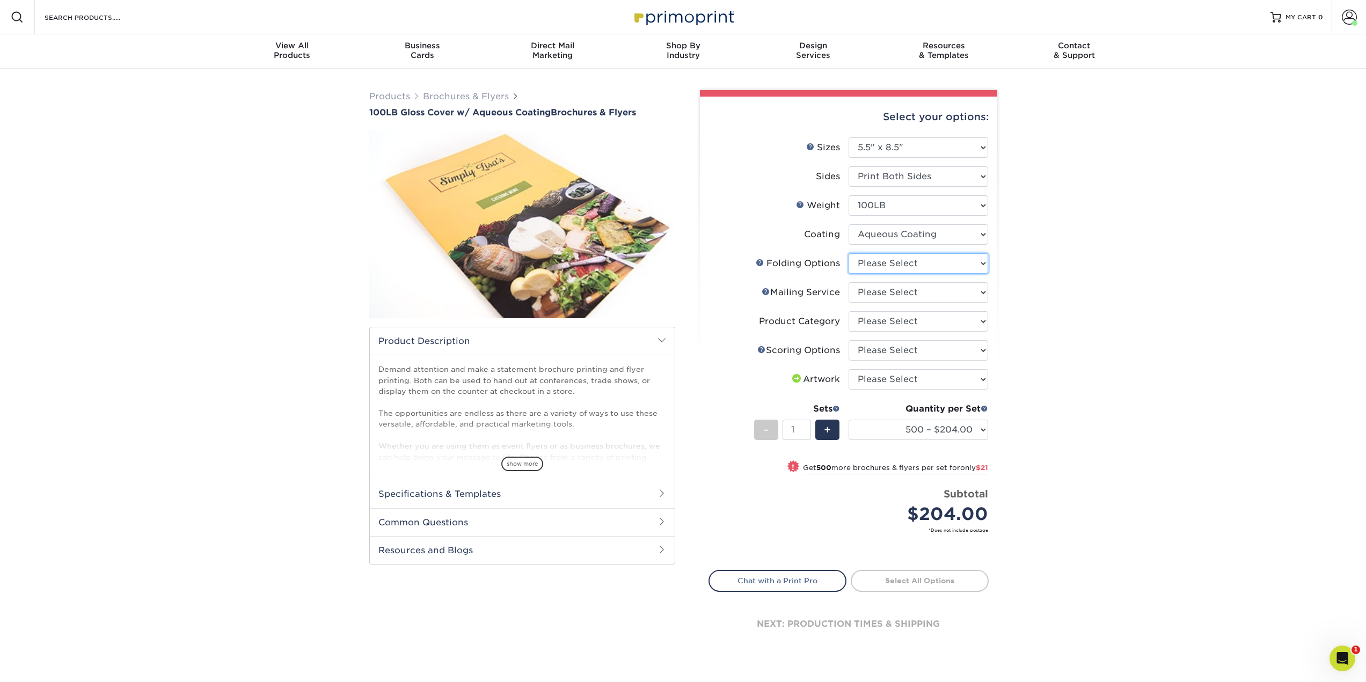
click at [929, 261] on select "Please Select FLAT - No Folding" at bounding box center [918, 263] width 140 height 20
click at [1037, 287] on div "Products Brochures & Flyers 100LB Gloss Cover w/ Aqueous Coating Brochures & Fl…" at bounding box center [683, 382] width 1366 height 626
click at [967, 263] on select "Please Select FLAT - No Folding" at bounding box center [918, 263] width 140 height 20
select select "9b1d5825-34d1-4721-9874-ed79abb003d7"
click at [848, 253] on select "Please Select FLAT - No Folding" at bounding box center [918, 263] width 140 height 20
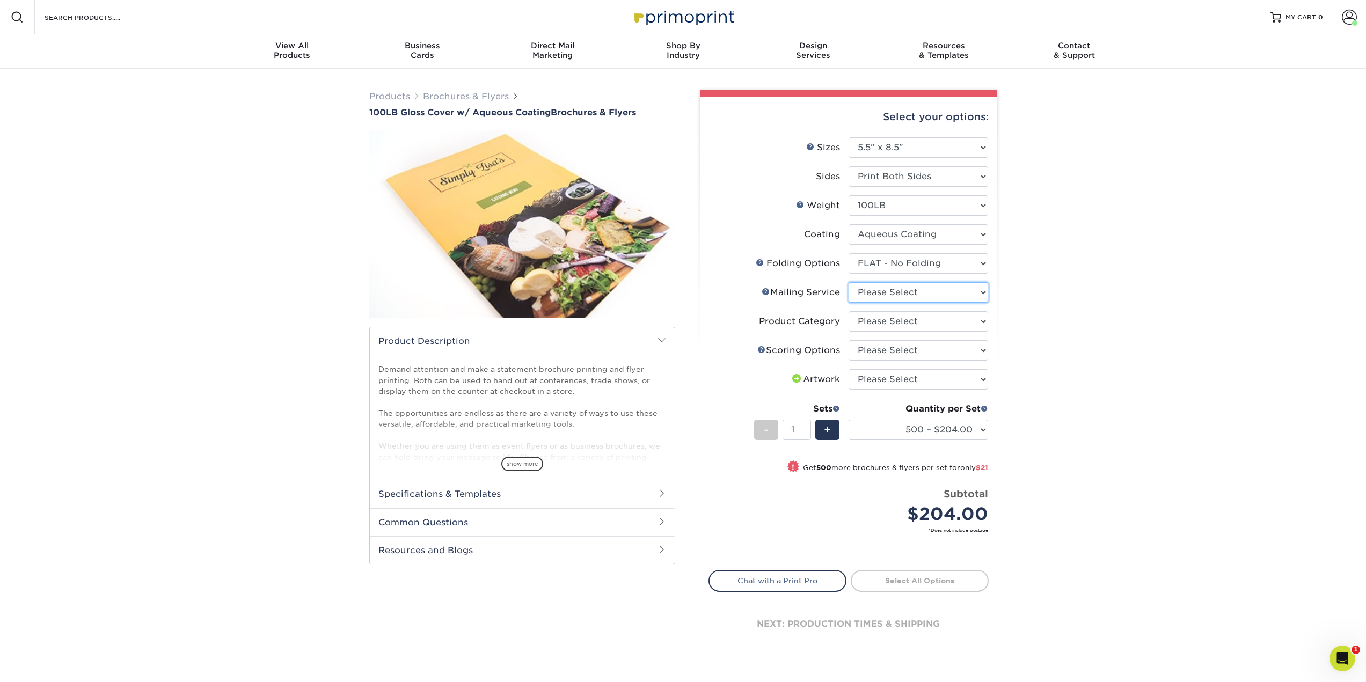
click at [964, 287] on select "Please Select No Direct Mailing Service No, I will mail/stamp/imprint Direct Ma…" at bounding box center [918, 292] width 140 height 20
select select "3e5e9bdd-d78a-4c28-a41d-fe1407925ca6"
click at [848, 282] on select "Please Select No Direct Mailing Service No, I will mail/stamp/imprint Direct Ma…" at bounding box center [918, 292] width 140 height 20
click at [966, 327] on select "Please Select Flyers and Brochures" at bounding box center [918, 321] width 140 height 20
select select "1a668080-6b7c-4174-b399-2c3833b27ef4"
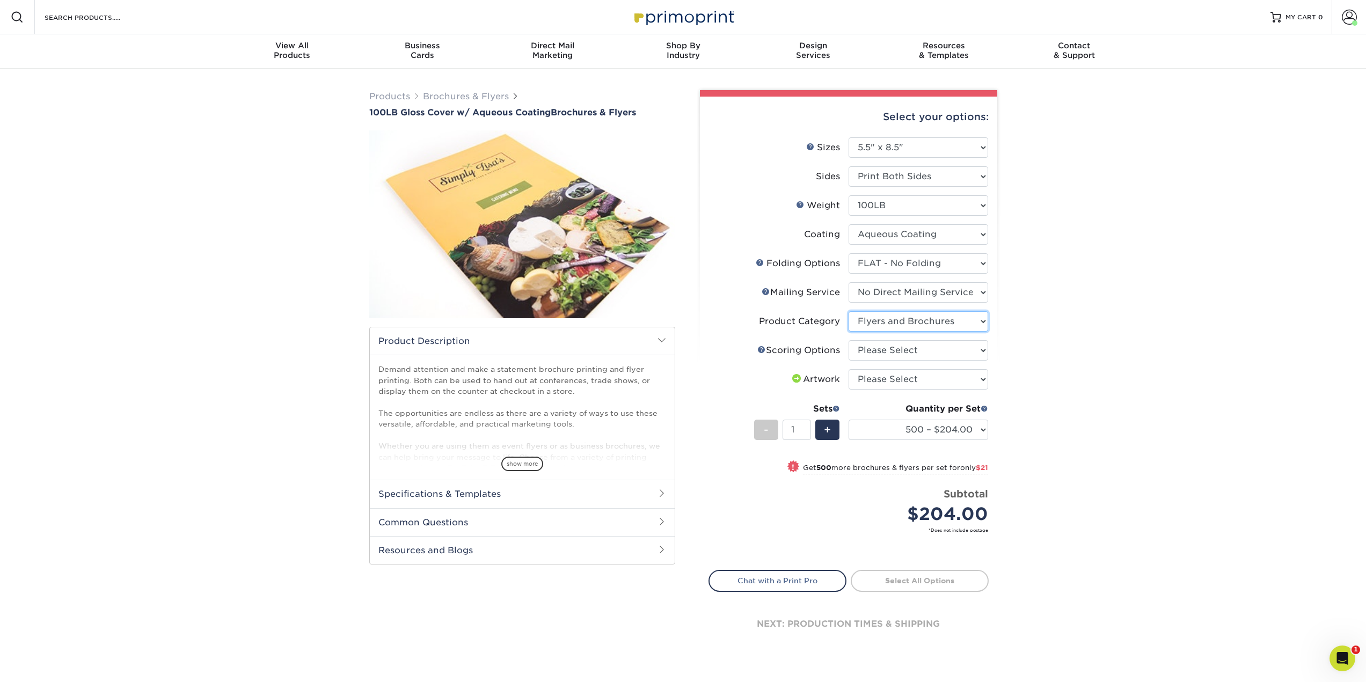
click at [848, 311] on select "Please Select Flyers and Brochures" at bounding box center [918, 321] width 140 height 20
click at [962, 347] on select "Please Select No Scoring One Score Two Scores" at bounding box center [918, 350] width 140 height 20
select select "ee0f8d25-e975-424b-842b-a9a4b766bcd5"
click at [848, 340] on select "Please Select No Scoring One Score Two Scores" at bounding box center [918, 350] width 140 height 20
click at [964, 380] on select "Please Select I will upload files I need a design - $175" at bounding box center [918, 379] width 140 height 20
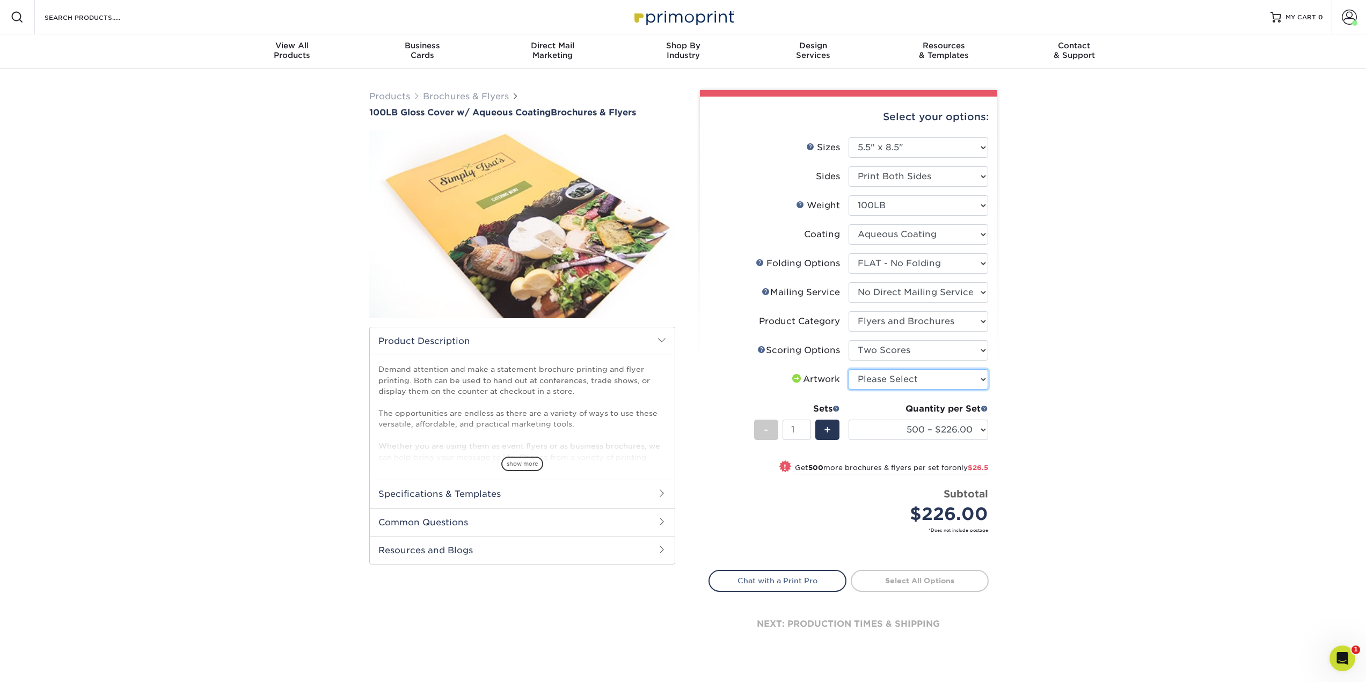
select select "upload"
click at [848, 369] on select "Please Select I will upload files I need a design - $175" at bounding box center [918, 379] width 140 height 20
click at [531, 465] on span "show more" at bounding box center [522, 464] width 42 height 14
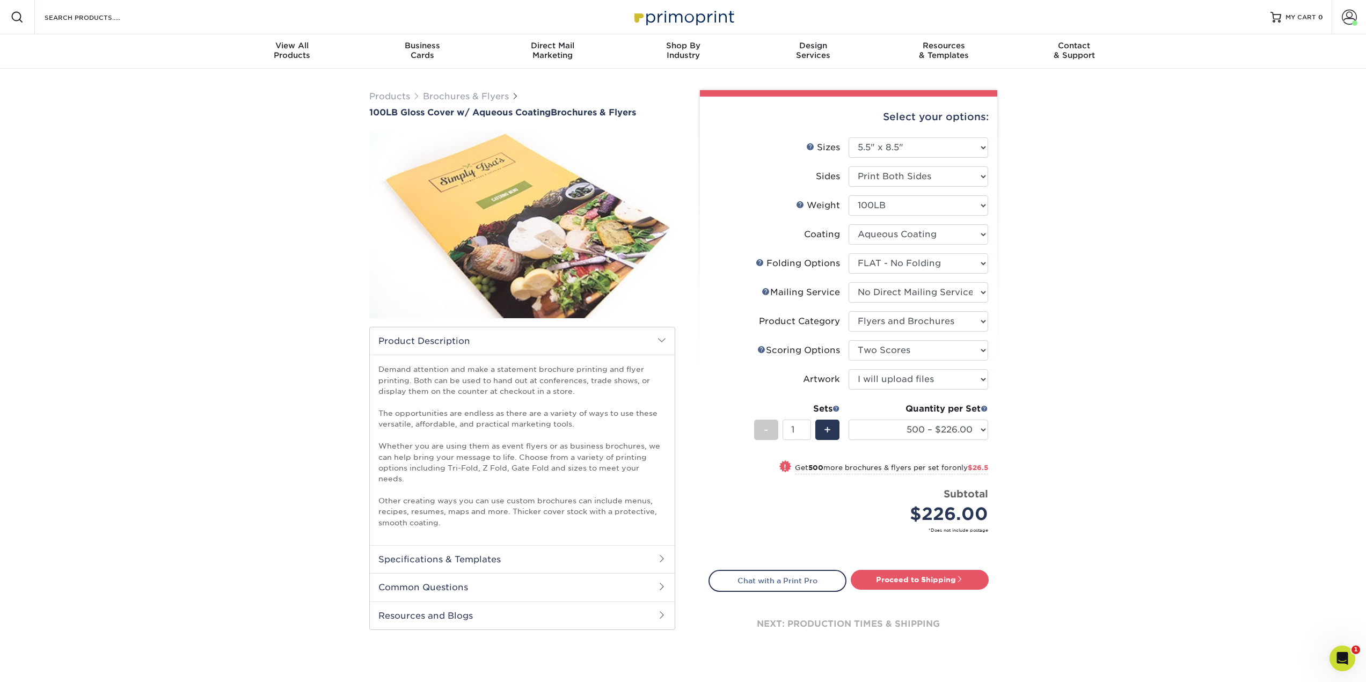
click at [532, 273] on img at bounding box center [522, 224] width 306 height 211
click at [554, 114] on h1 "100LB Gloss Cover w/ Aqueous Coating Brochures & Flyers" at bounding box center [522, 112] width 306 height 10
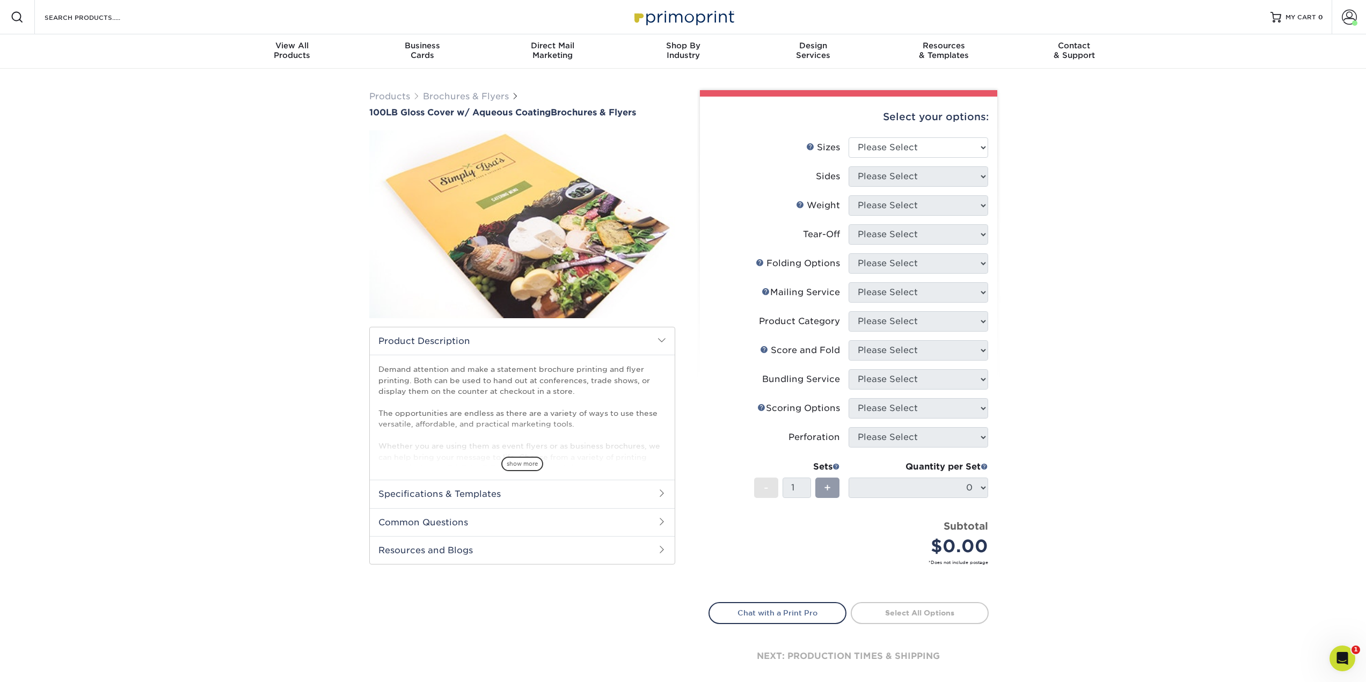
click at [358, 137] on div "Products Brochures & Flyers 100LB Gloss Cover w/ Aqueous Coating Brochures & Fl…" at bounding box center [683, 398] width 1366 height 658
drag, startPoint x: 356, startPoint y: 110, endPoint x: 594, endPoint y: 116, distance: 238.3
click at [592, 122] on div "Products Brochures & Flyers 100LB Gloss Cover w/ Aqueous Coating Brochures & Fl…" at bounding box center [683, 398] width 1366 height 658
copy div "100LB Gloss Cover w/ Aqueous Coating Brochures & Flyers"
